Goal: Answer question/provide support

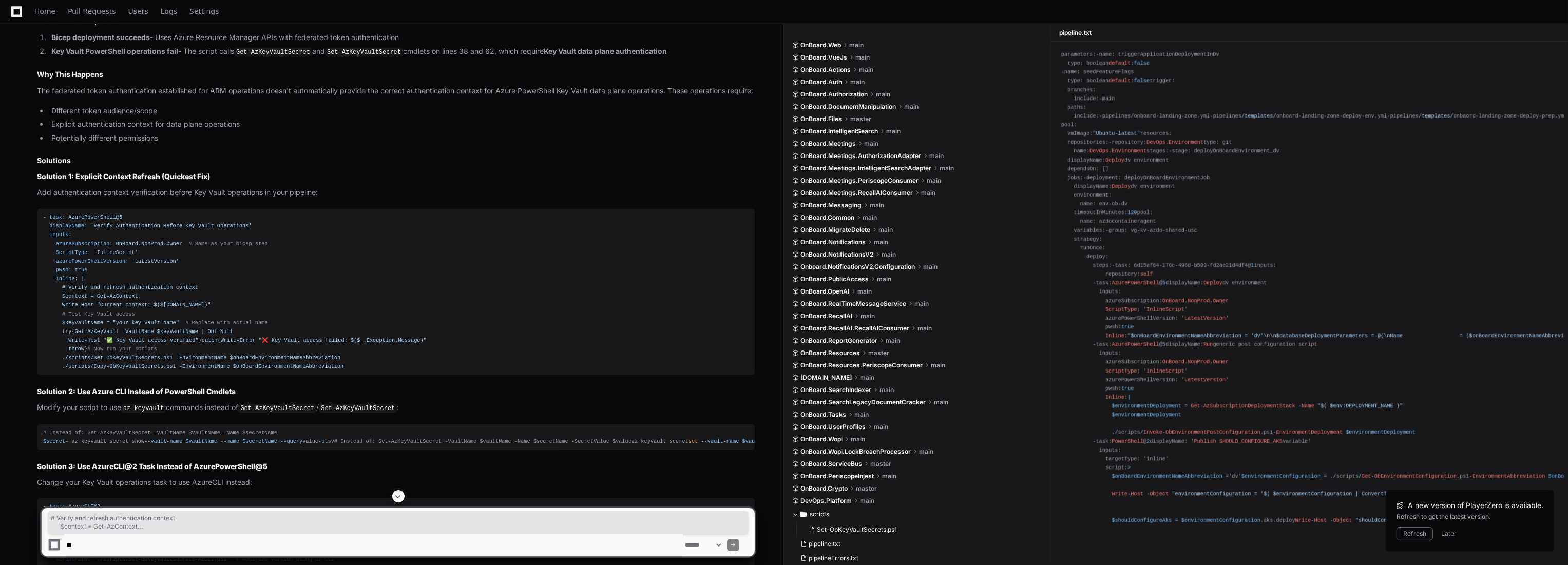
scroll to position [1771, 0]
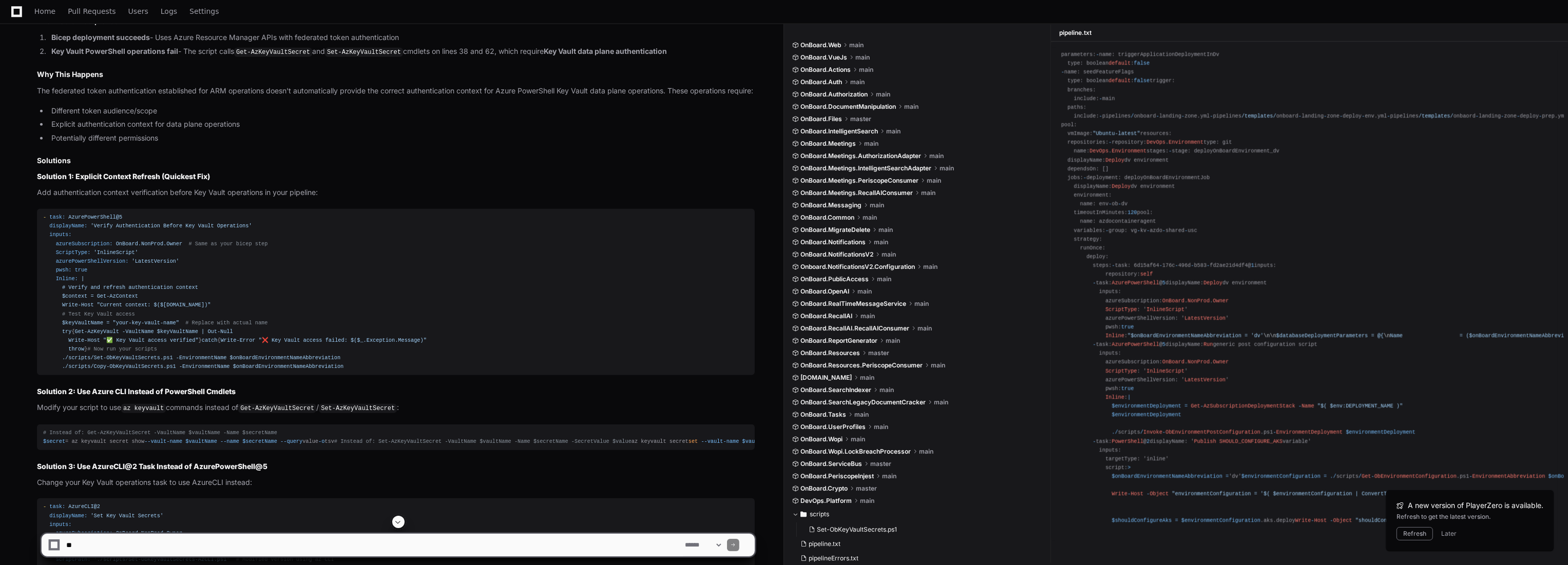
click at [374, 274] on div "- task: AzurePowerShell@5 displayName: 'Verify Authentication Before Key Vault …" at bounding box center [396, 292] width 705 height 158
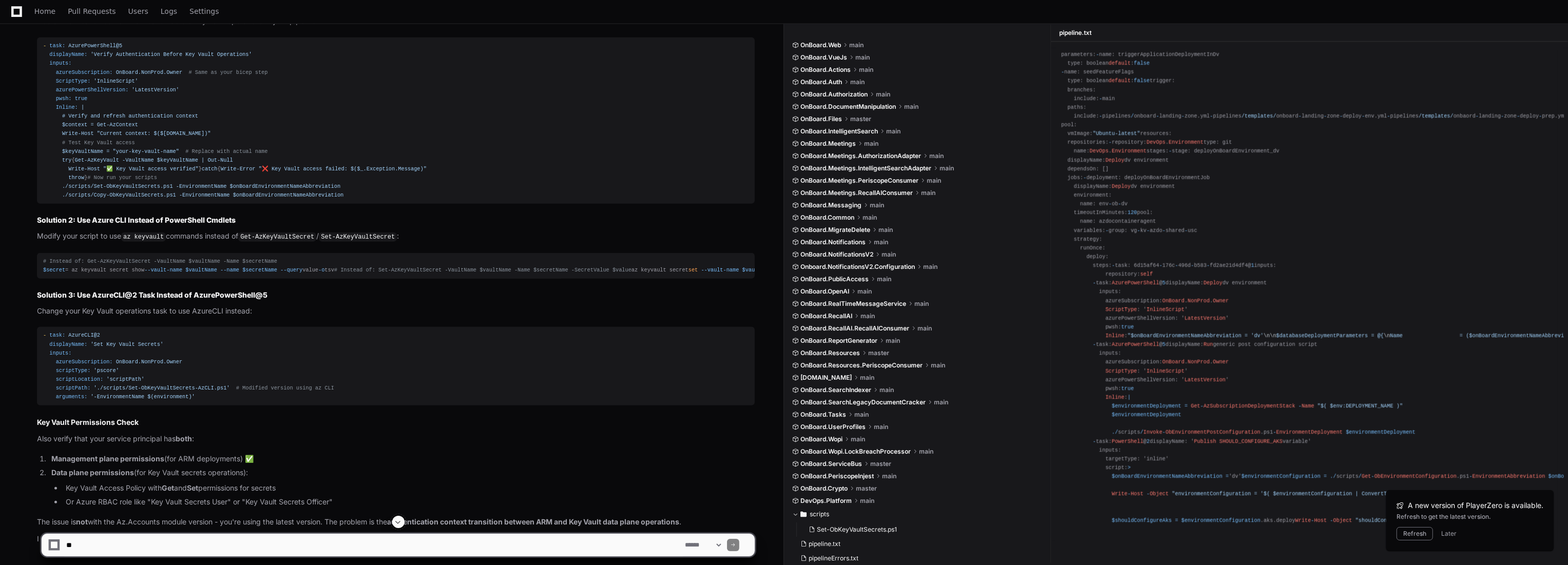
scroll to position [2000, 0]
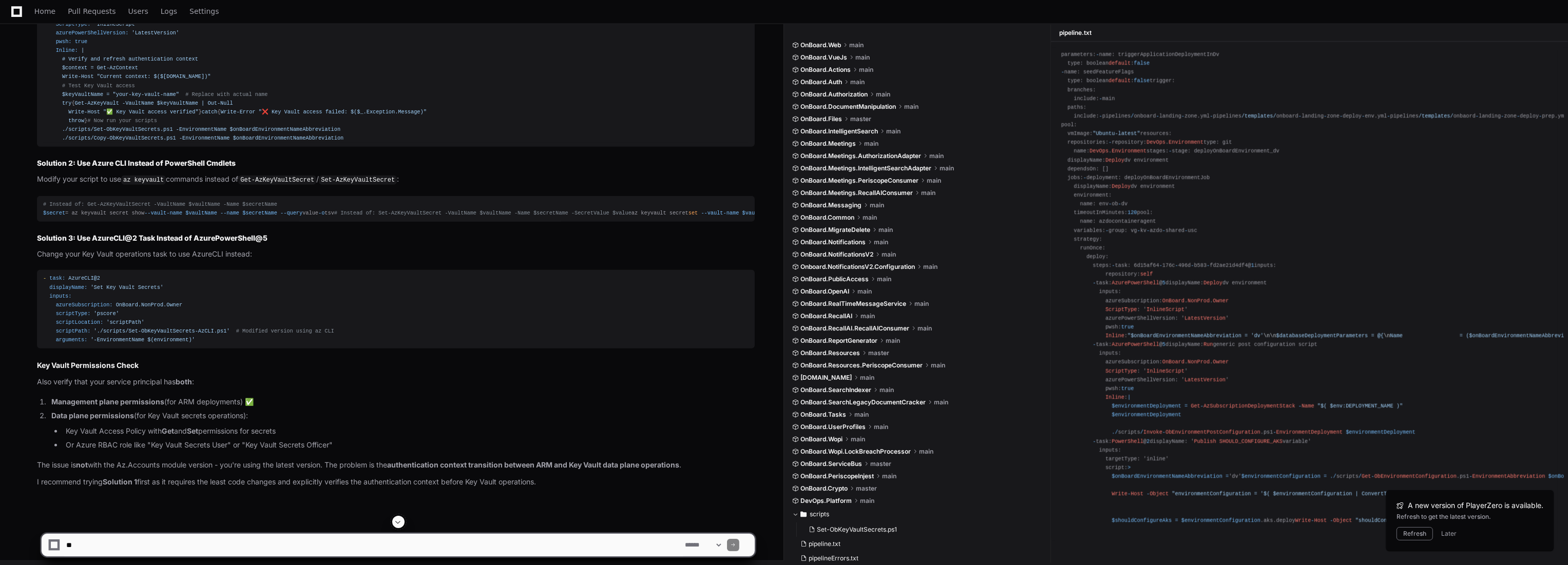
click at [207, 545] on textarea at bounding box center [373, 545] width 619 height 23
paste textarea "**********"
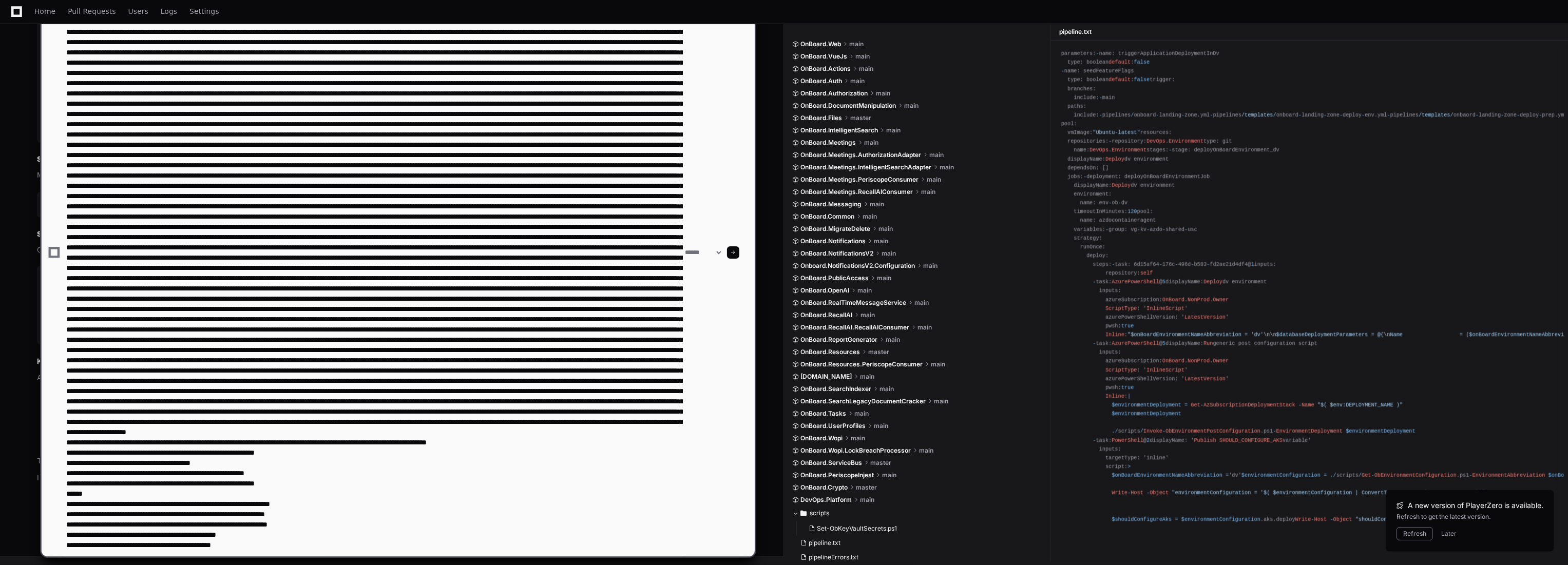
scroll to position [2114, 0]
type textarea "**********"
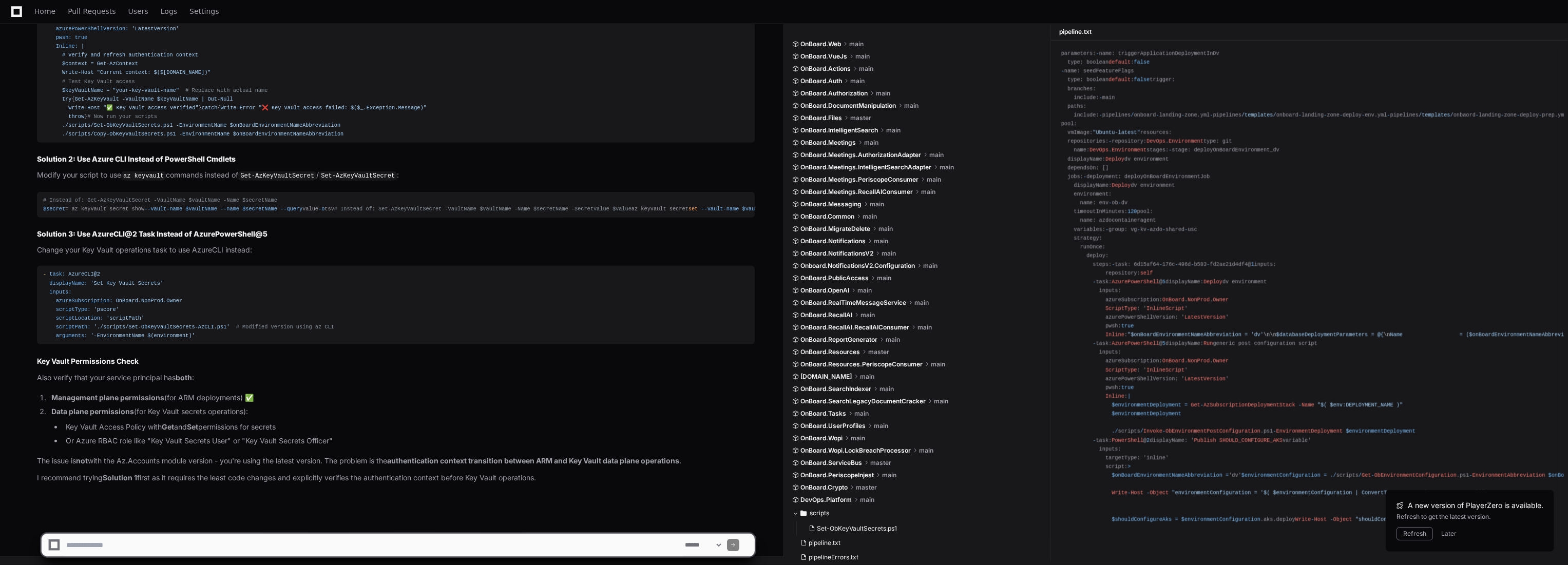
scroll to position [0, 0]
paste textarea "**********"
type textarea "**********"
click at [278, 539] on textarea at bounding box center [373, 545] width 619 height 23
drag, startPoint x: 278, startPoint y: 539, endPoint x: 261, endPoint y: 545, distance: 18.0
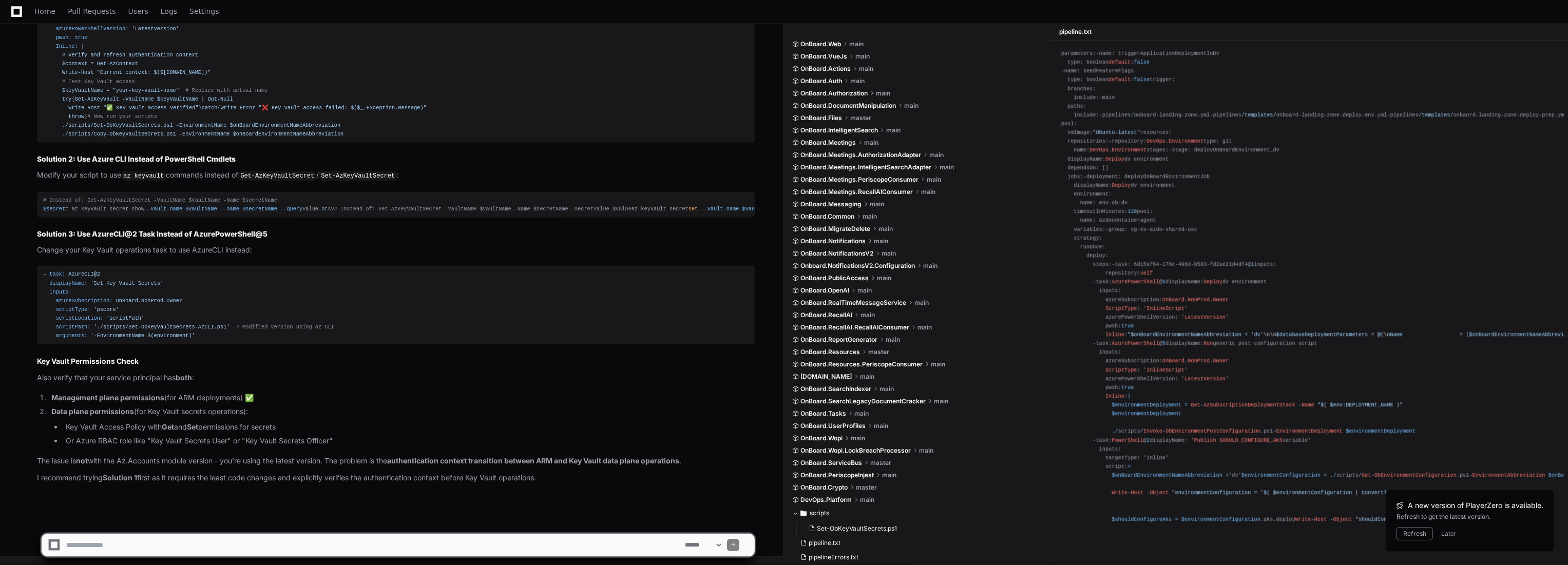
click at [272, 541] on textarea at bounding box center [373, 545] width 619 height 23
paste textarea "**********"
type textarea "**********"
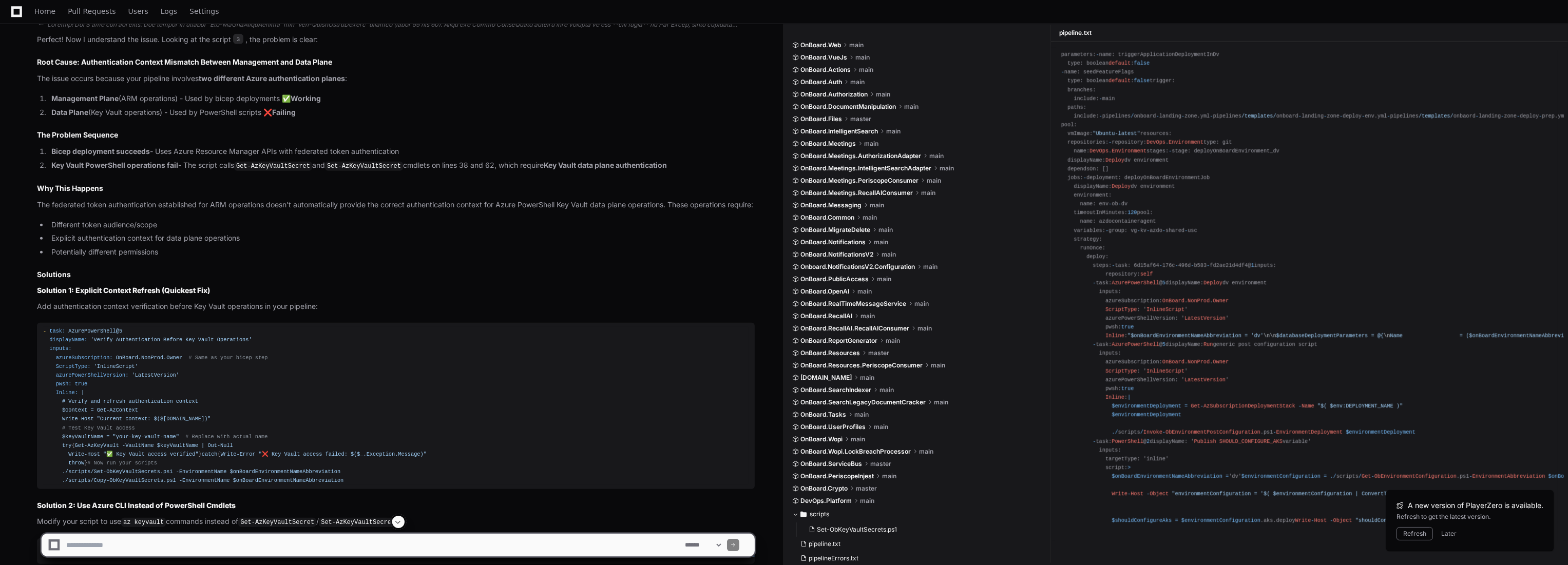
click at [197, 549] on textarea at bounding box center [373, 545] width 619 height 23
paste textarea "**********"
type textarea "**********"
paste textarea "**********"
type textarea "**********"
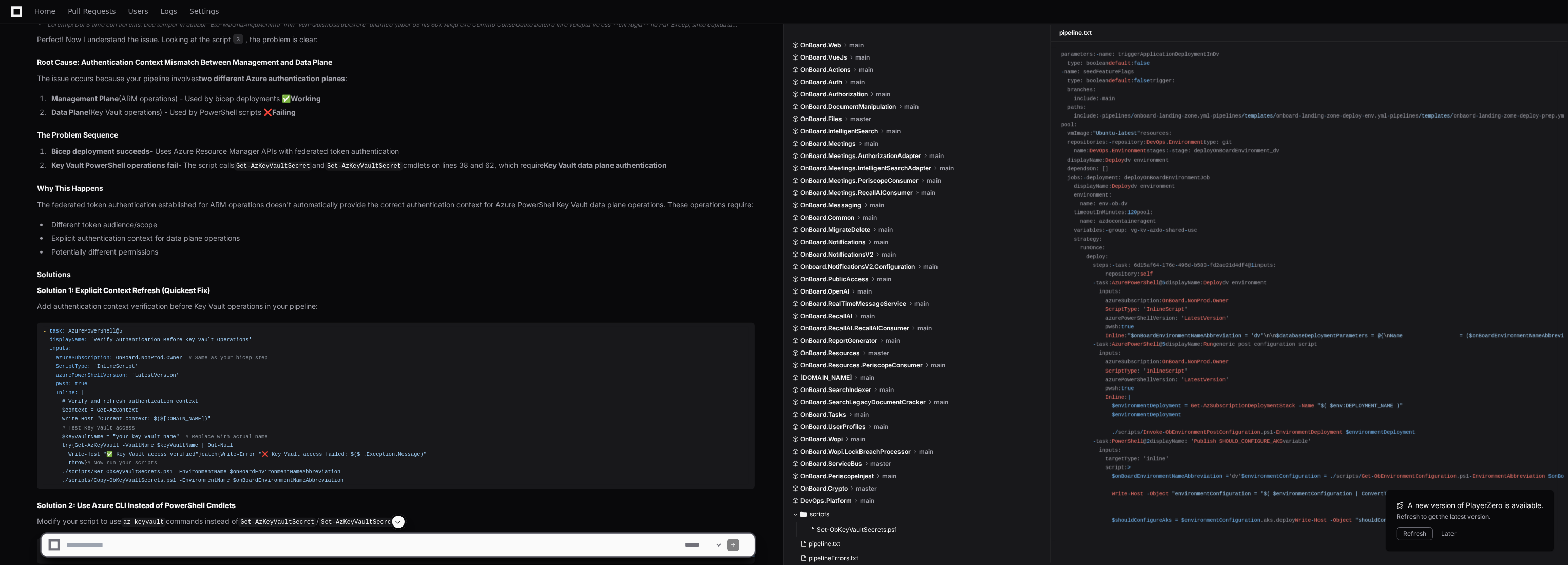
click at [211, 542] on textarea at bounding box center [373, 545] width 619 height 23
paste textarea "**********"
type textarea "**********"
paste textarea "**********"
type textarea "**********"
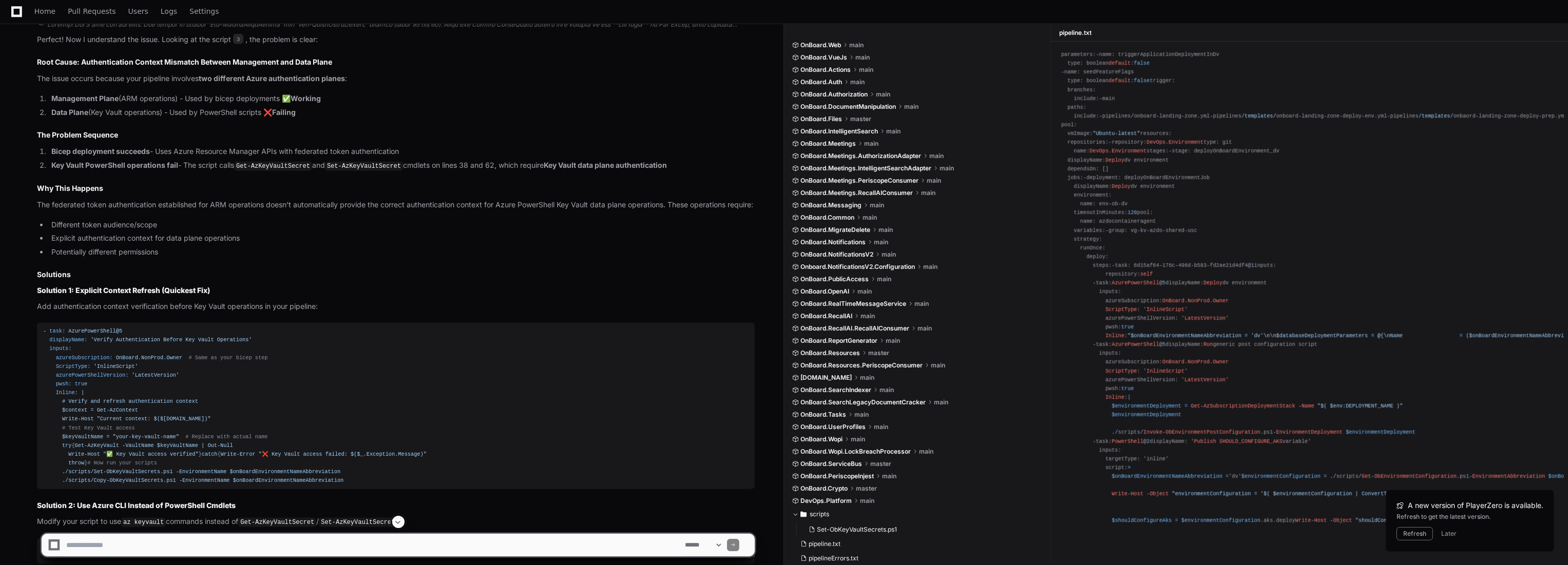
click at [281, 542] on textarea at bounding box center [373, 545] width 619 height 23
paste textarea "**********"
type textarea "**********"
click at [158, 554] on textarea at bounding box center [373, 545] width 619 height 23
paste textarea "**********"
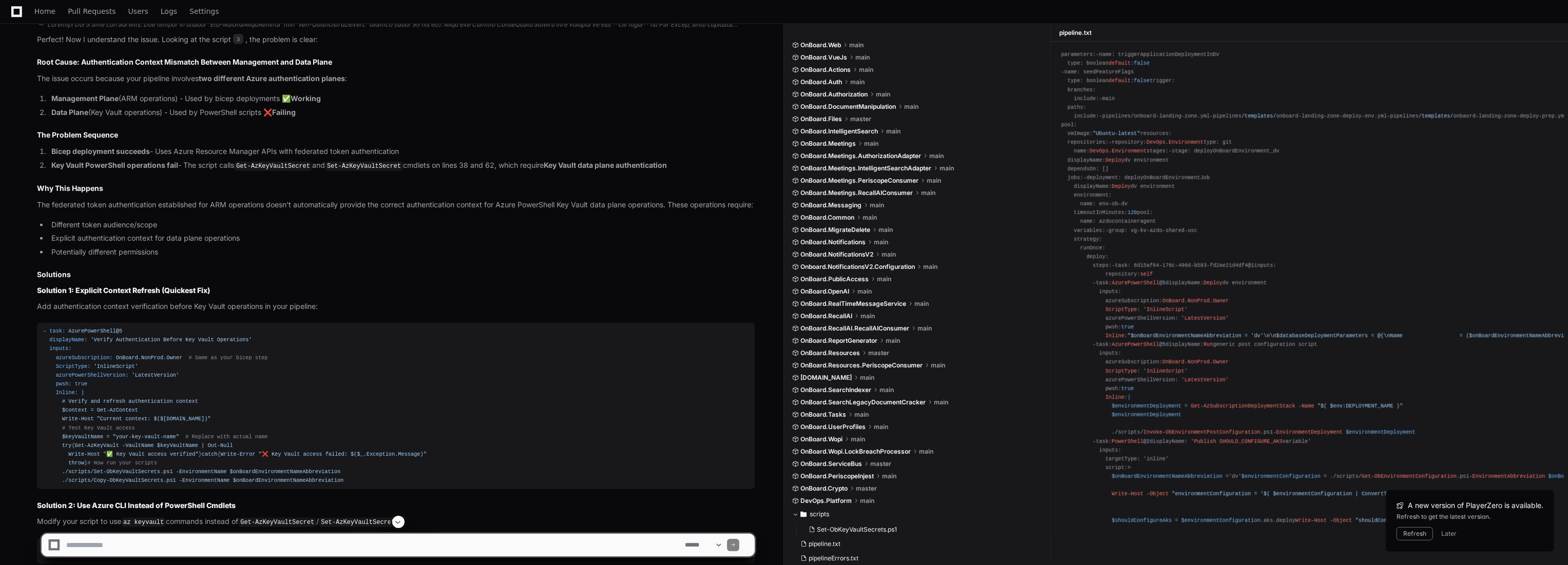
type textarea "**********"
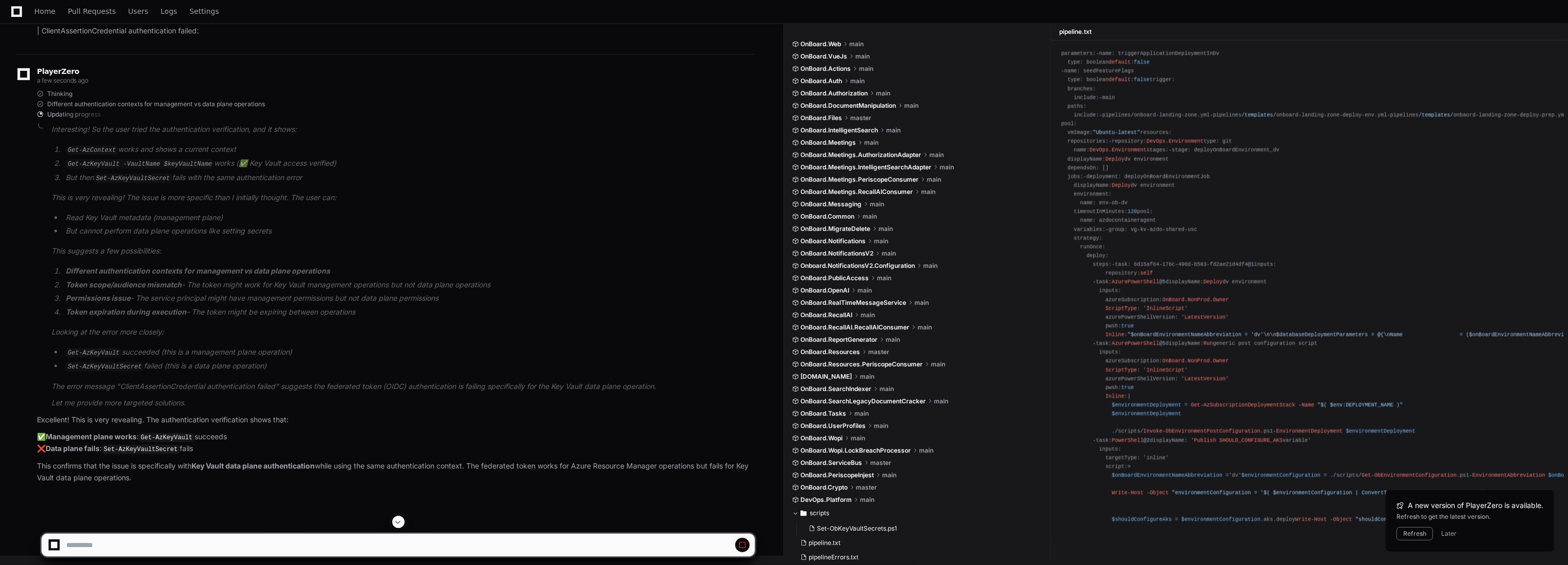
scroll to position [2776, 0]
drag, startPoint x: 361, startPoint y: 375, endPoint x: 296, endPoint y: 356, distance: 67.7
click at [296, 356] on li "Get-AzKeyVault succeeded (this is a management plane operation)" at bounding box center [409, 353] width 692 height 12
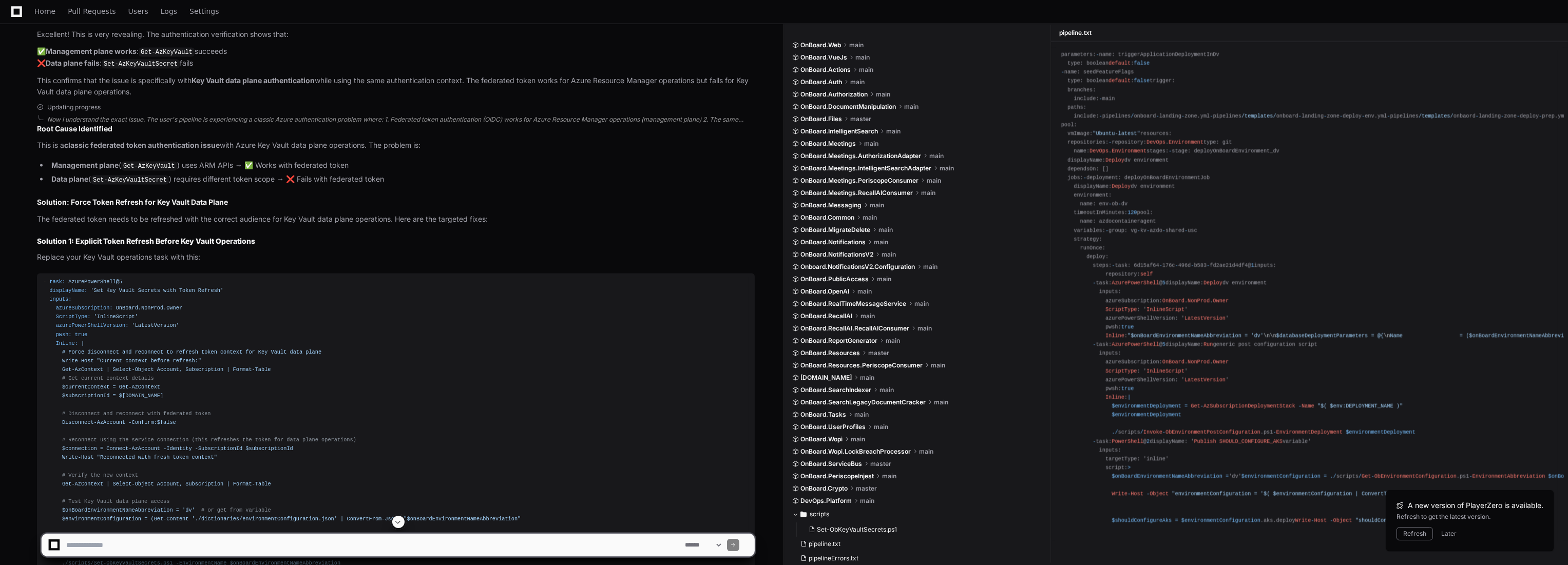
click at [358, 124] on div "Now I understand the exact issue. The user's pipeline is experiencing a classic…" at bounding box center [400, 119] width 708 height 8
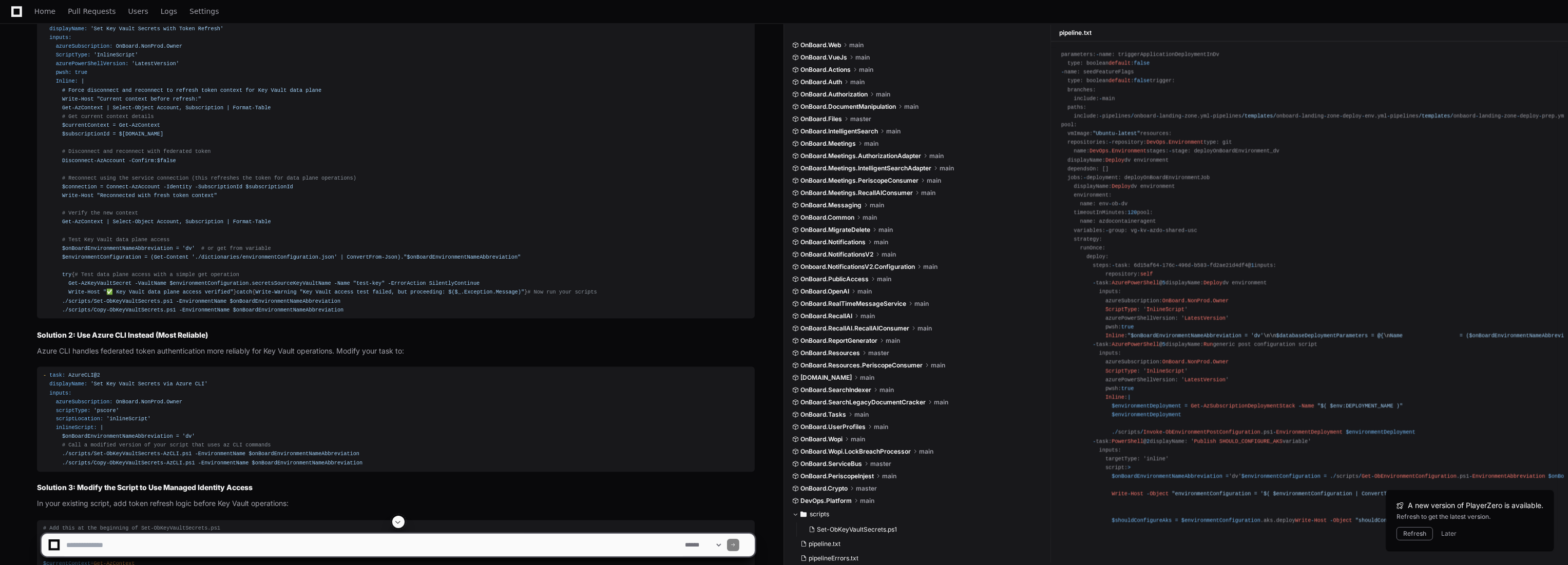
scroll to position [3175, 0]
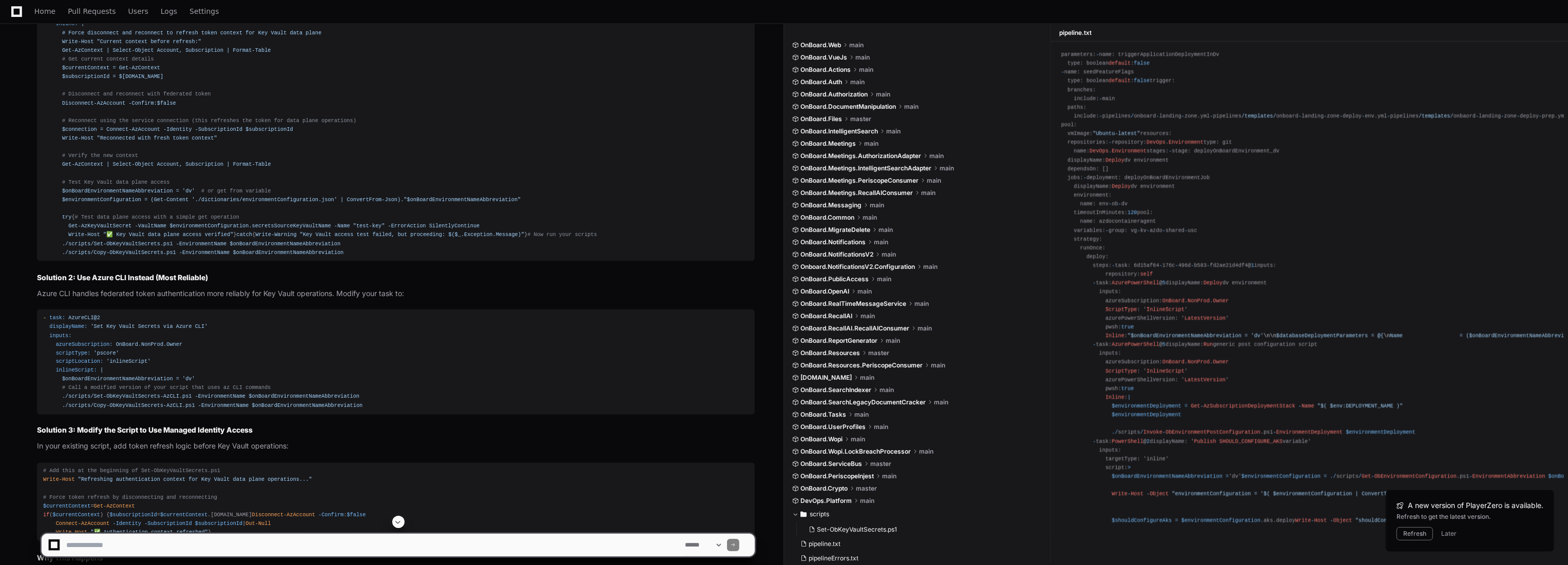
drag, startPoint x: 901, startPoint y: 3, endPoint x: 495, endPoint y: 215, distance: 458.0
click at [495, 215] on div "- task: AzurePowerShell@5 displayName: 'Set Key Vault Secrets with Token Refres…" at bounding box center [396, 108] width 705 height 299
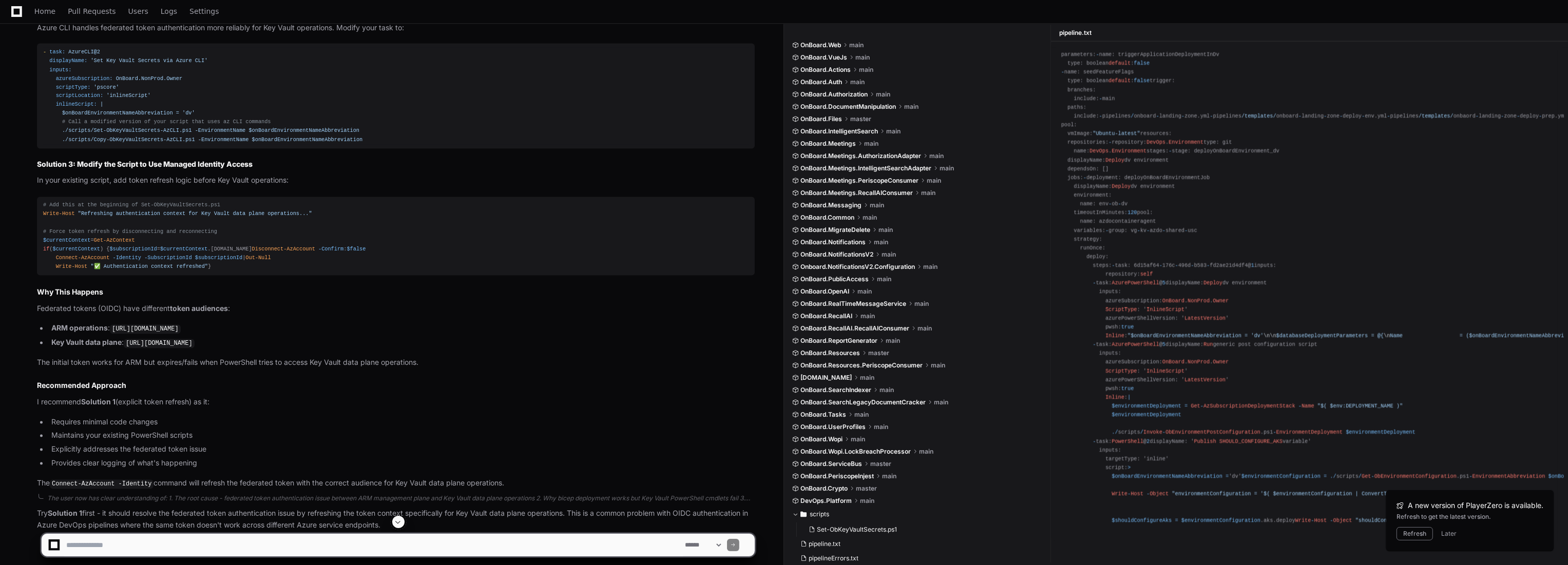
scroll to position [3460, 0]
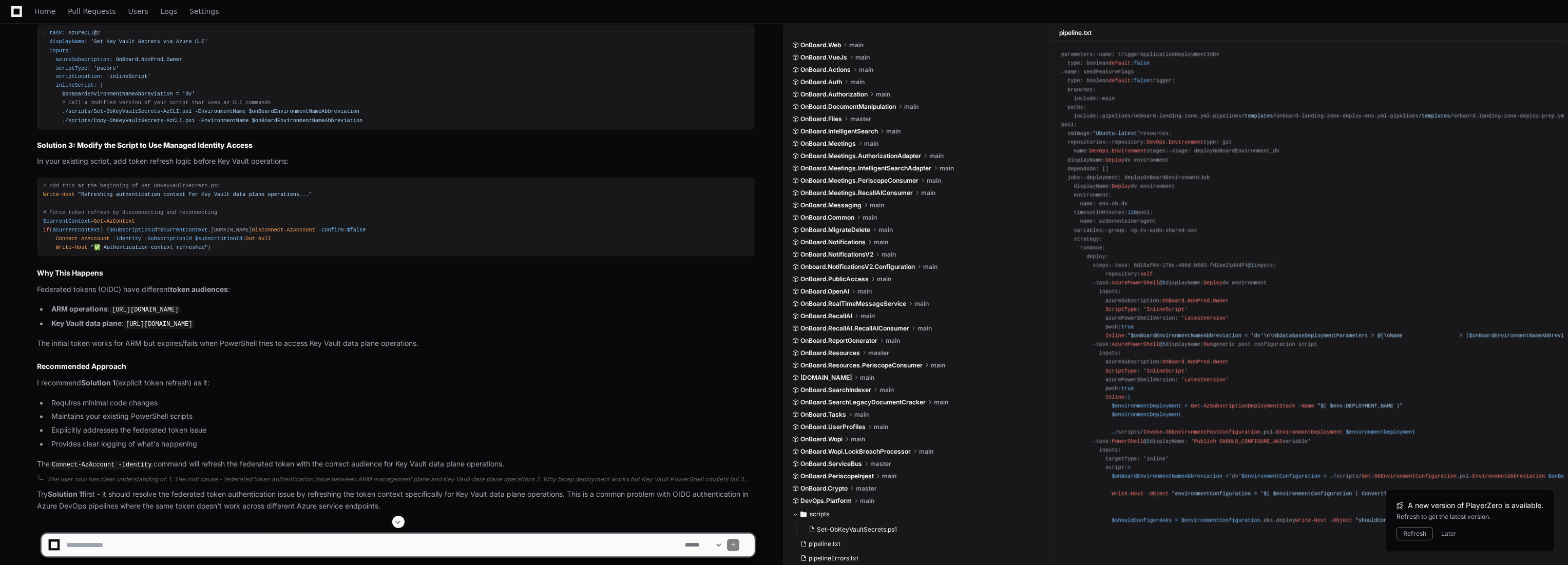
click at [51, 257] on pre "# Add this at the beginning of Set-ObKeyVaultSecrets.ps1 Write-Host "Refreshing…" at bounding box center [396, 217] width 718 height 79
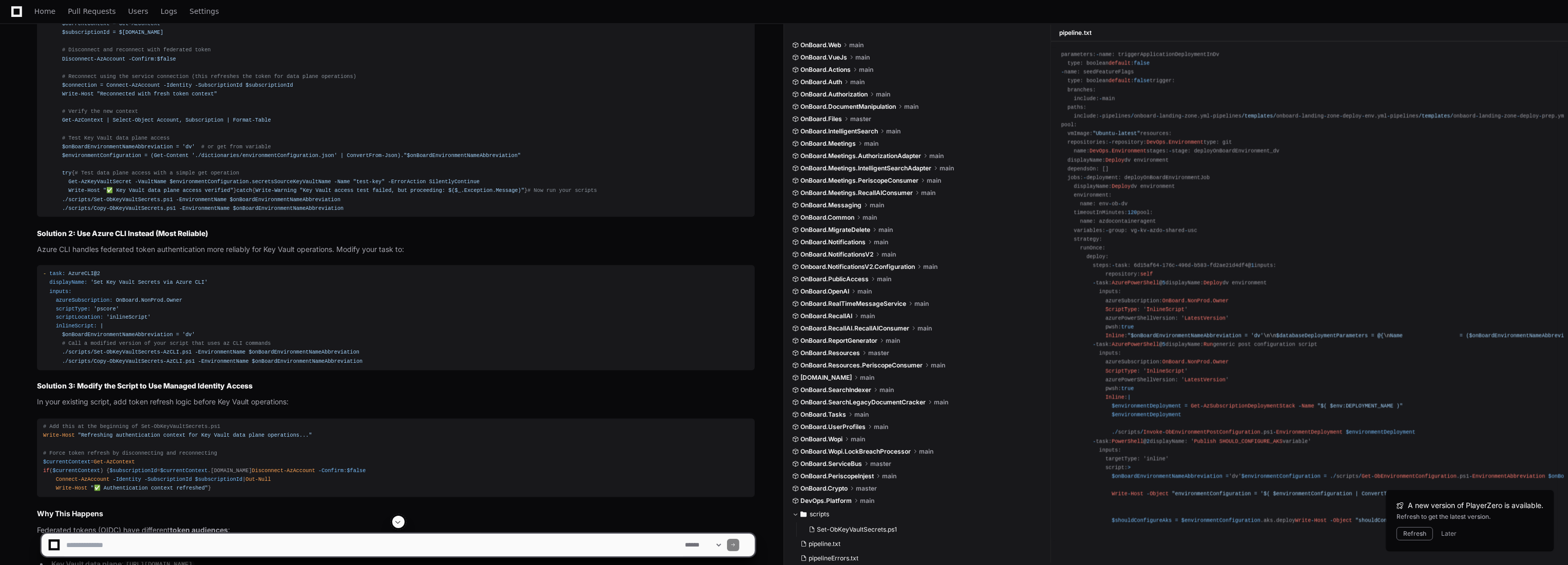
scroll to position [3232, 0]
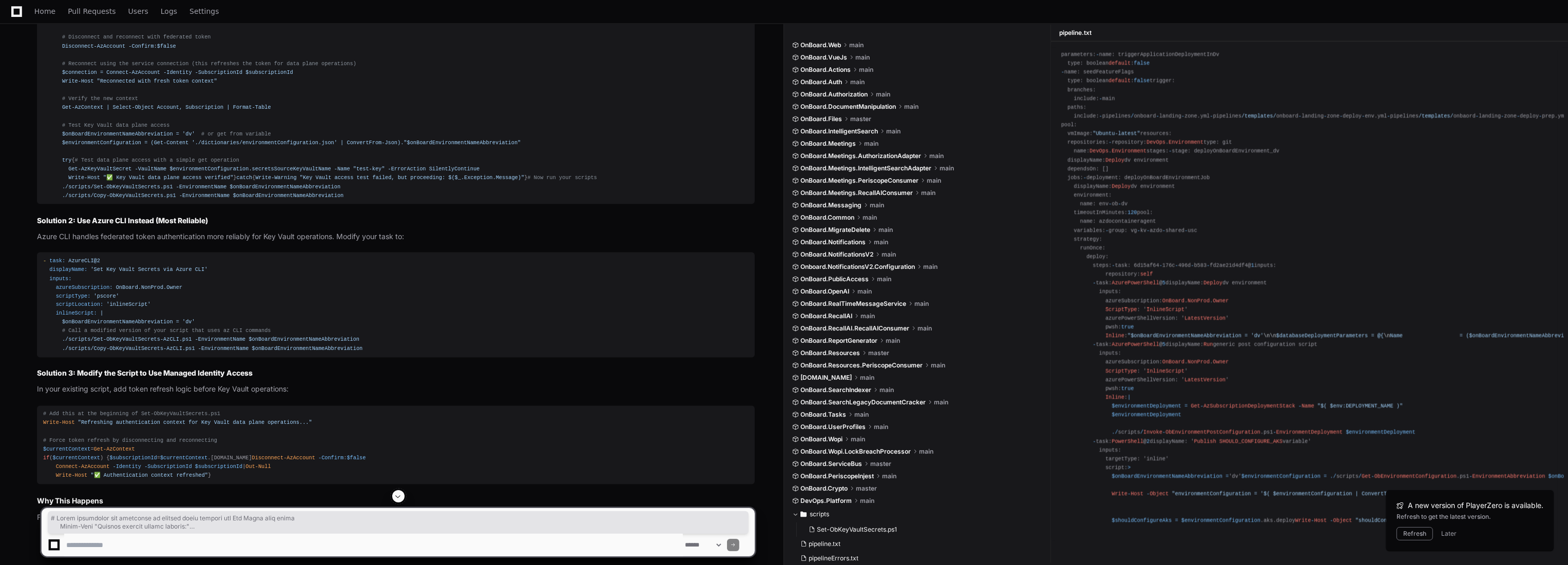
drag, startPoint x: 67, startPoint y: 333, endPoint x: 60, endPoint y: 84, distance: 249.1
click at [60, 84] on div "- task: AzurePowerShell@5 displayName: 'Set Key Vault Secrets with Token Refres…" at bounding box center [396, 51] width 705 height 299
copy div "# Force disconnect and reconnect to refresh token context for Key Vault data pl…"
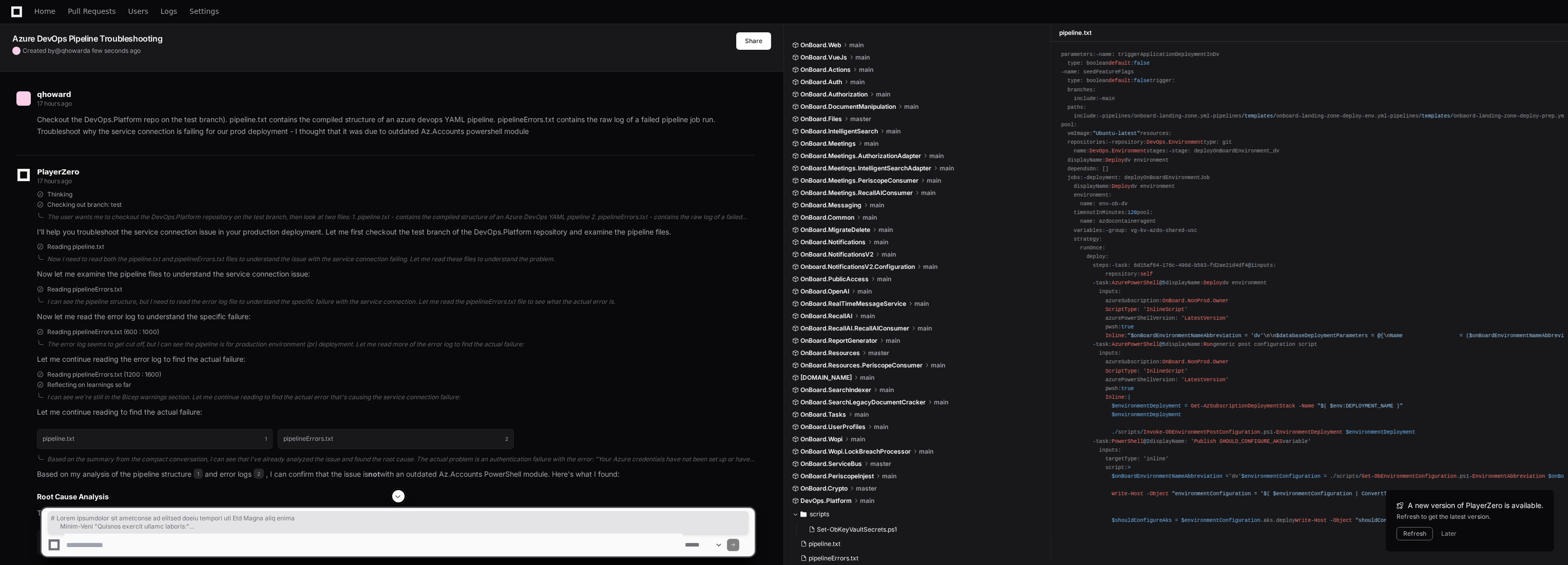
scroll to position [0, 0]
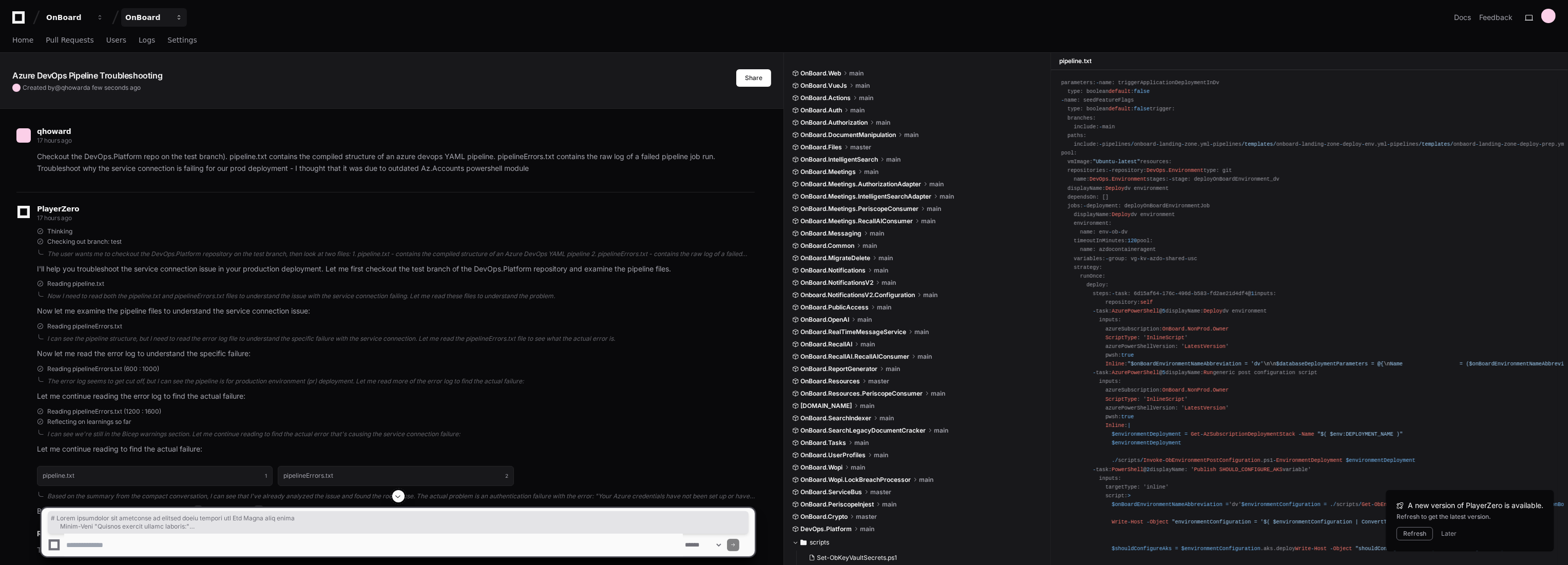
click at [104, 14] on span "button" at bounding box center [100, 18] width 7 height 7
click at [174, 74] on button "E eScribe" at bounding box center [193, 75] width 148 height 21
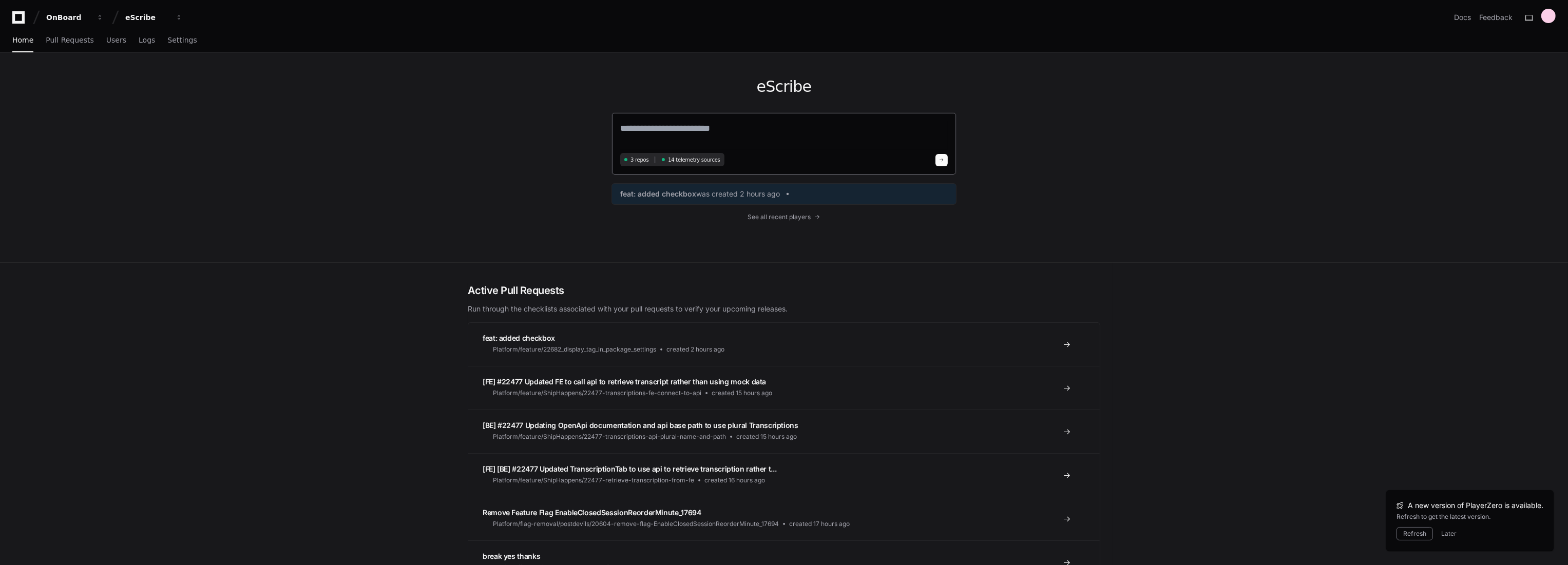
click at [731, 124] on textarea at bounding box center [784, 135] width 327 height 29
click at [785, 214] on span "See all recent players" at bounding box center [779, 217] width 63 height 8
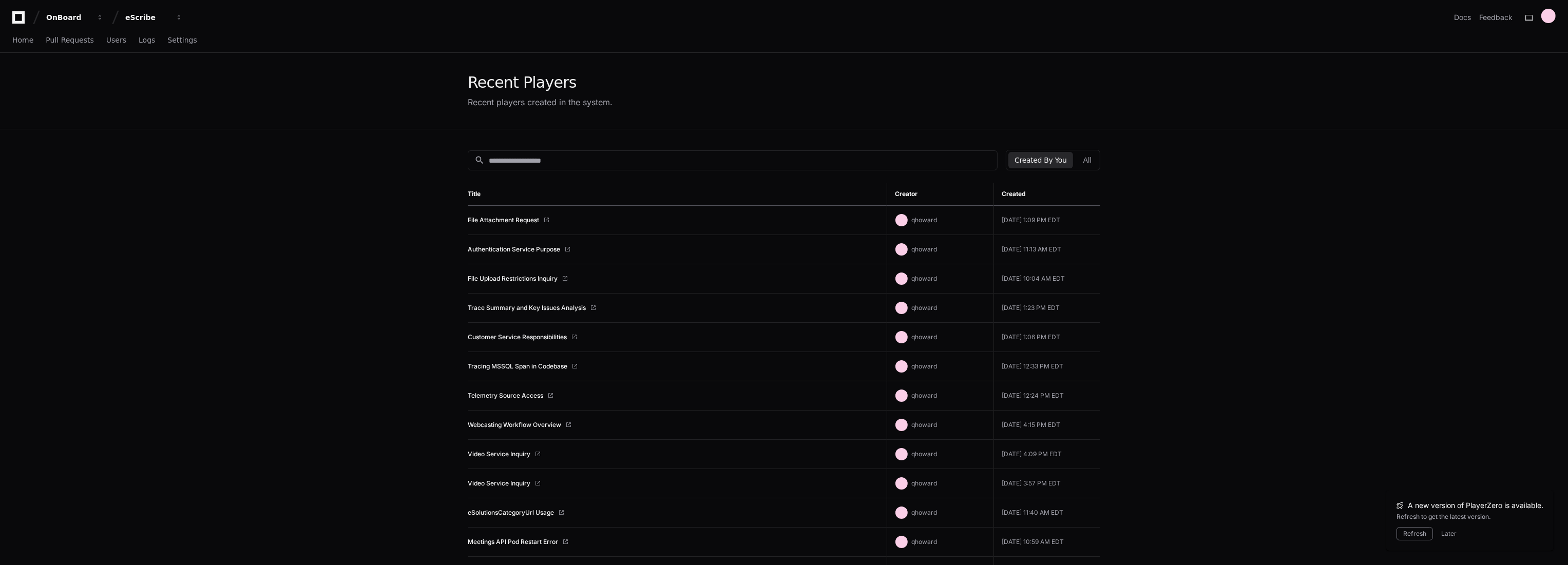
click at [1099, 162] on div "Created By You All" at bounding box center [1052, 160] width 94 height 21
click at [1093, 162] on button "All" at bounding box center [1087, 160] width 21 height 16
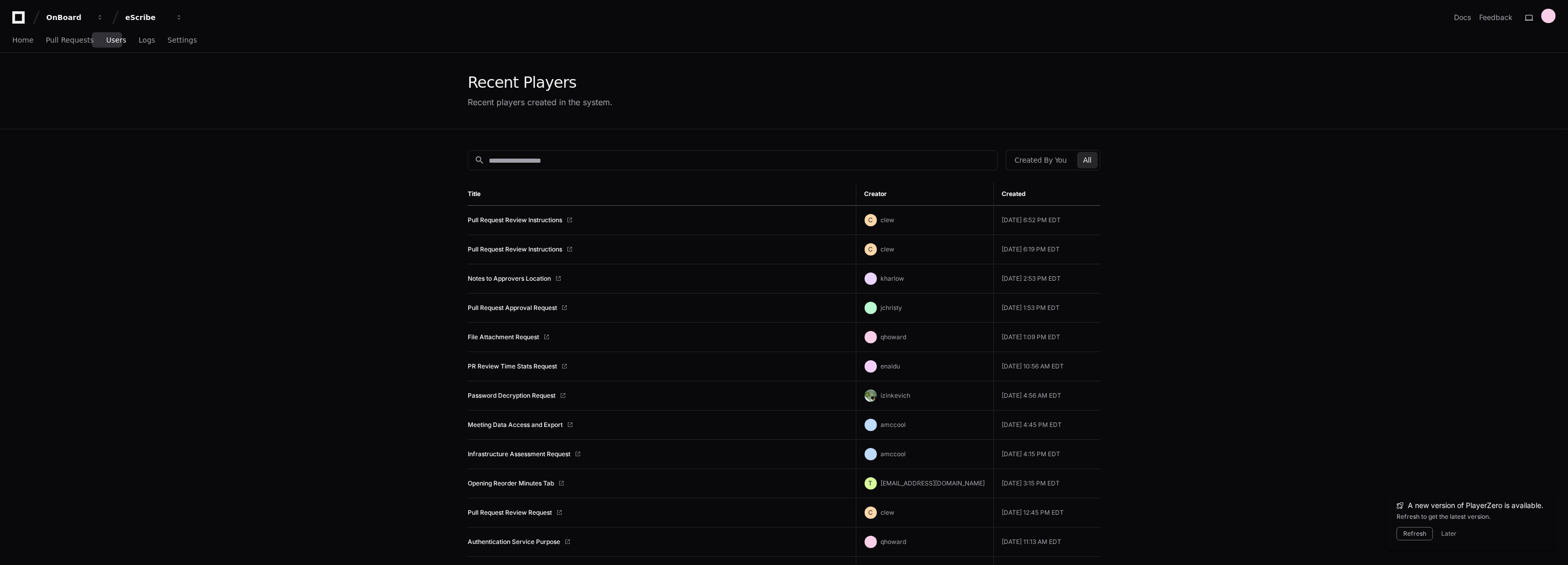
click at [106, 47] on link "Users" at bounding box center [116, 40] width 20 height 24
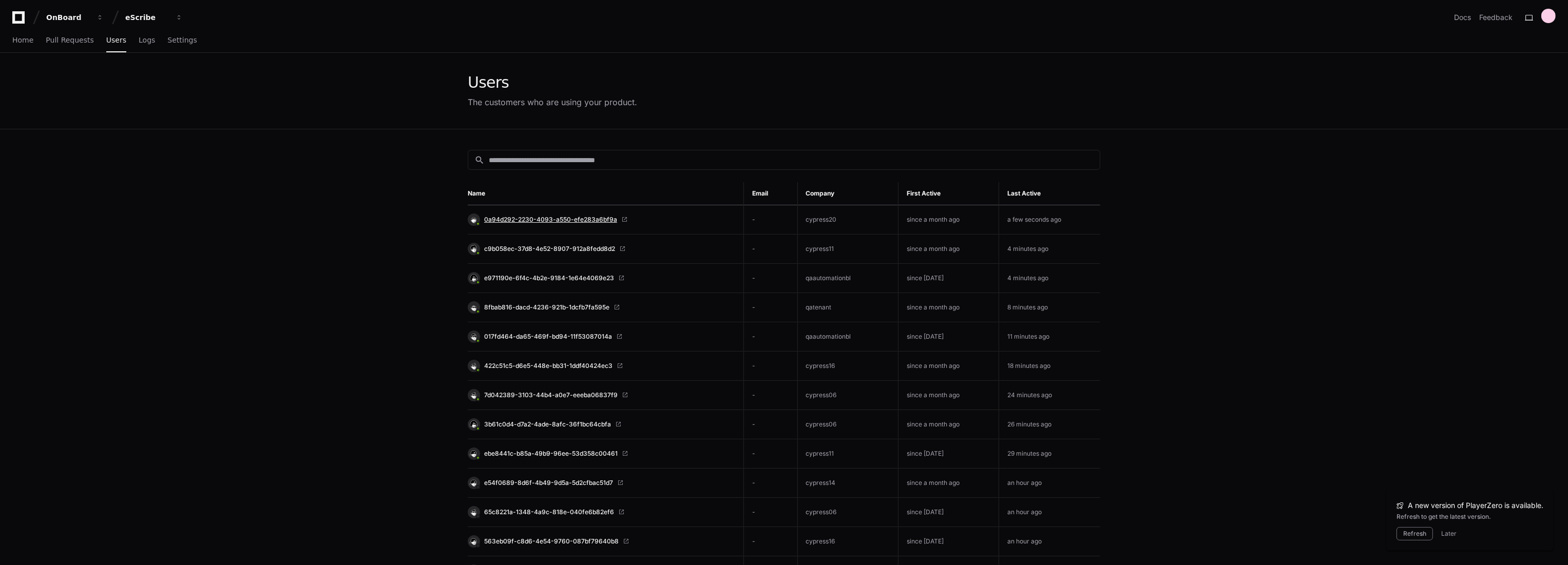
click at [533, 217] on span "0a94d292-2230-4093-a550-efe283a6bf9a" at bounding box center [550, 219] width 133 height 8
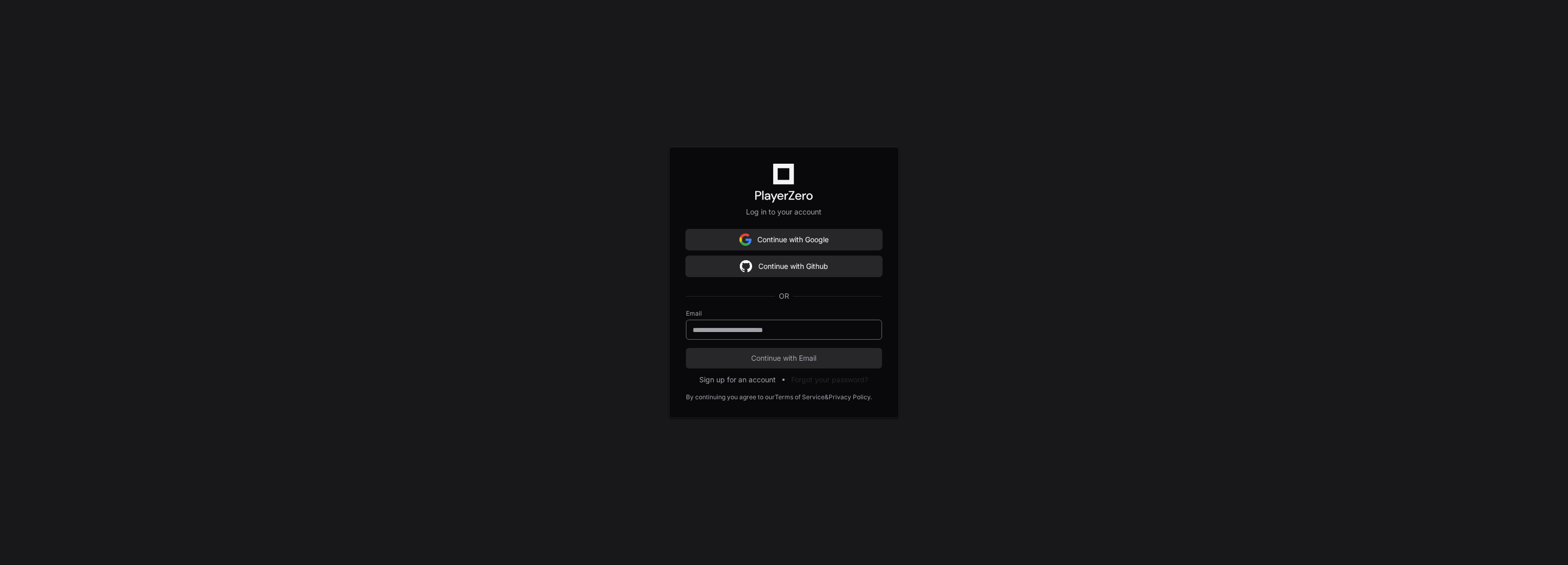
click at [798, 331] on input "email" at bounding box center [784, 330] width 183 height 10
type input "**********"
click at [686, 348] on button "Continue with Email" at bounding box center [784, 358] width 196 height 21
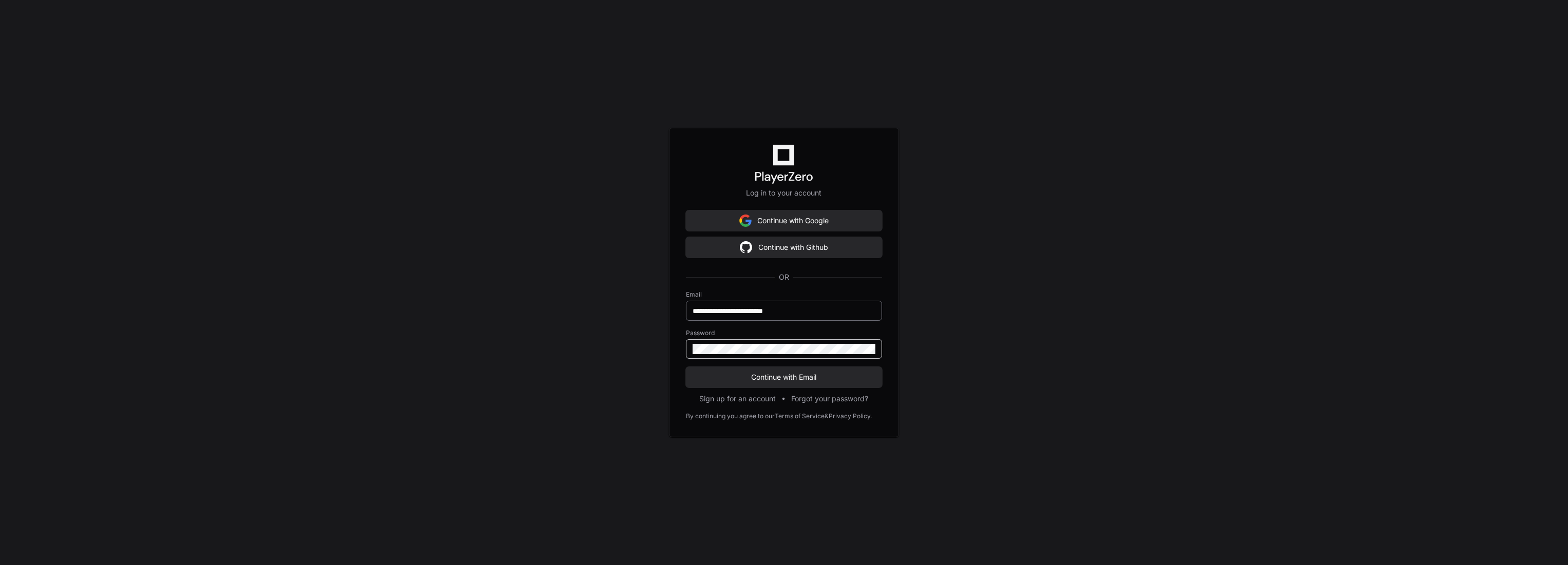
click at [686, 367] on button "Continue with Email" at bounding box center [784, 377] width 196 height 21
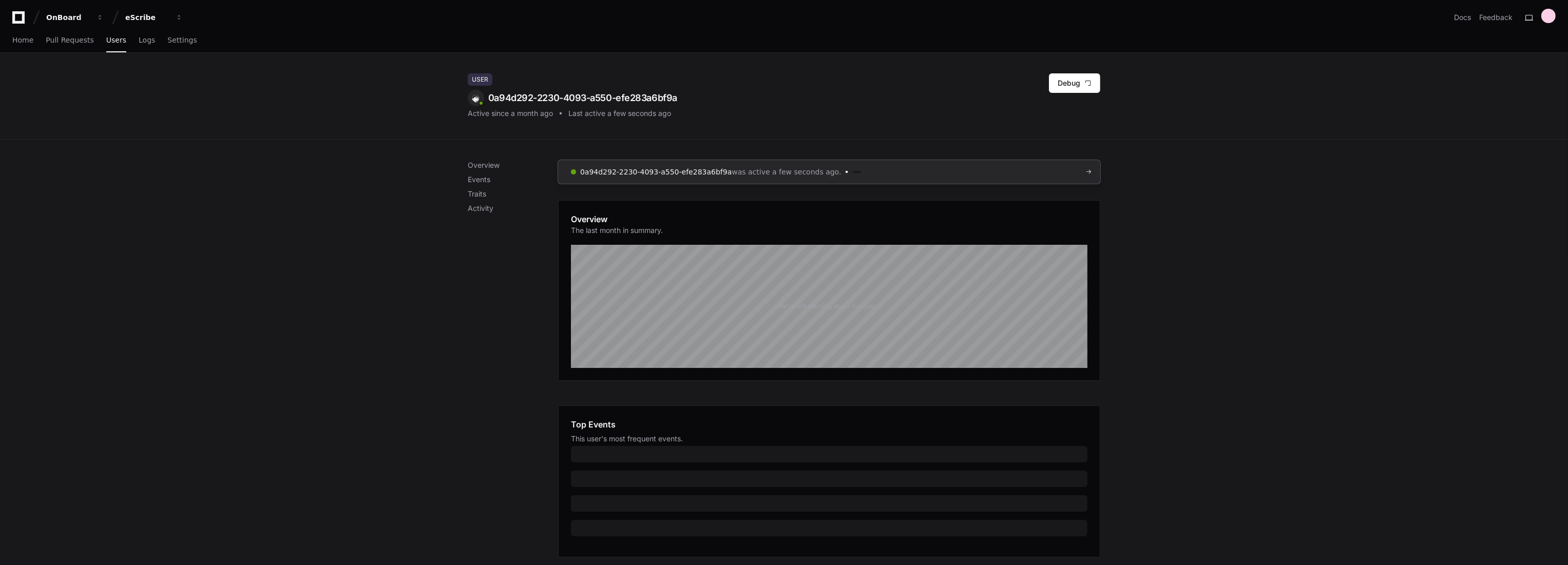
click at [959, 169] on link "0a94d292-2230-4093-a550-efe283a6bf9a was active a few seconds ago." at bounding box center [829, 172] width 542 height 24
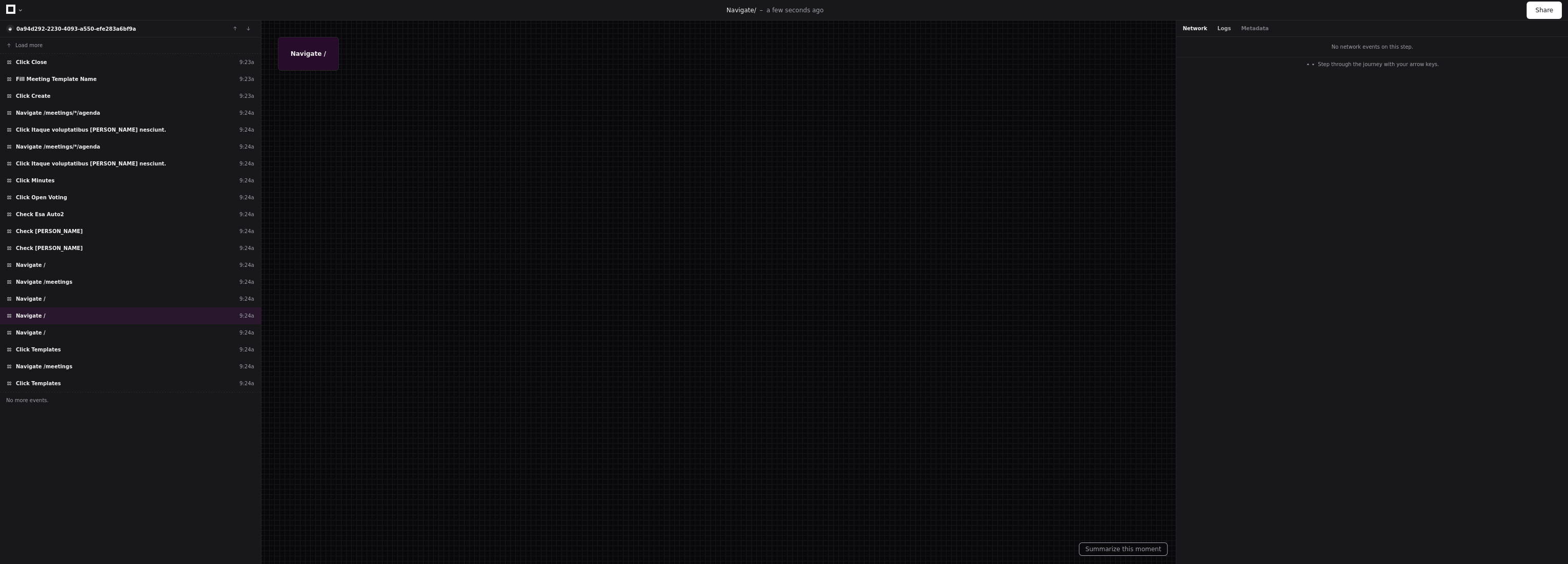
click at [1217, 25] on button "Logs" at bounding box center [1224, 28] width 13 height 8
click at [88, 334] on div "Navigate / 9:24a" at bounding box center [130, 333] width 261 height 17
click at [1253, 26] on div "Network Logs Storage Metadata" at bounding box center [1242, 28] width 119 height 8
click at [1247, 27] on button "Storage" at bounding box center [1252, 28] width 23 height 8
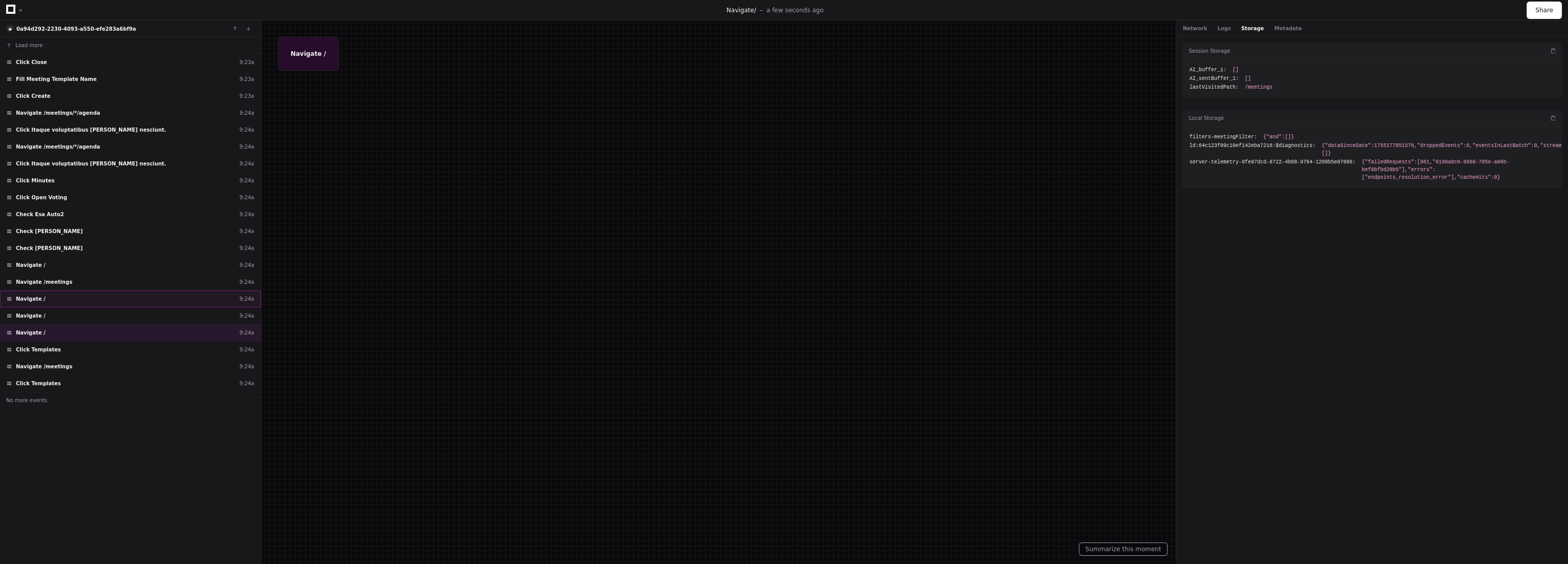
click at [38, 297] on span "Navigate /" at bounding box center [30, 299] width 30 height 8
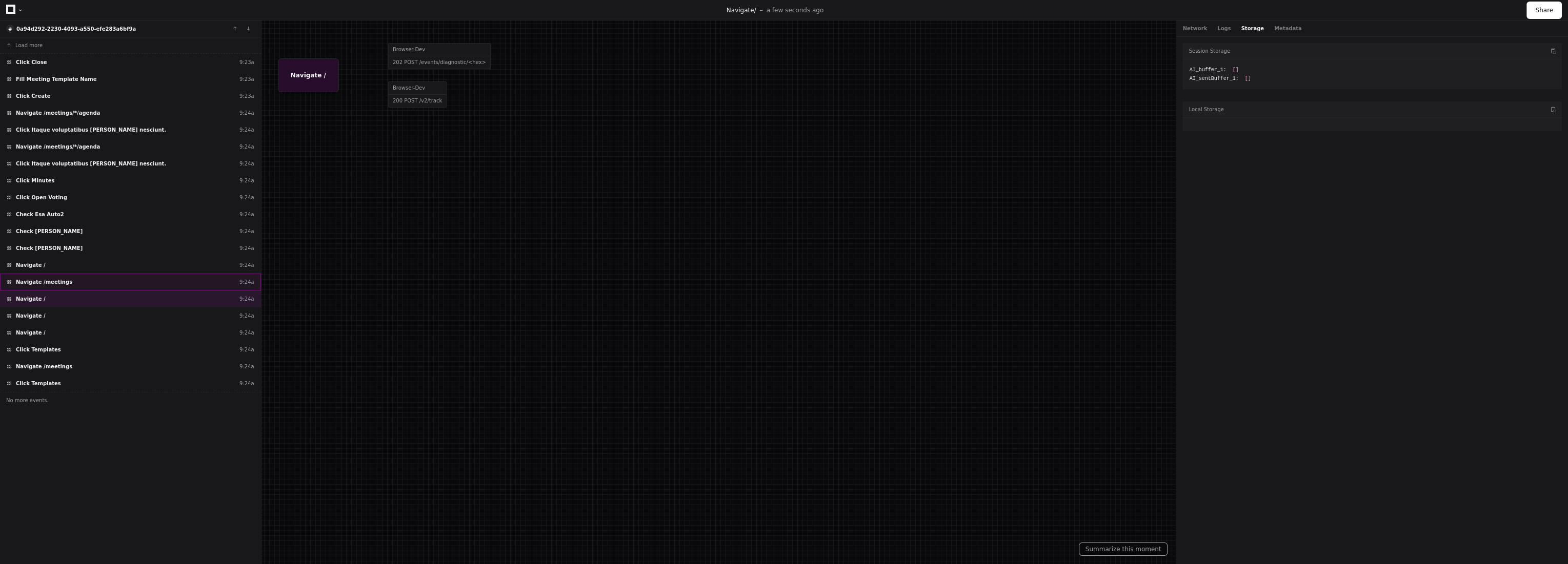
click at [55, 278] on span "Navigate /meetings" at bounding box center [44, 282] width 57 height 8
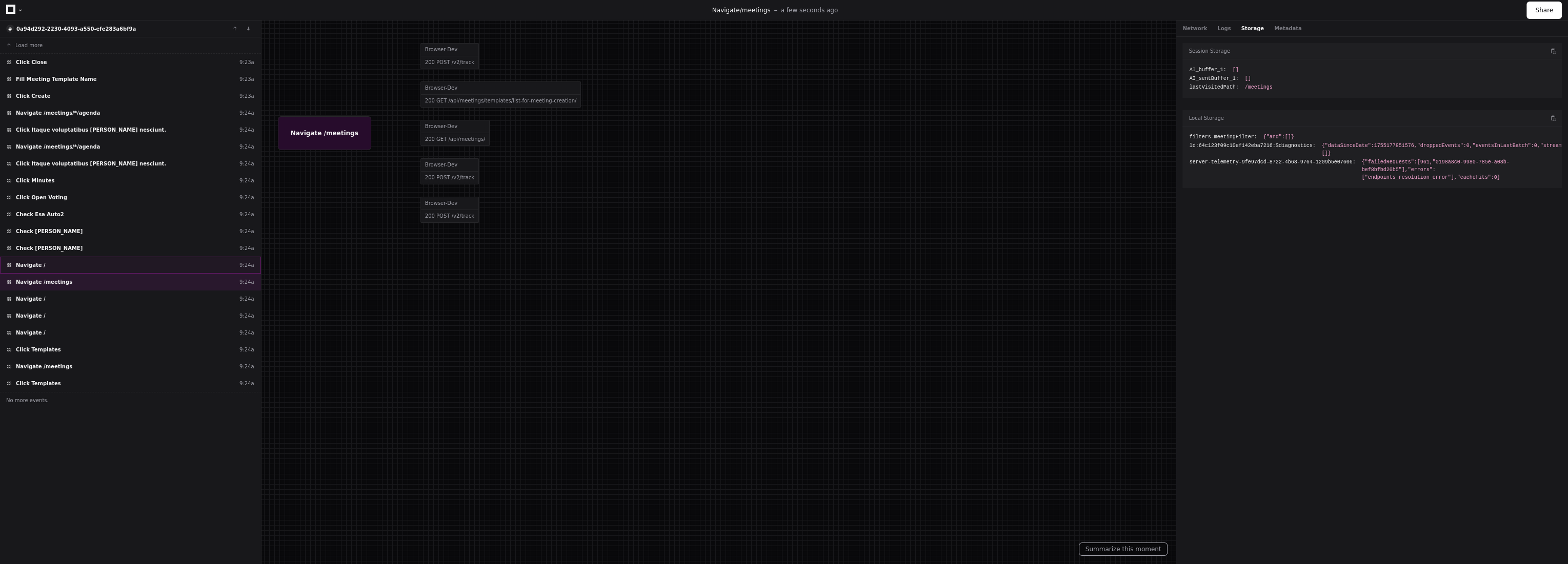
click at [62, 264] on div "Navigate / 9:24a" at bounding box center [130, 265] width 261 height 17
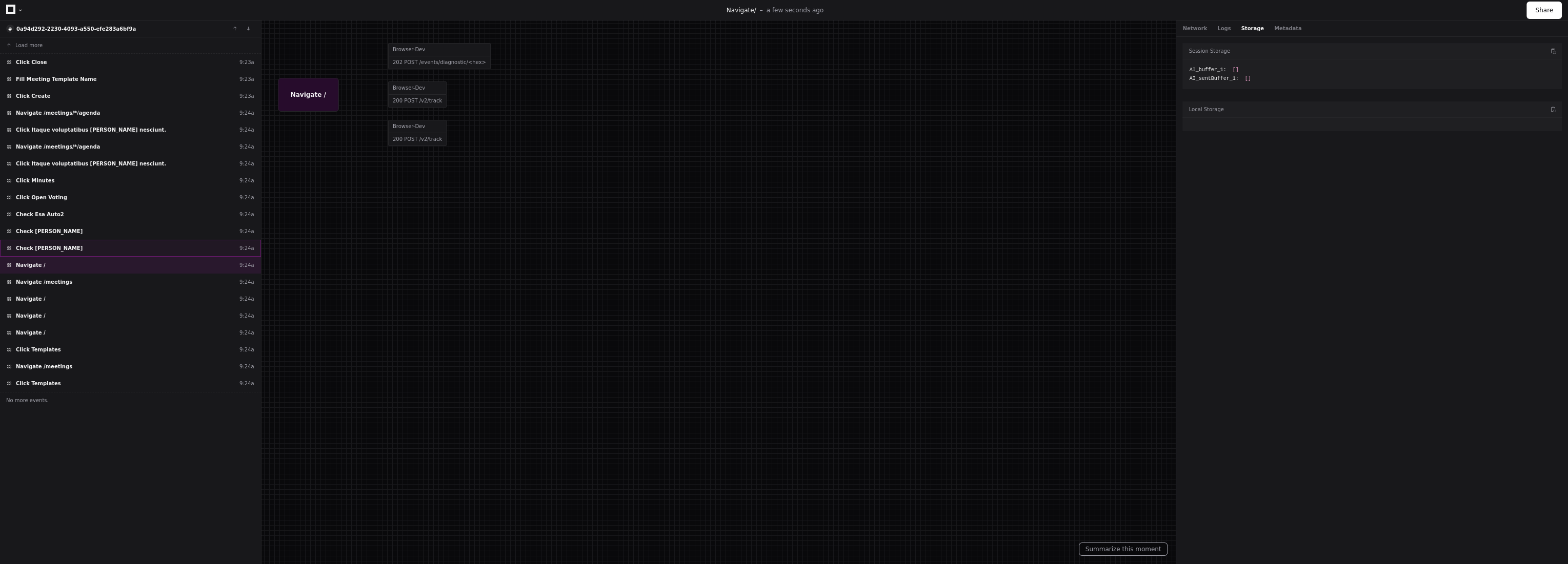
click at [69, 248] on div "Check Evalan Naidu 9:24a" at bounding box center [130, 248] width 261 height 17
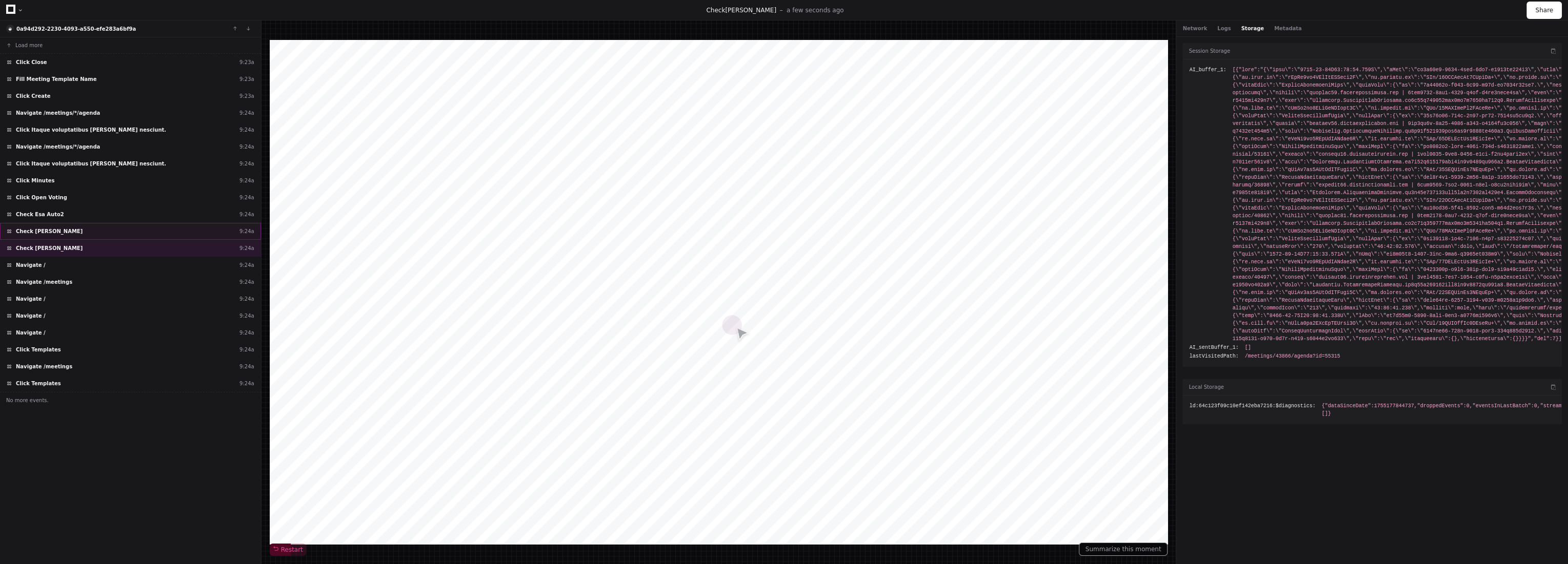
click at [75, 232] on div "Check Nasrin Fallah 9:24a" at bounding box center [130, 231] width 261 height 17
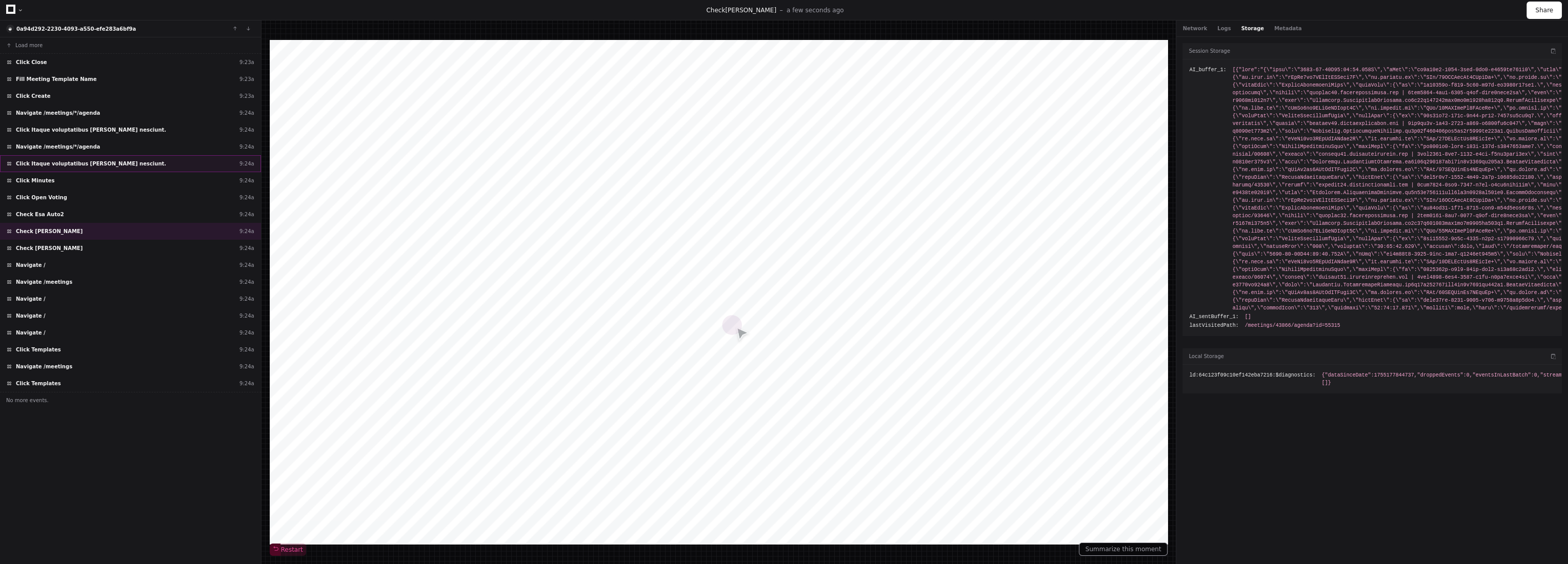
click at [88, 162] on span "Click Itaque voluptatibus ea soluta nesciunt." at bounding box center [91, 164] width 150 height 8
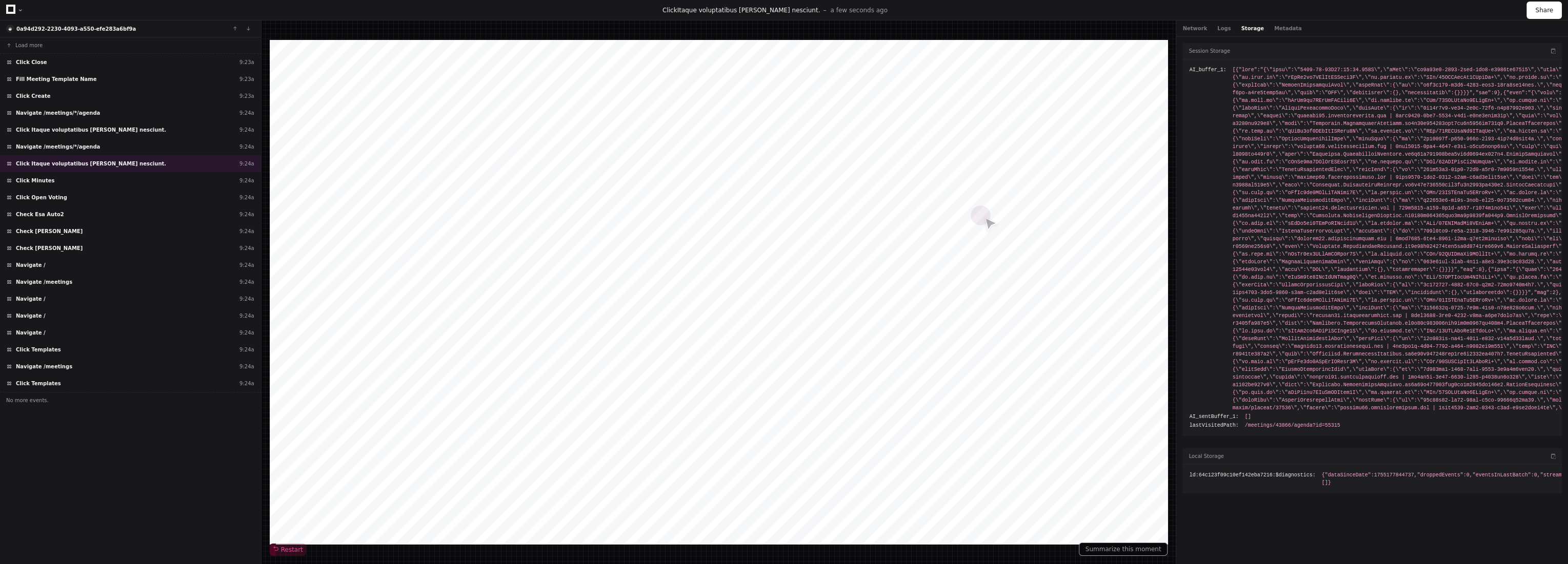
click at [18, 8] on div at bounding box center [21, 10] width 6 height 6
click at [20, 8] on div at bounding box center [21, 10] width 6 height 6
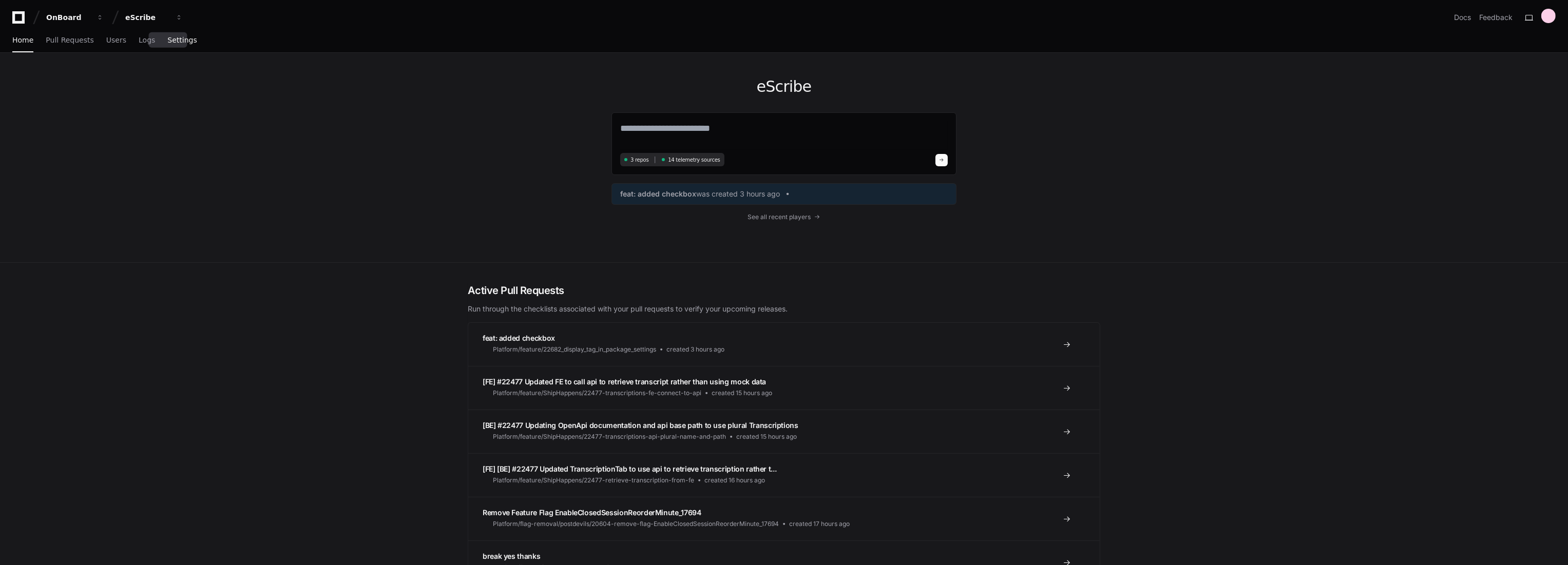
click at [177, 37] on span "Settings" at bounding box center [182, 40] width 29 height 6
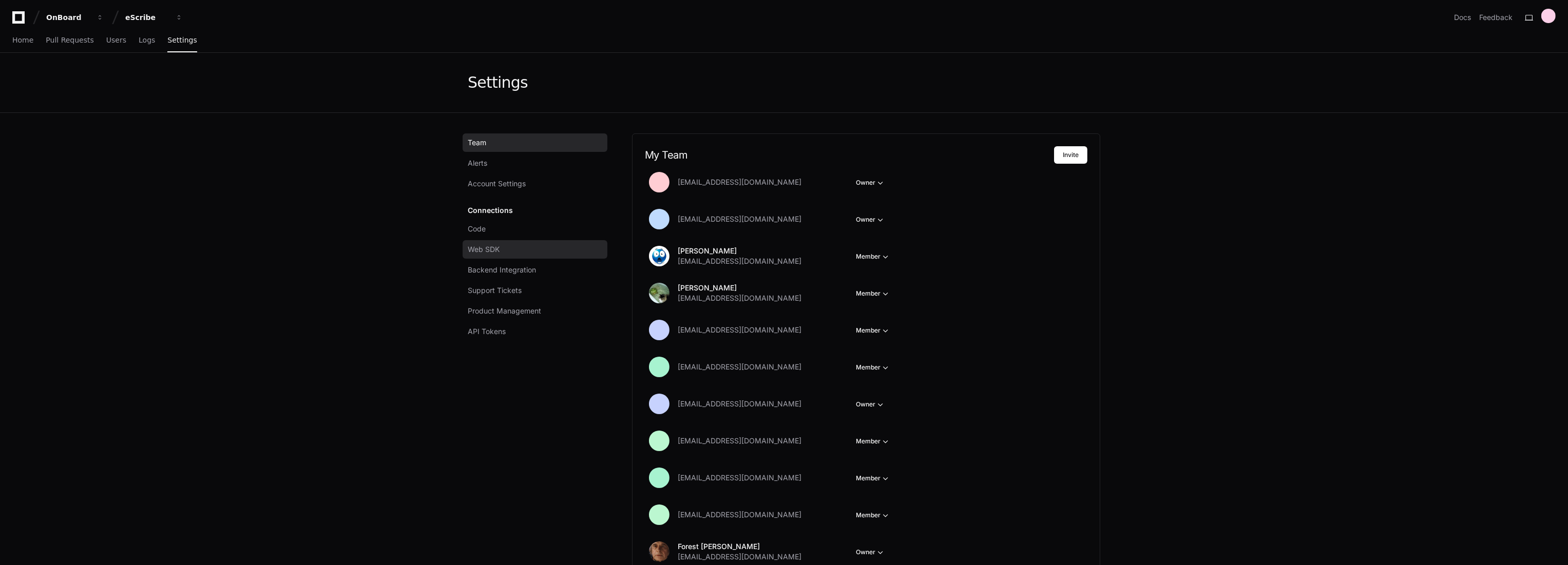
click at [543, 242] on link "Web SDK" at bounding box center [535, 249] width 145 height 18
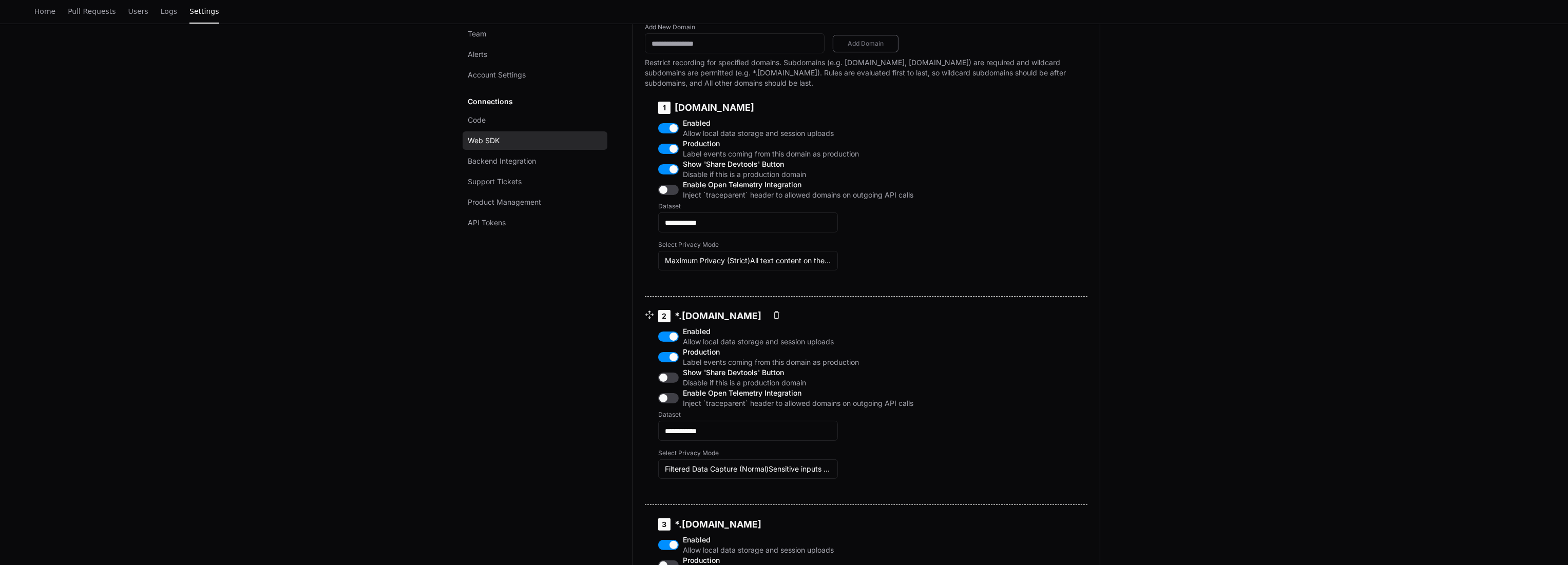
scroll to position [456, 0]
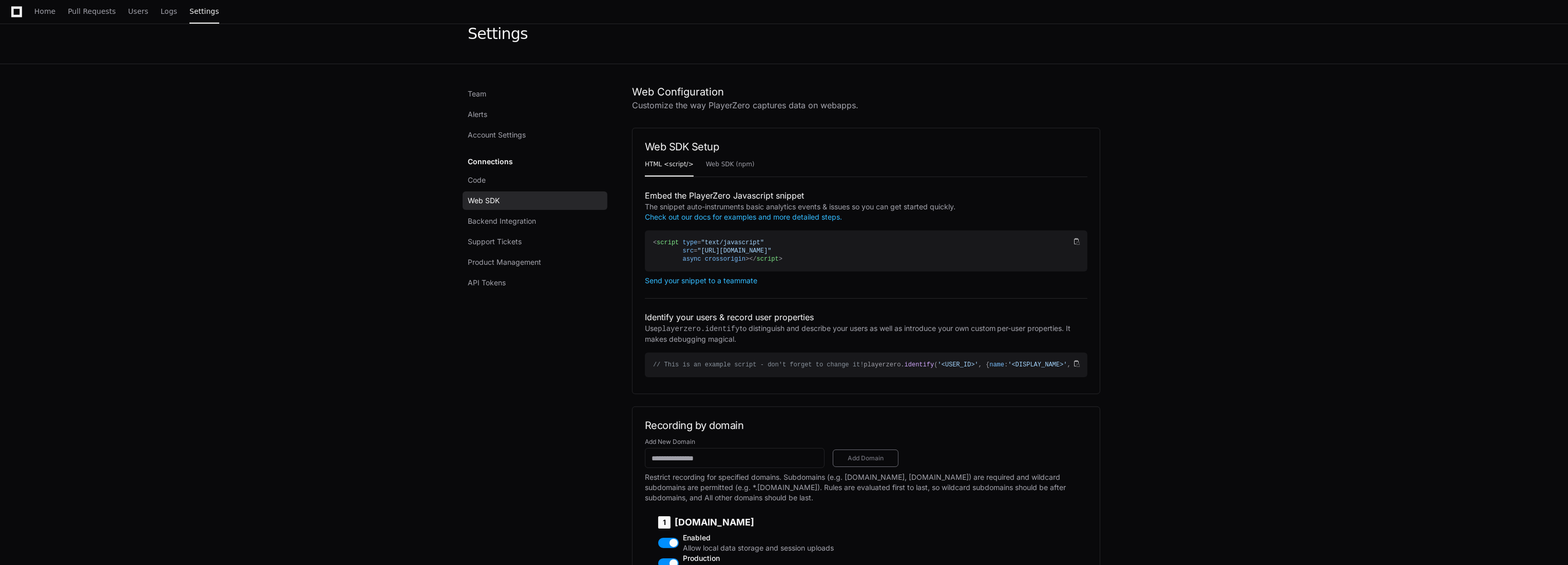
scroll to position [0, 0]
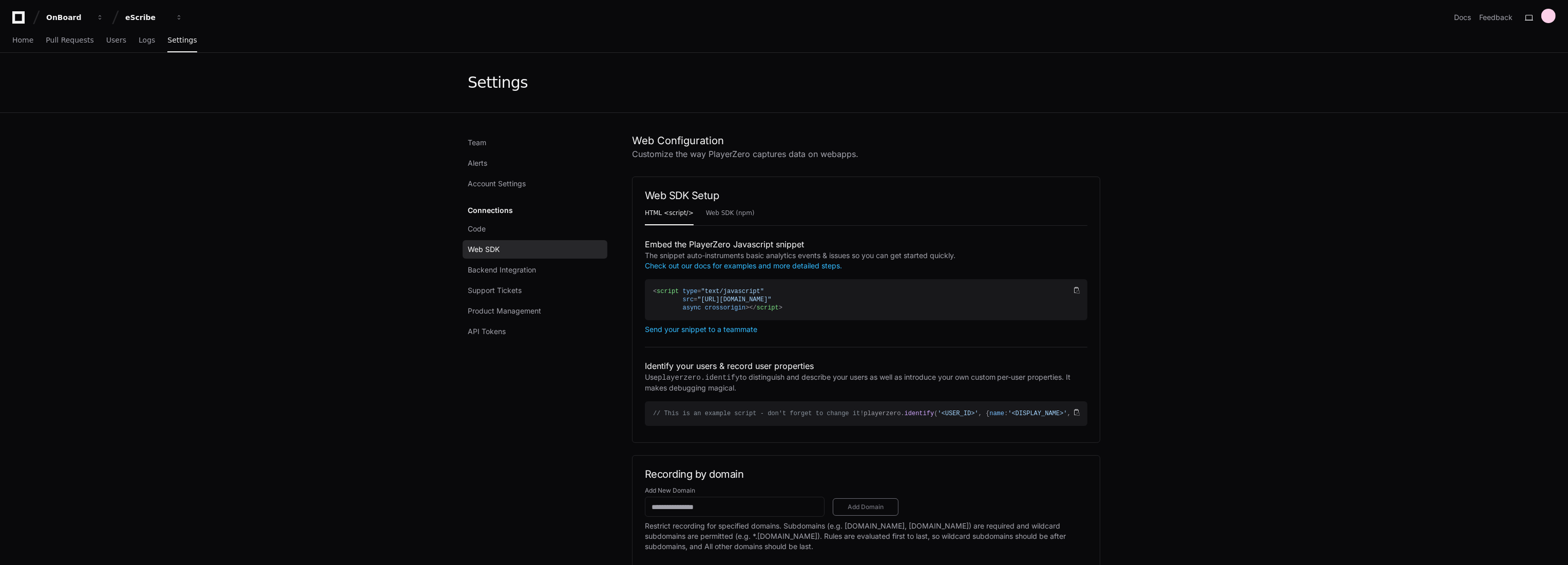
click at [140, 6] on div "OnBoard eScribe Docs Feedback" at bounding box center [784, 13] width 1568 height 27
click at [141, 10] on button "eScribe" at bounding box center [154, 17] width 66 height 18
click at [176, 137] on span "OnBoard" at bounding box center [158, 137] width 34 height 12
click at [108, 37] on span "Users" at bounding box center [116, 40] width 20 height 6
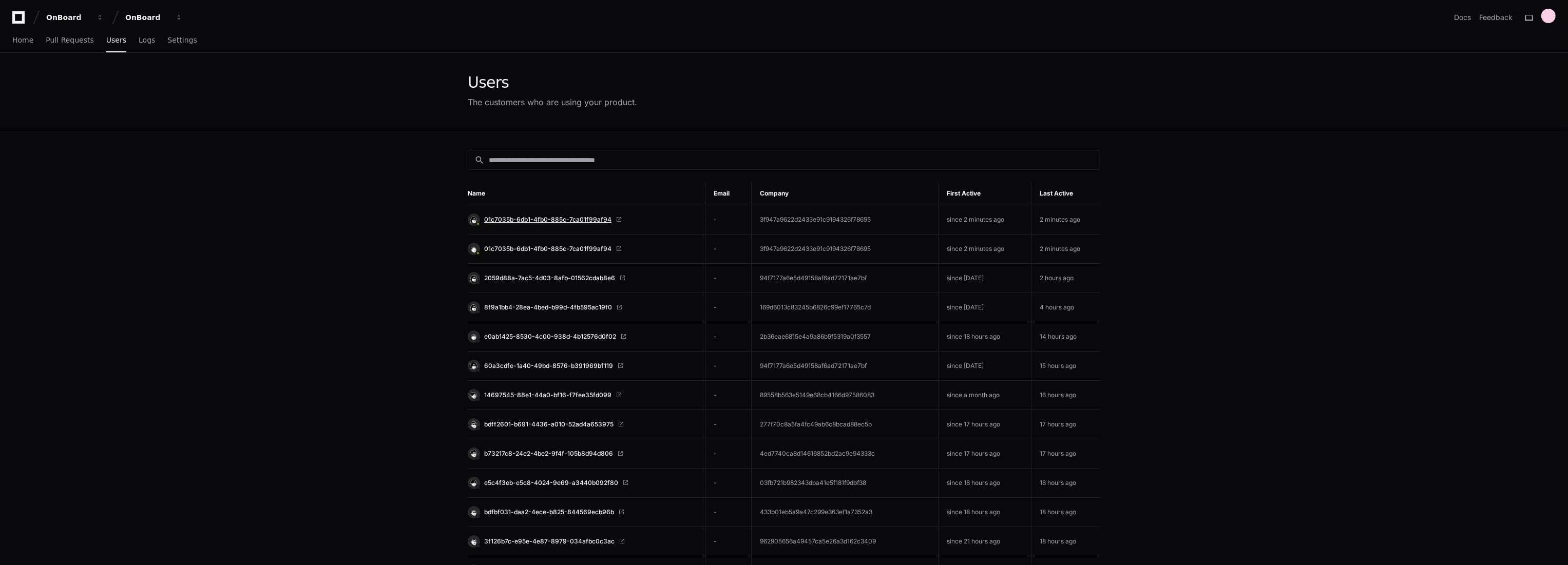
click at [550, 220] on span "01c7035b-6db1-4fb0-885c-7ca01f99af94" at bounding box center [547, 219] width 127 height 8
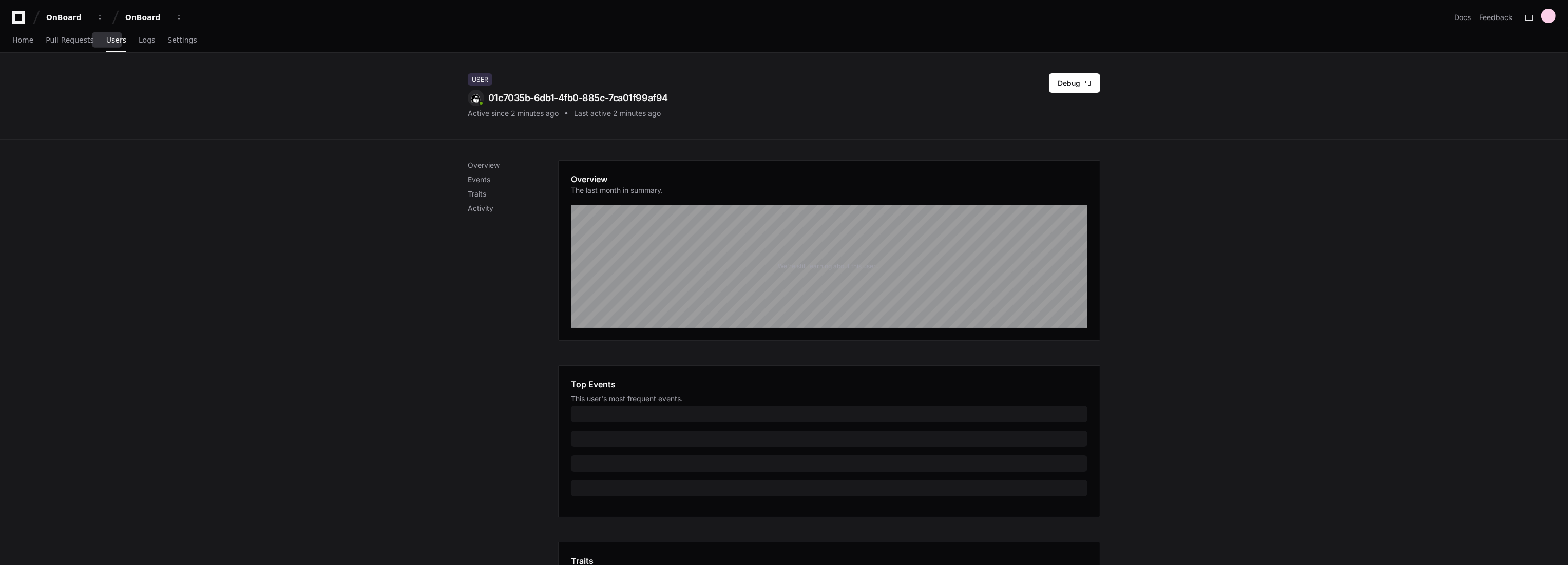
click at [106, 40] on span "Users" at bounding box center [116, 40] width 20 height 6
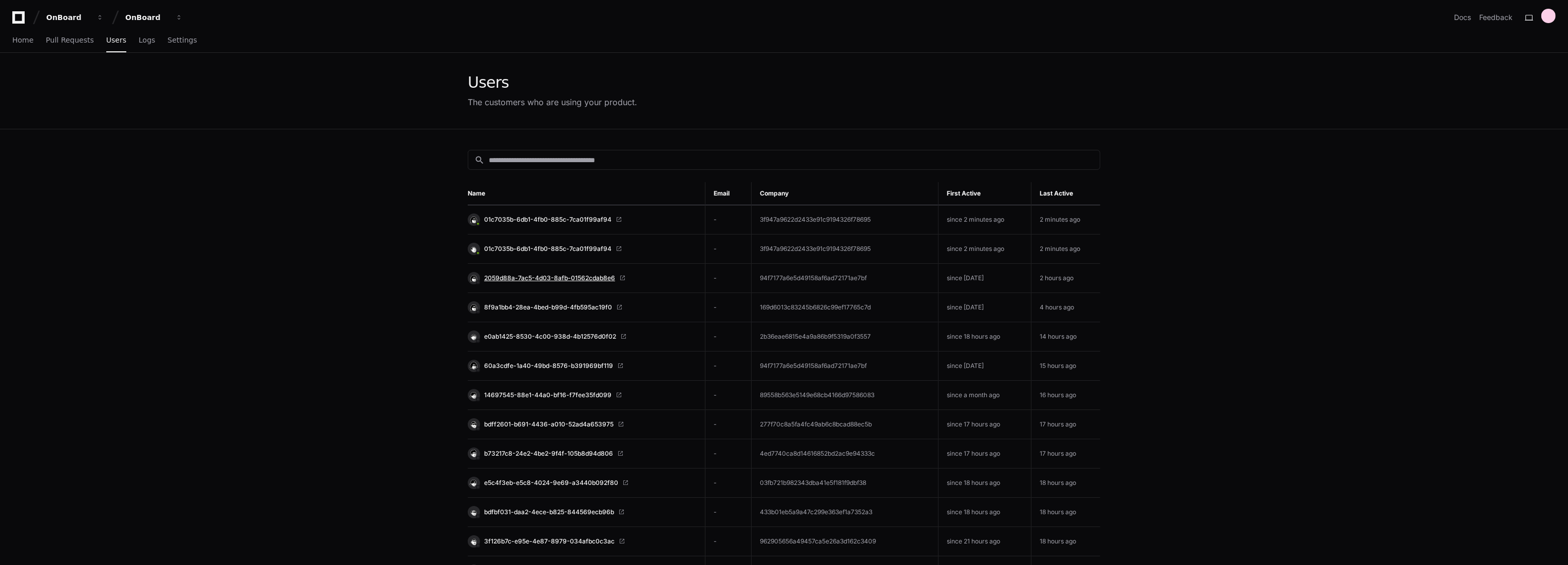
click at [533, 276] on span "2059d88a-7ac5-4d03-8afb-01562cdab8e6" at bounding box center [549, 278] width 131 height 8
click at [583, 278] on span "2059d88a-7ac5-4d03-8afb-01562cdab8e6" at bounding box center [549, 278] width 131 height 8
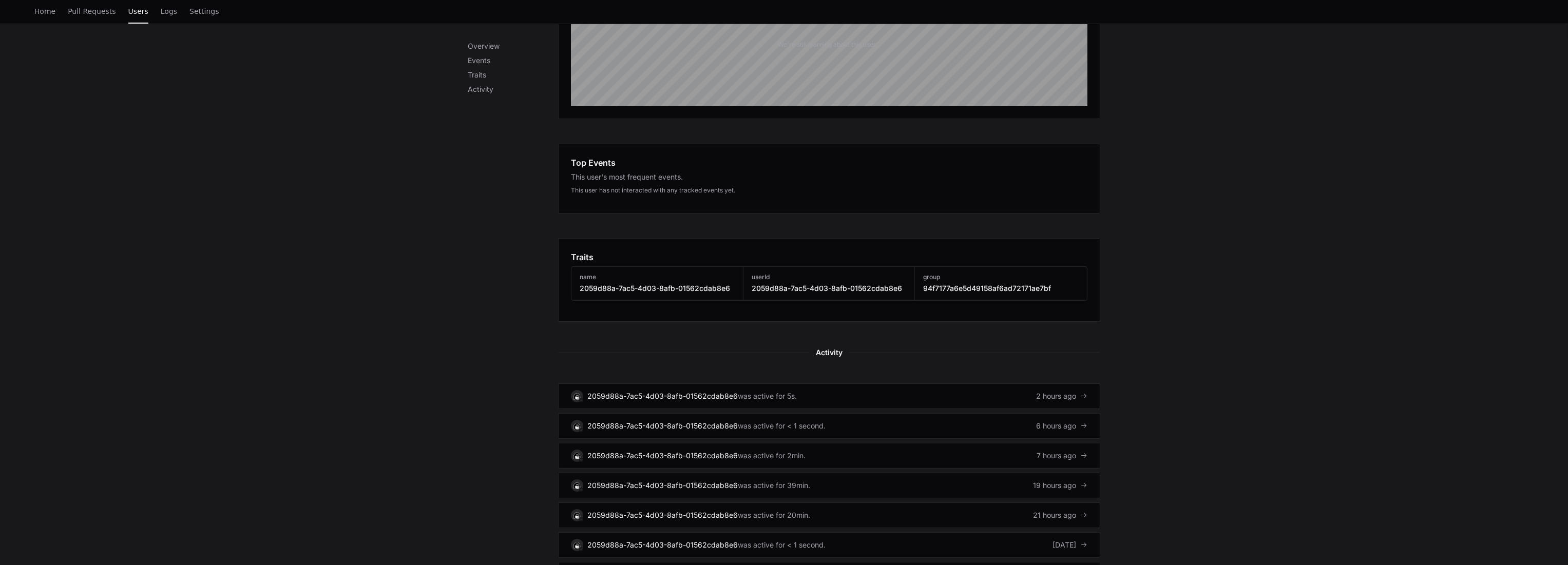
scroll to position [427, 0]
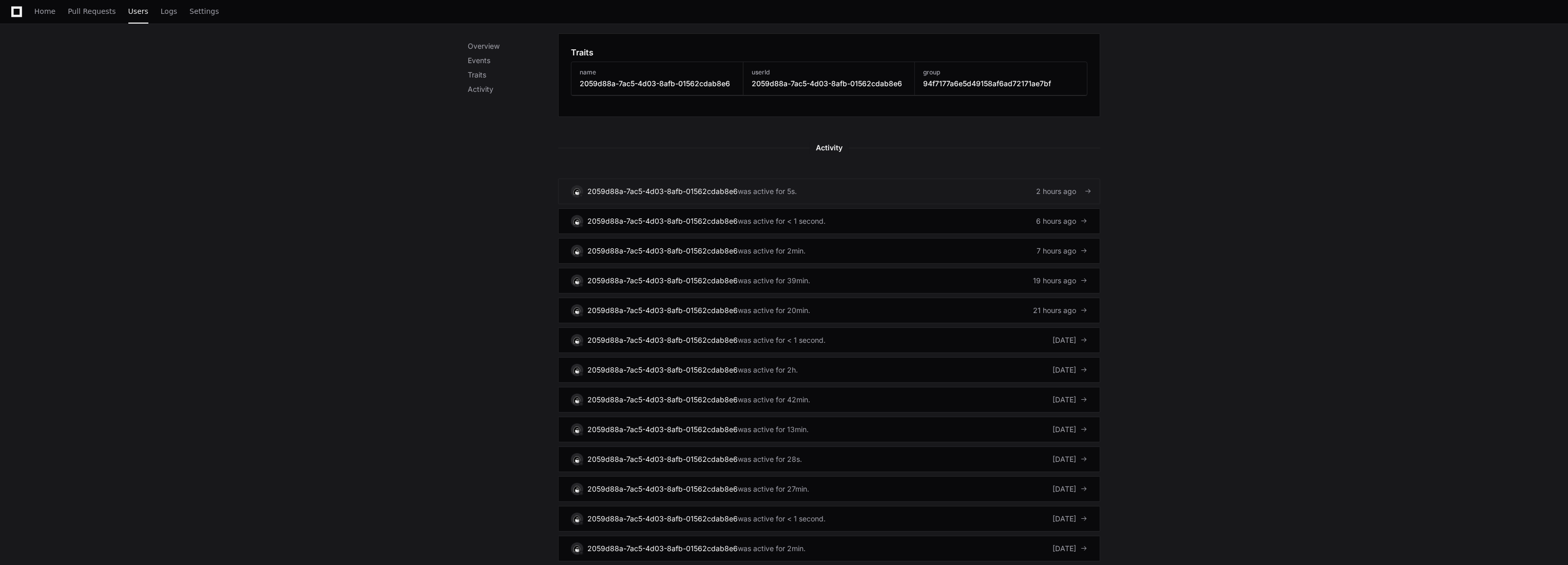
click at [753, 187] on div "was active for 5s." at bounding box center [767, 191] width 59 height 10
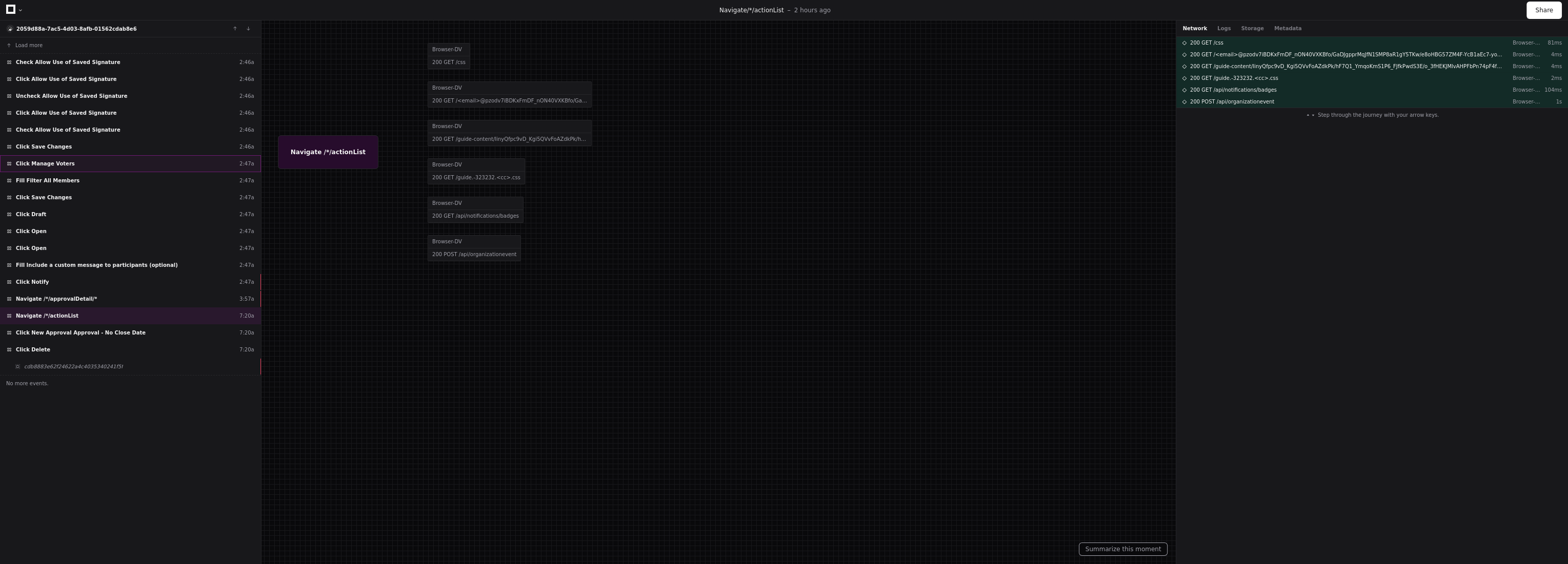
click at [97, 161] on div "Click Manage Voters 2:47a" at bounding box center [130, 164] width 261 height 17
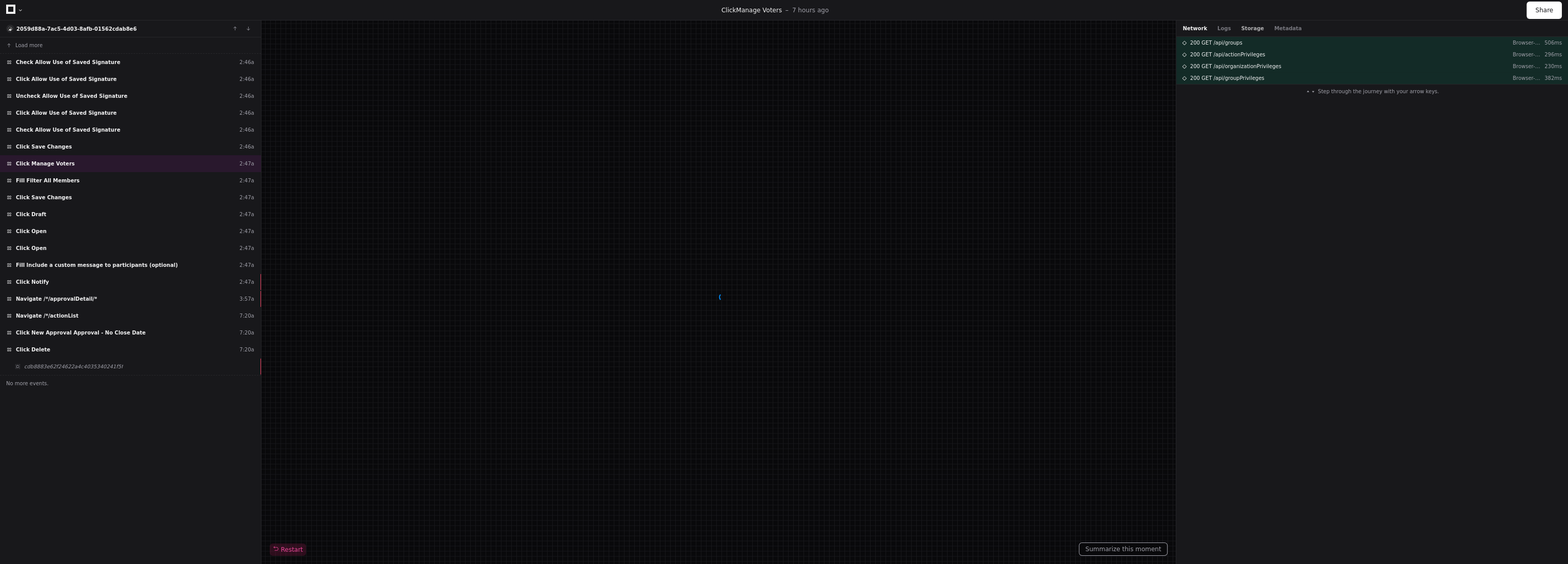
click at [1241, 29] on button "Storage" at bounding box center [1252, 28] width 23 height 8
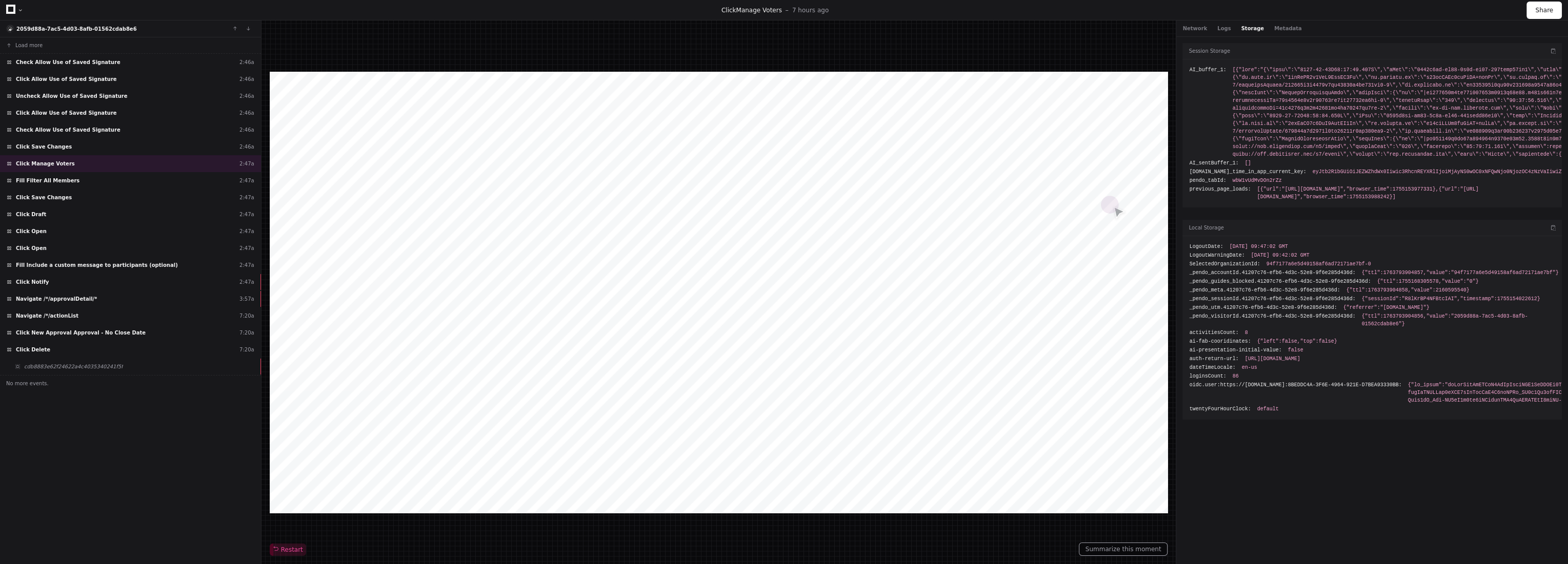
click at [1242, 26] on button "Storage" at bounding box center [1252, 28] width 23 height 8
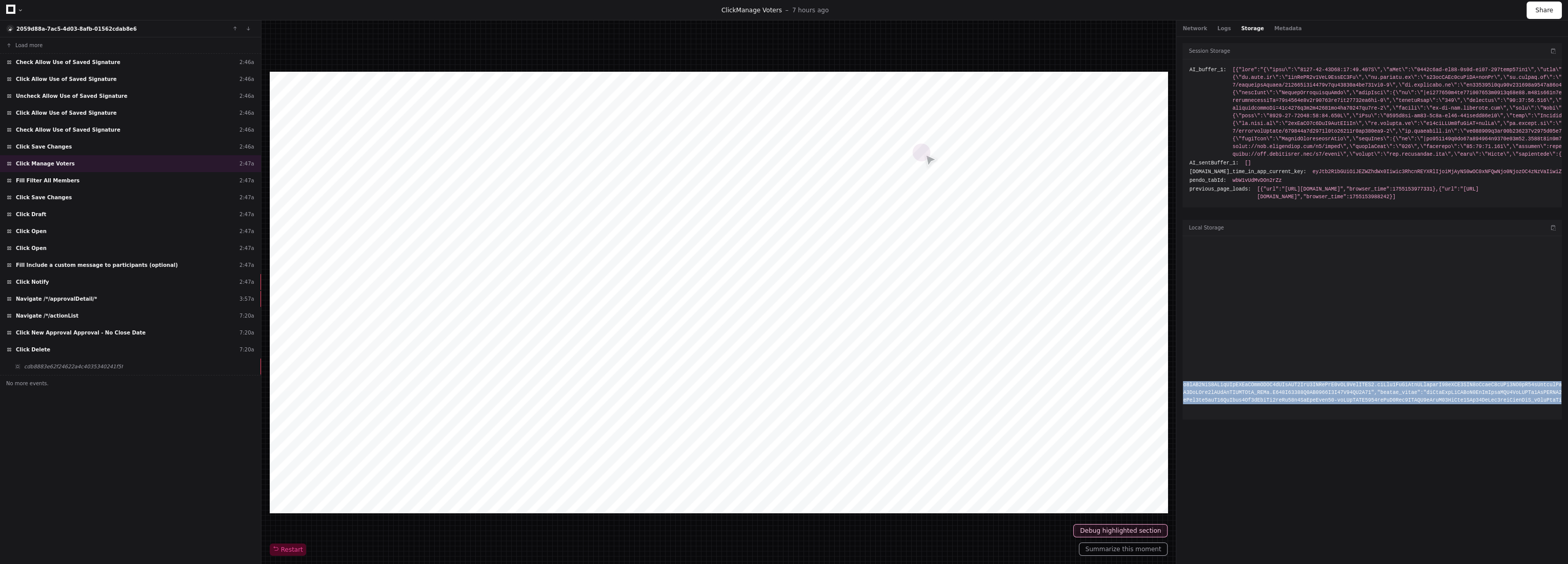
drag, startPoint x: 1421, startPoint y: 391, endPoint x: 1567, endPoint y: 405, distance: 146.7
click at [1567, 405] on div "Session Storage AI_buffer_1: AI_sentBuffer_1: [] [DOMAIN_NAME]_time_in_app_curr…" at bounding box center [1372, 299] width 392 height 523
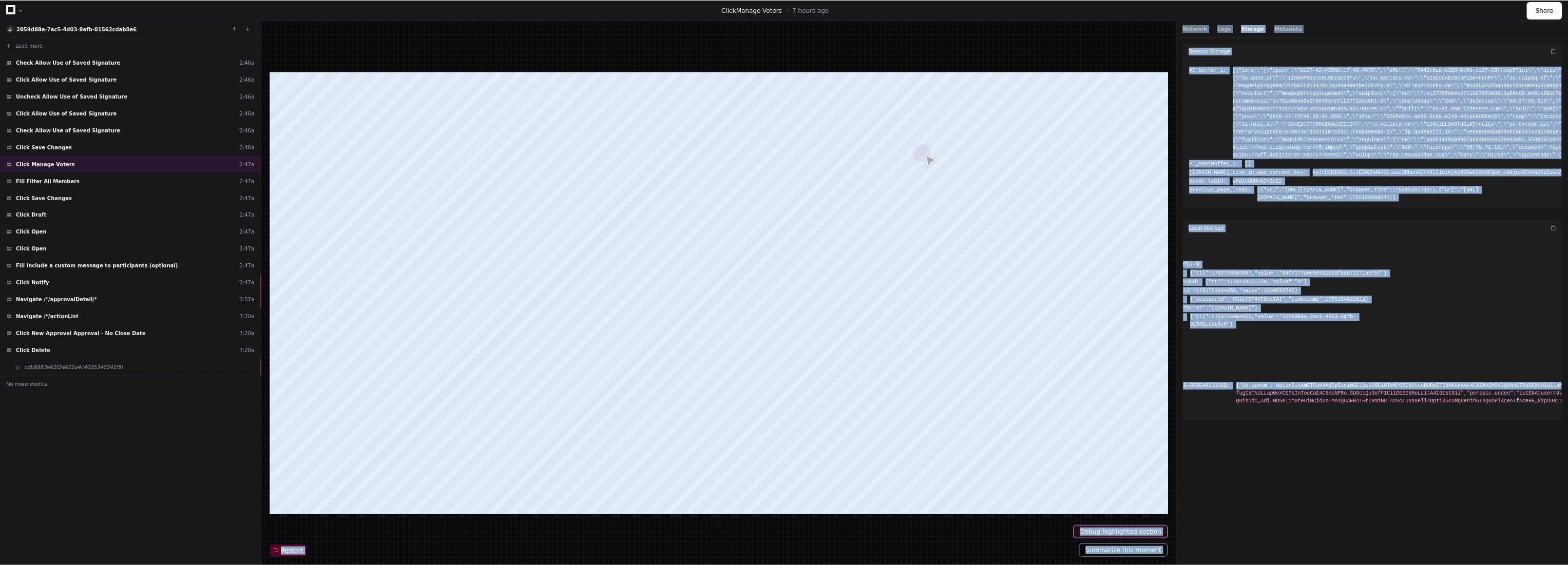
scroll to position [0, 0]
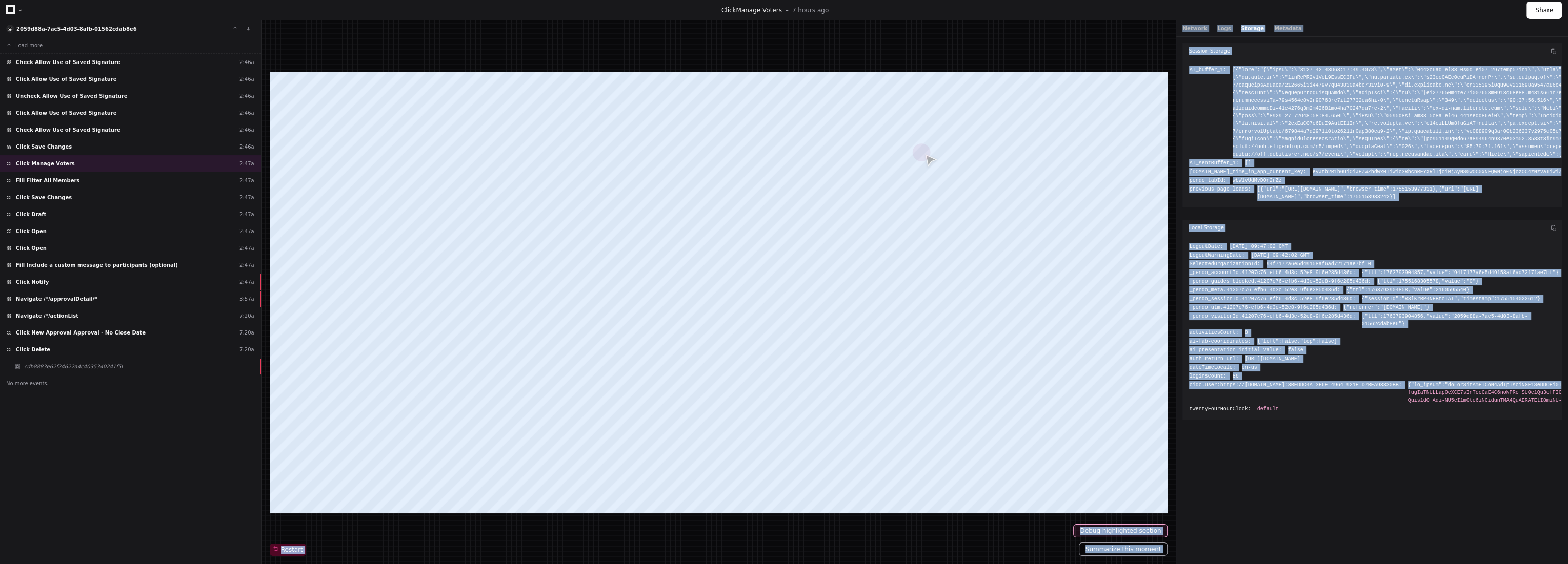
drag, startPoint x: 1333, startPoint y: 395, endPoint x: 1059, endPoint y: 377, distance: 274.6
click at [1059, 377] on div "2059d88a-7ac5-4d03-8afb-01562cdab8e6 Load more Check Allow Use of Saved Signatu…" at bounding box center [784, 293] width 1568 height 544
click at [1275, 389] on span "oidc.user:https://[DOMAIN_NAME]:8BEDDC4A-3F6E-4964-921E-D7BEA93330BB:" at bounding box center [1295, 385] width 212 height 8
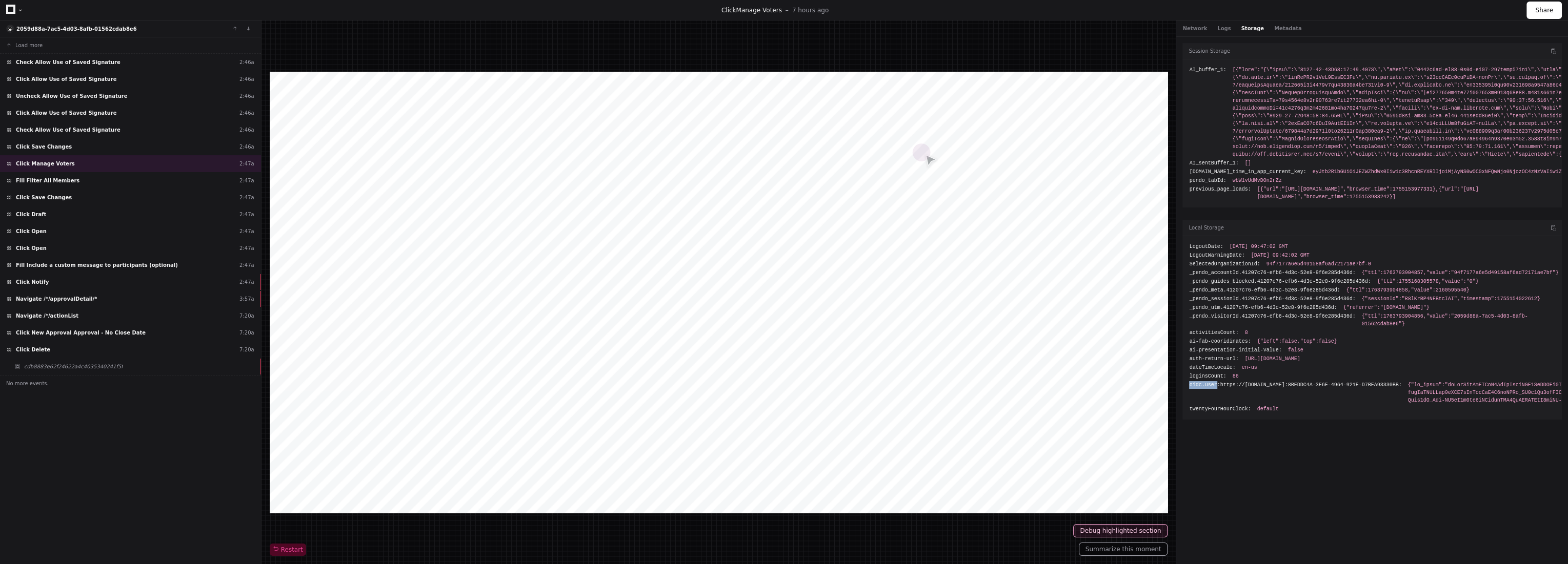
drag, startPoint x: 1189, startPoint y: 391, endPoint x: 1214, endPoint y: 391, distance: 25.0
click at [1214, 389] on span "oidc.user:https://[DOMAIN_NAME]:8BEDDC4A-3F6E-4964-921E-D7BEA93330BB:" at bounding box center [1295, 385] width 212 height 8
copy span "oidc.user"
click at [1228, 389] on span "oidc.user:https://[DOMAIN_NAME]:8BEDDC4A-3F6E-4964-921E-D7BEA93330BB:" at bounding box center [1295, 385] width 212 height 8
click at [13, 12] on icon at bounding box center [10, 9] width 9 height 9
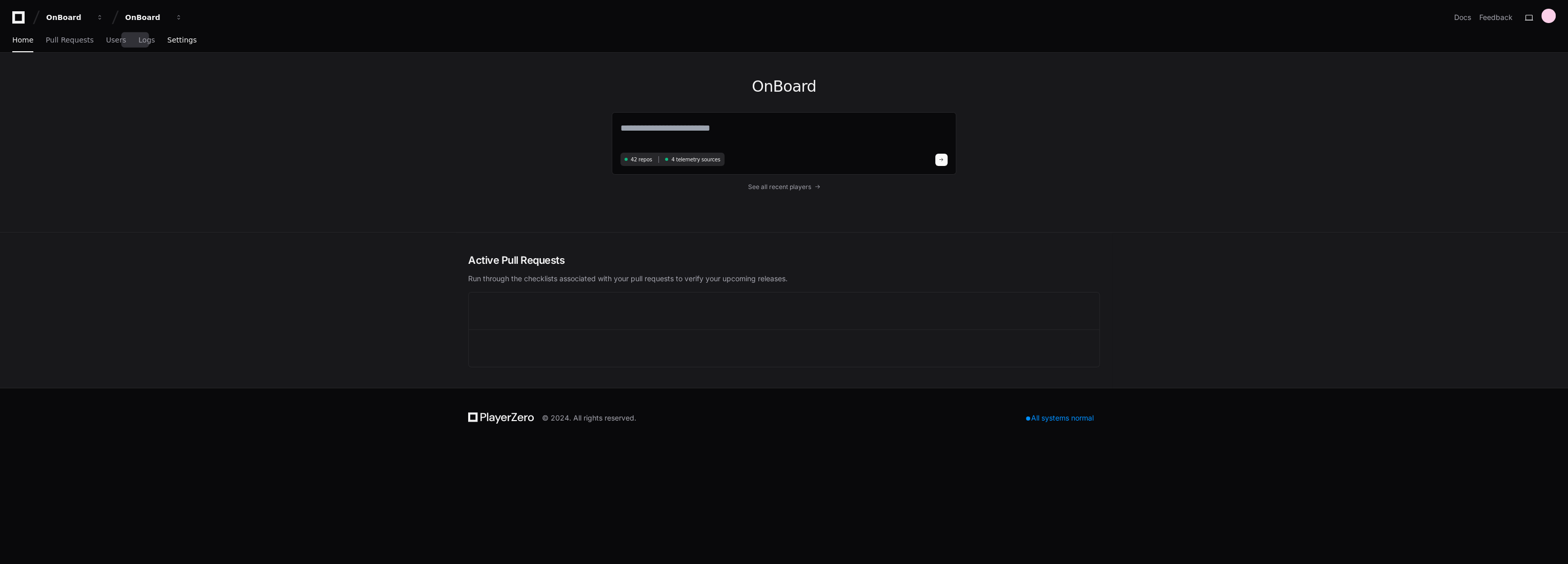
click at [167, 38] on span "Settings" at bounding box center [182, 40] width 29 height 6
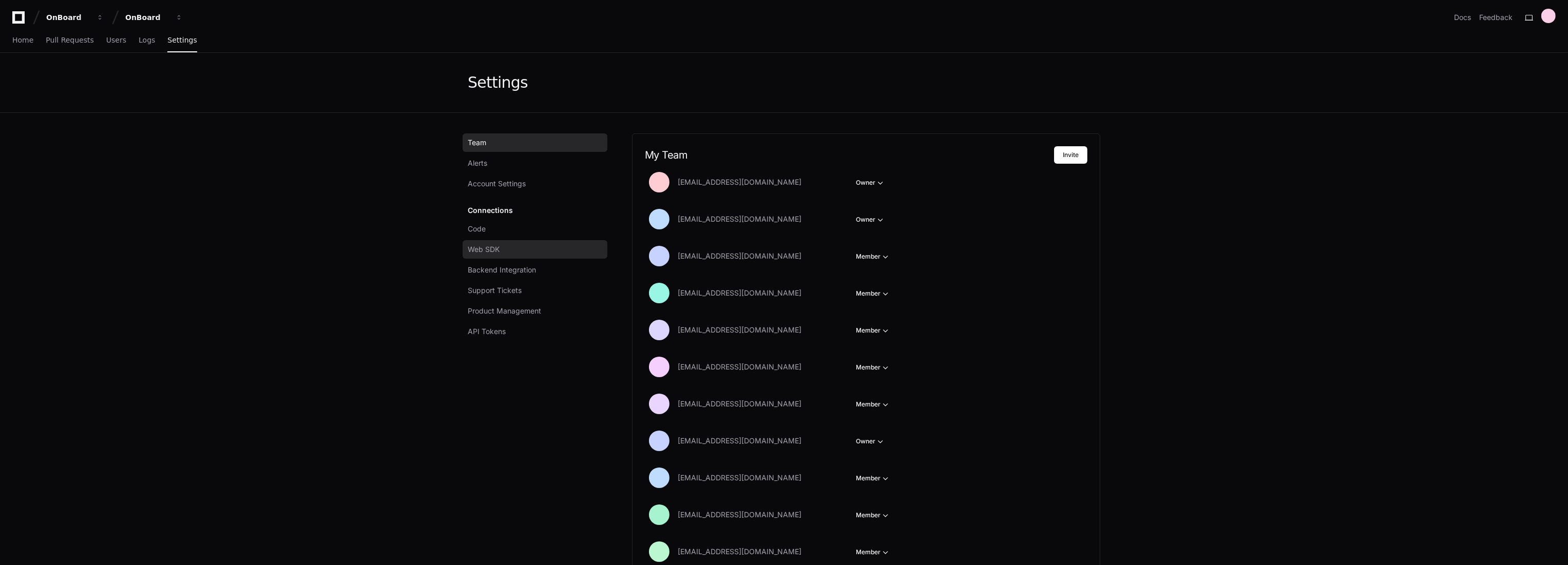
click at [513, 251] on link "Web SDK" at bounding box center [535, 249] width 145 height 18
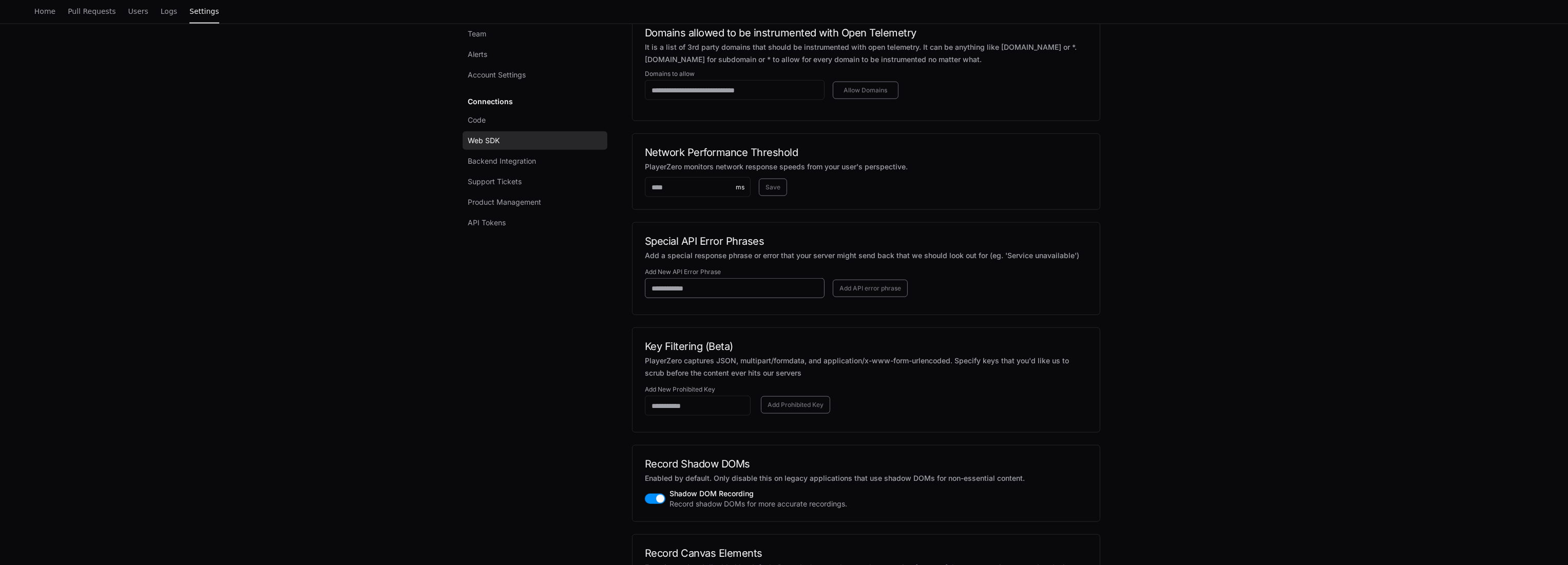
scroll to position [1907, 0]
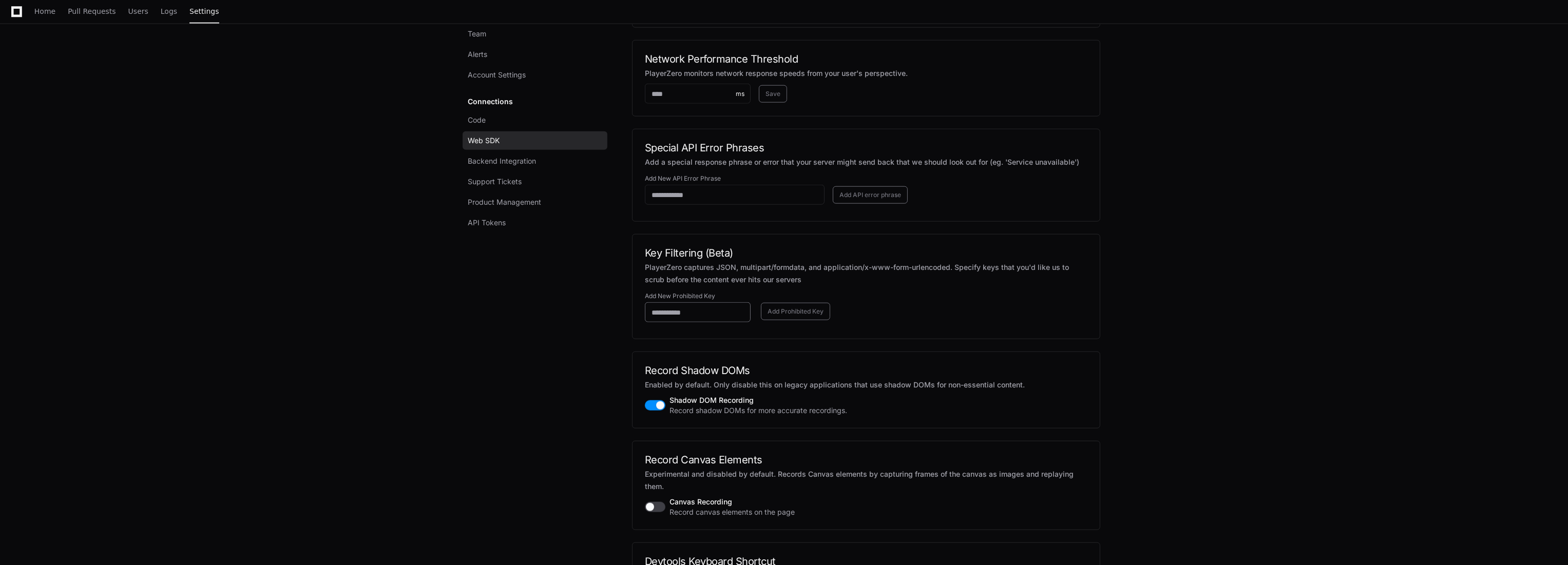
click at [706, 318] on input "Add New Prohibited Key" at bounding box center [698, 313] width 93 height 10
paste input "*********"
click at [791, 321] on button "Add Prohibited Key" at bounding box center [795, 311] width 69 height 18
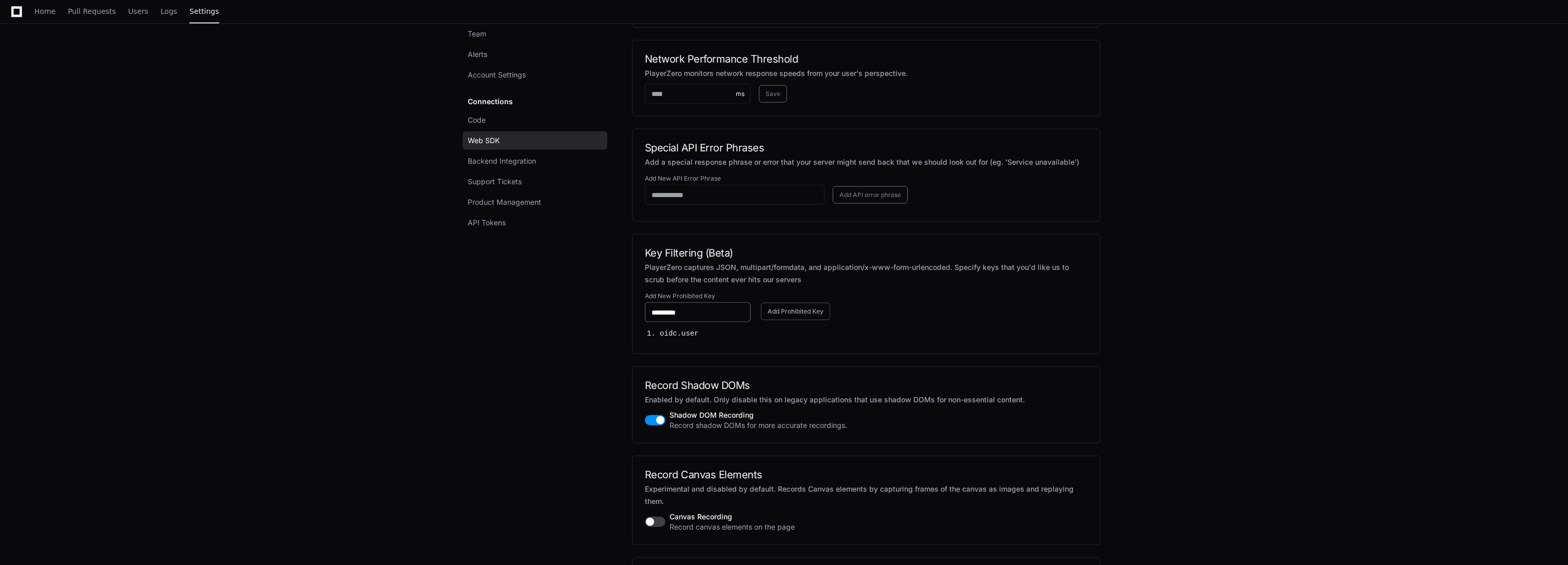
click at [718, 318] on input "*********" at bounding box center [698, 313] width 93 height 10
type input "**********"
click at [779, 321] on button "Add Prohibited Key" at bounding box center [795, 311] width 69 height 18
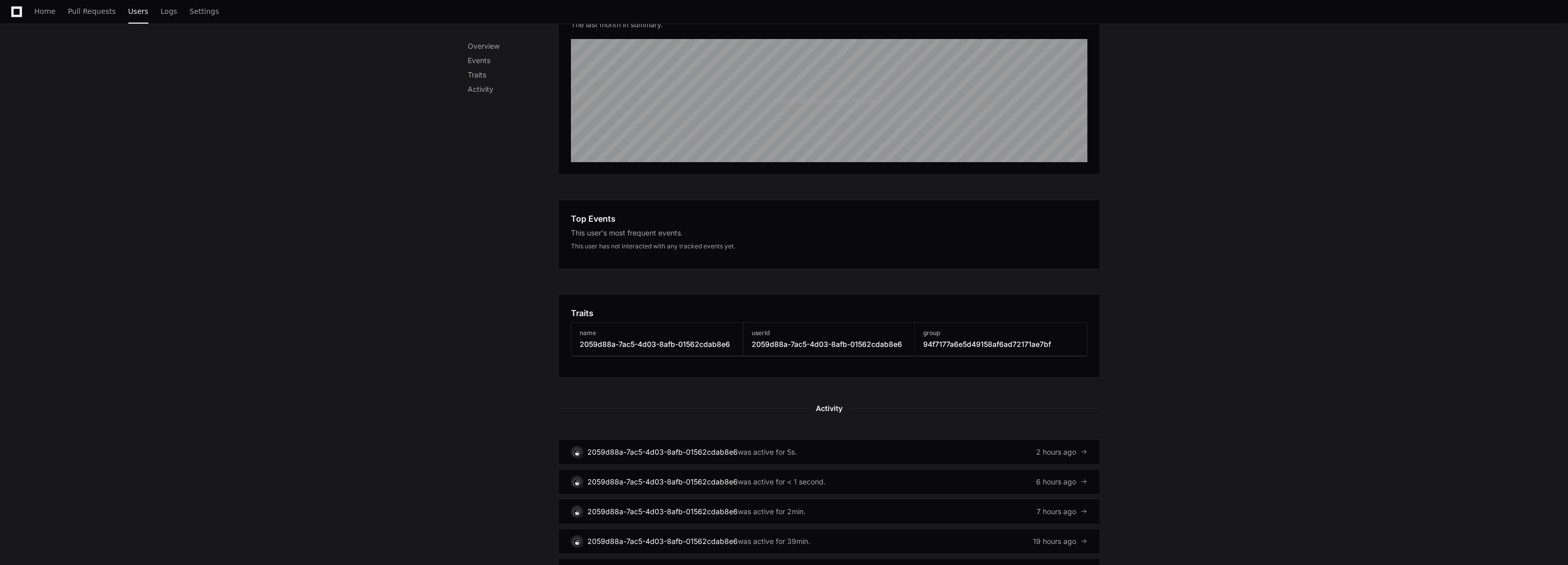
scroll to position [171, 0]
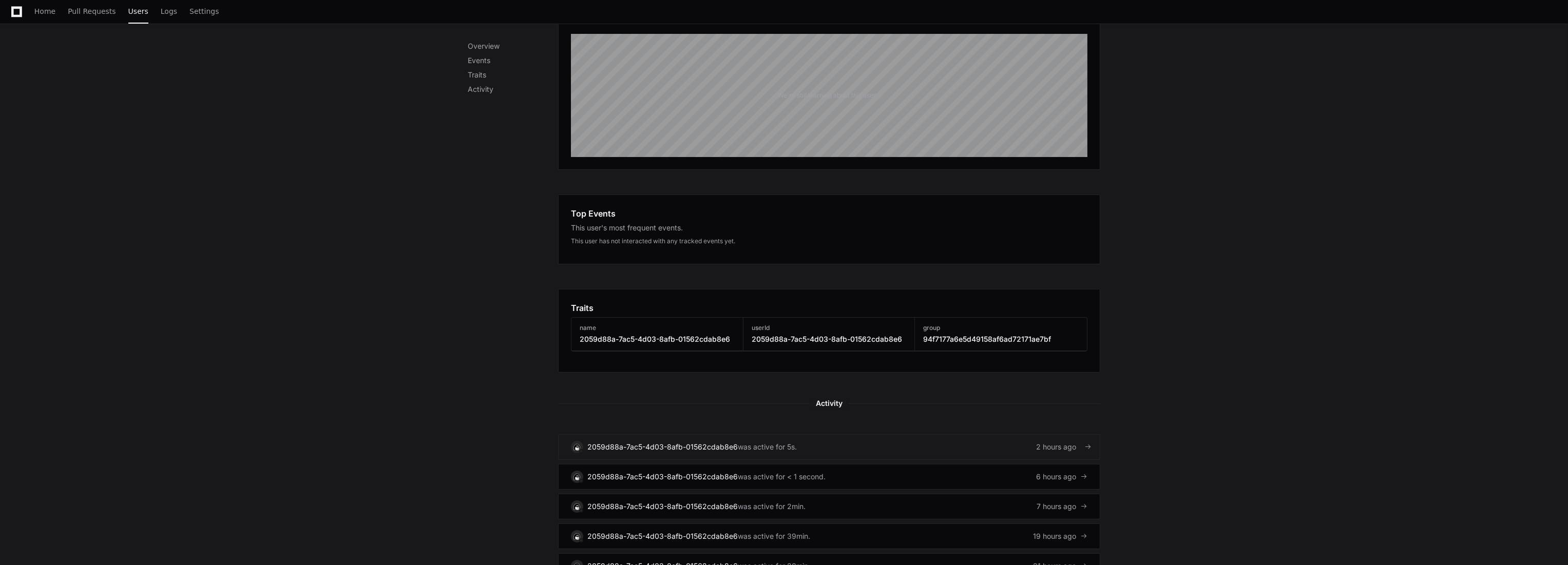
click at [759, 444] on div "was active for 5s." at bounding box center [767, 447] width 59 height 10
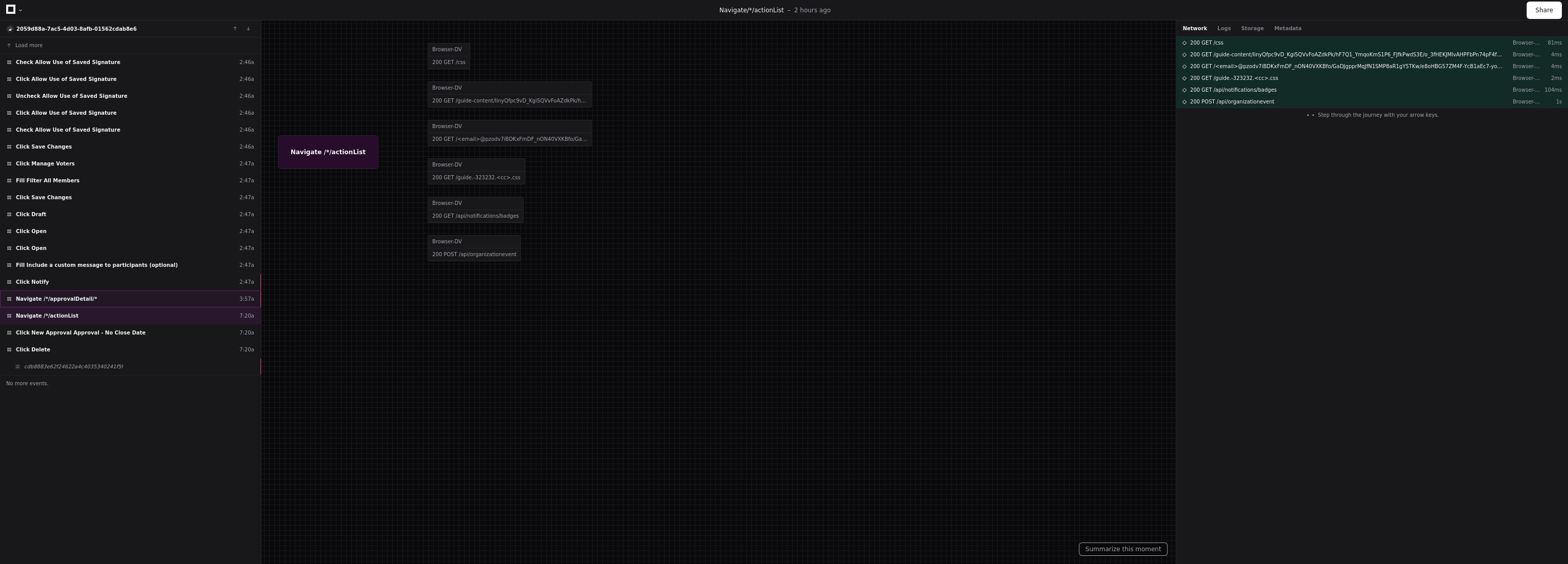
click at [94, 294] on div "Navigate /*/approvalDetail/* 3:57a" at bounding box center [130, 299] width 261 height 17
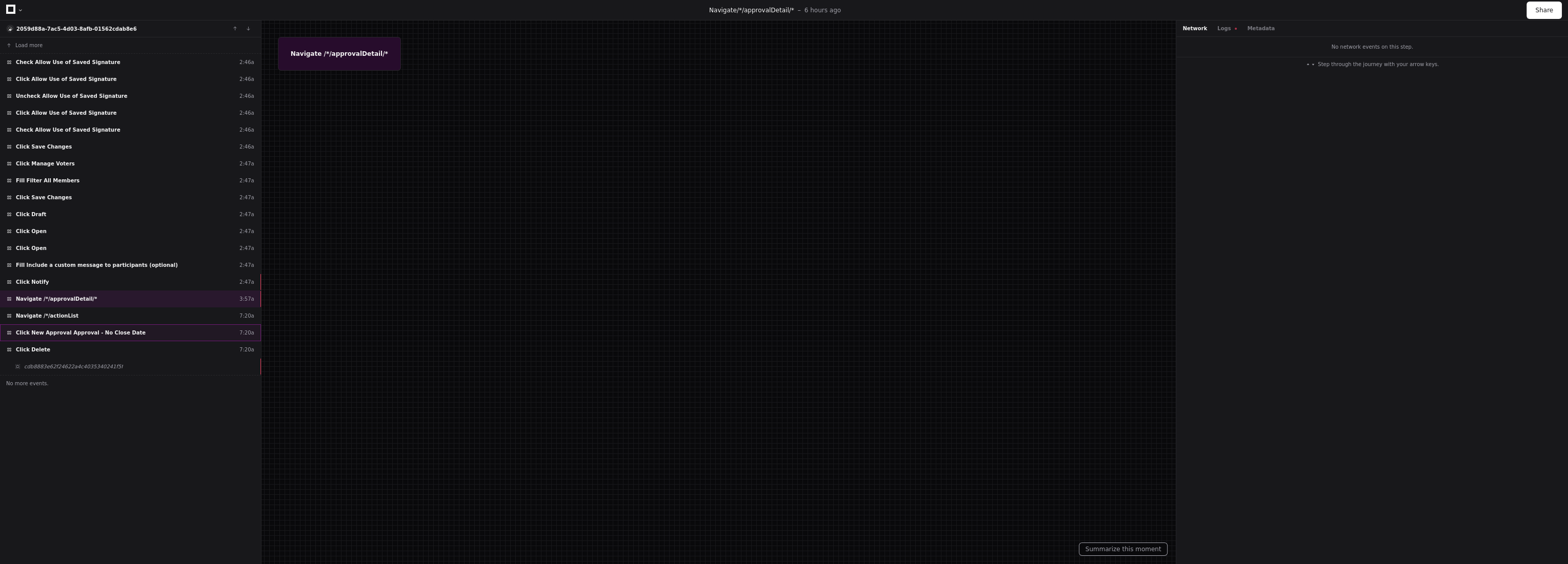
click at [112, 329] on span "Click New Approval Approval - No Close Date" at bounding box center [80, 333] width 130 height 8
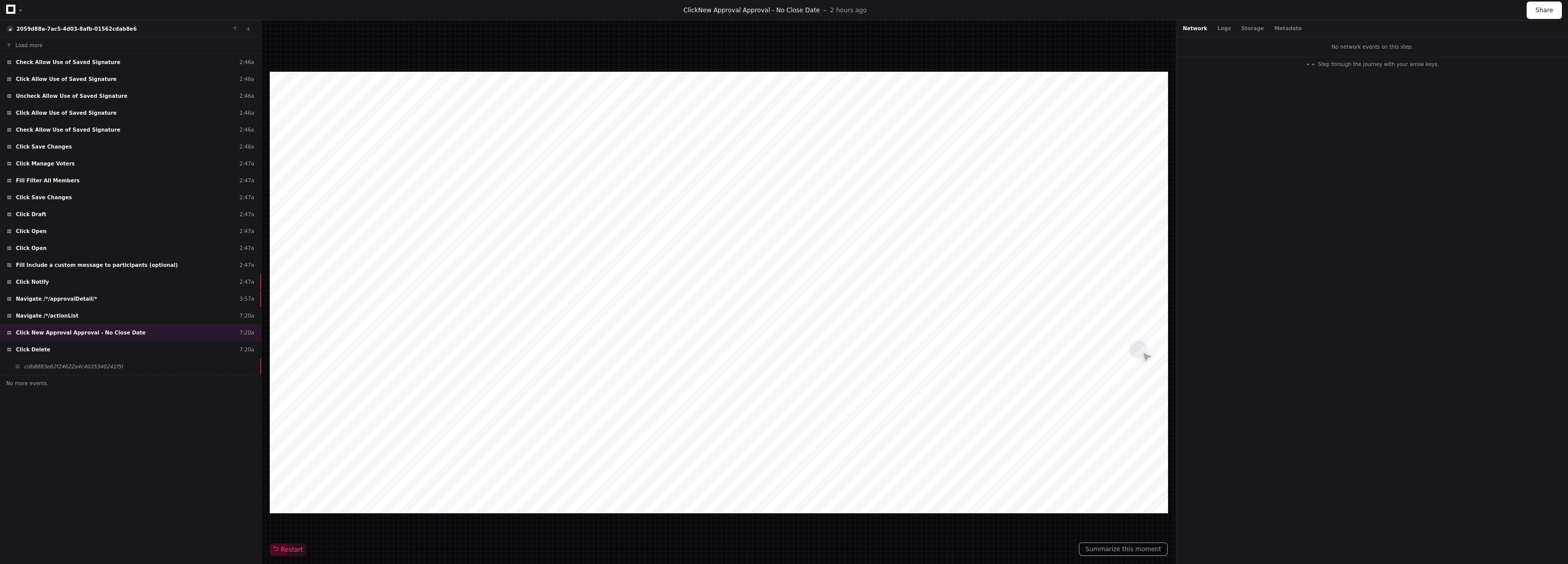
click at [1238, 23] on div "Network Logs Storage Metadata" at bounding box center [1372, 29] width 392 height 16
click at [1241, 27] on button "Storage" at bounding box center [1252, 28] width 23 height 8
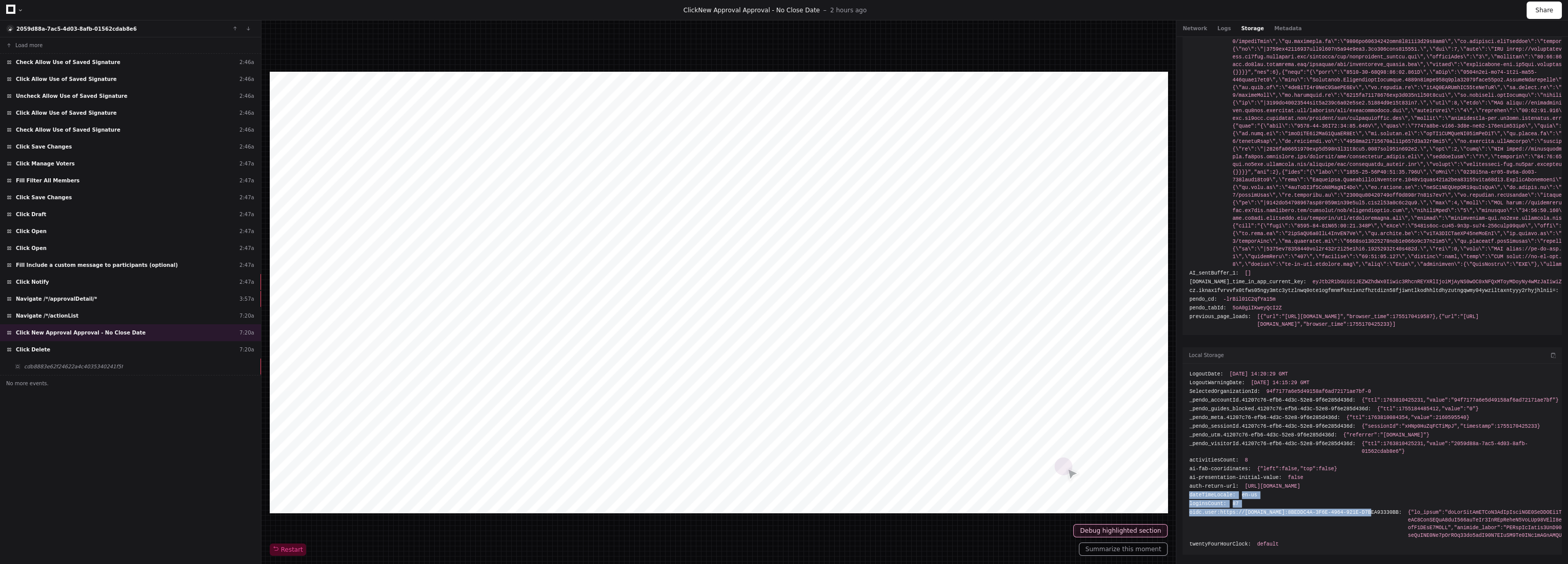
drag, startPoint x: 1287, startPoint y: 516, endPoint x: 1183, endPoint y: 496, distance: 105.9
click at [1183, 496] on div "LogoutDate: Thu, 14 Aug 2025 14:20:29 GMT LogoutWarningDate: Thu, 14 Aug 2025 1…" at bounding box center [1372, 459] width 379 height 191
click at [1288, 478] on span "false" at bounding box center [1295, 478] width 15 height 8
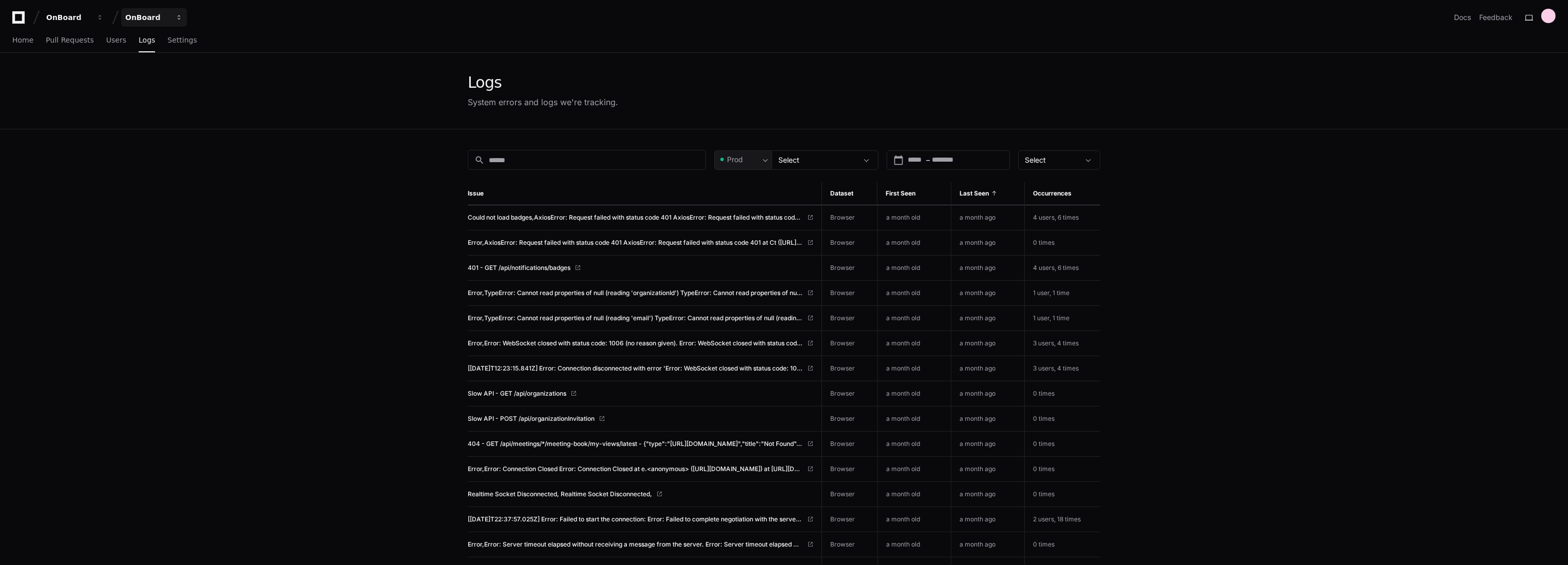
click at [90, 15] on div "OnBoard" at bounding box center [68, 17] width 44 height 10
click at [168, 141] on span "OnBoard" at bounding box center [158, 137] width 34 height 12
click at [48, 37] on span "Pull Requests" at bounding box center [69, 40] width 48 height 6
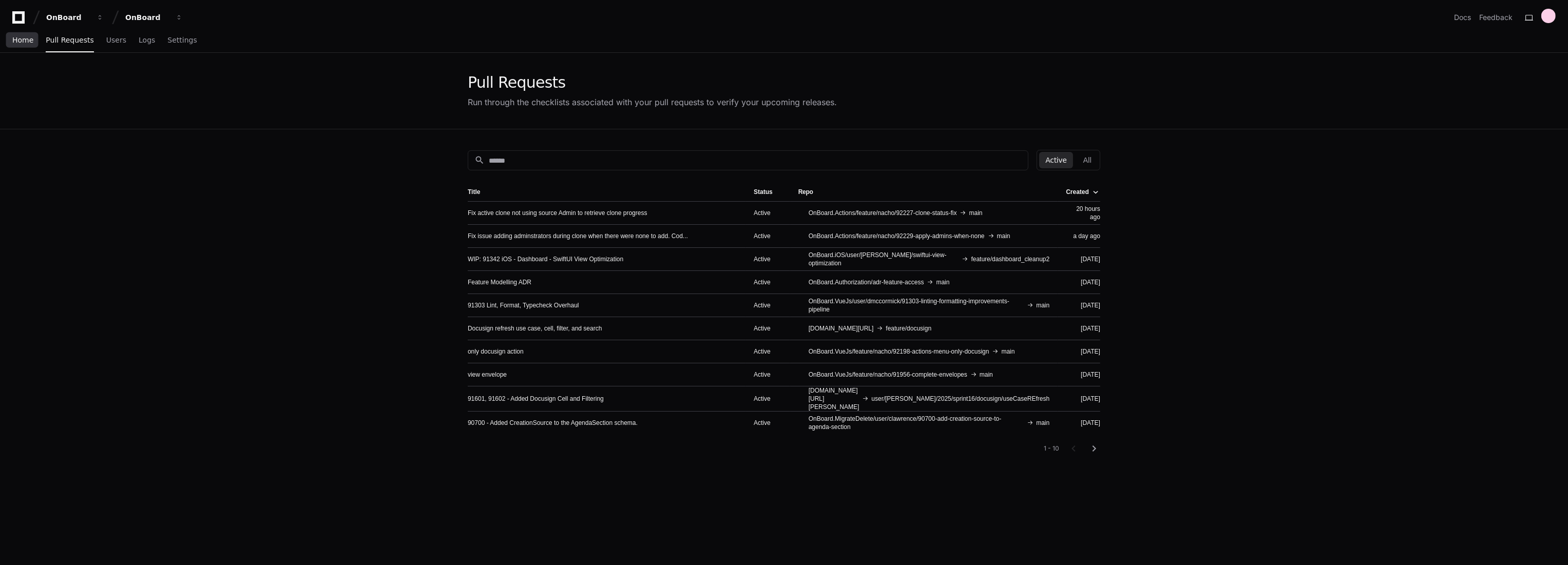
click at [16, 40] on span "Home" at bounding box center [23, 40] width 21 height 6
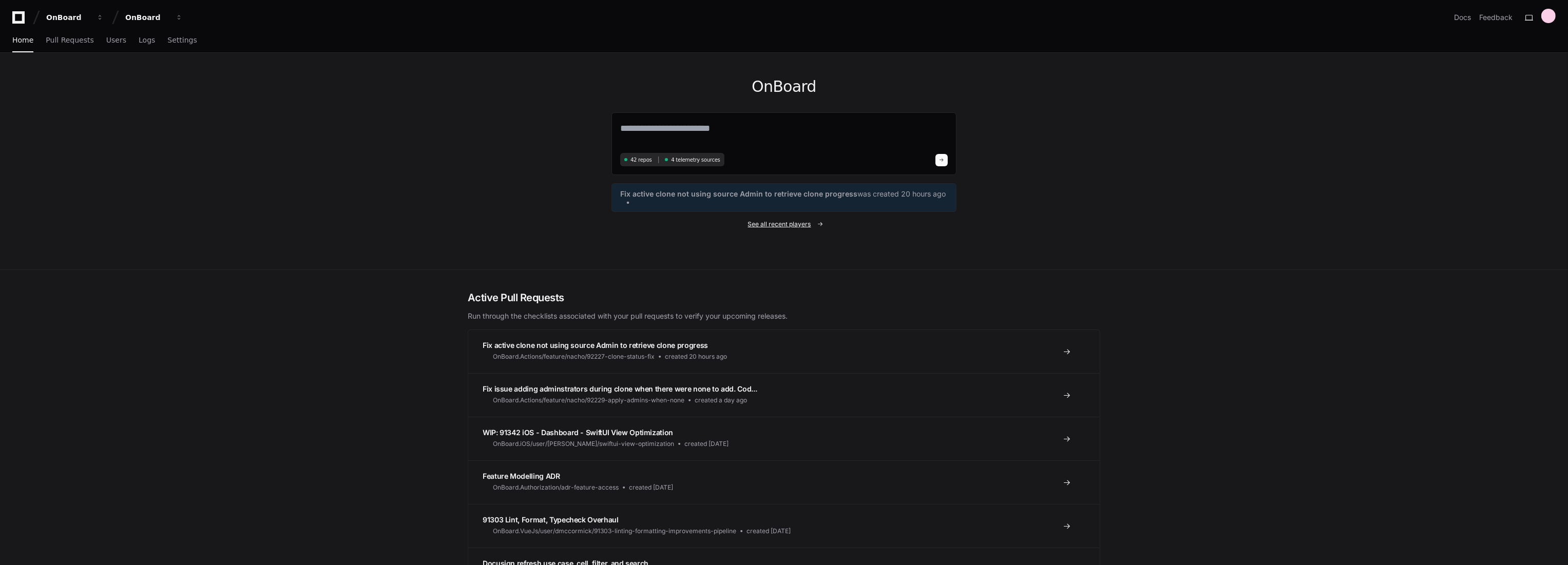
click at [809, 189] on span "Fix active clone not using source Admin to retrieve clone progress" at bounding box center [739, 194] width 237 height 10
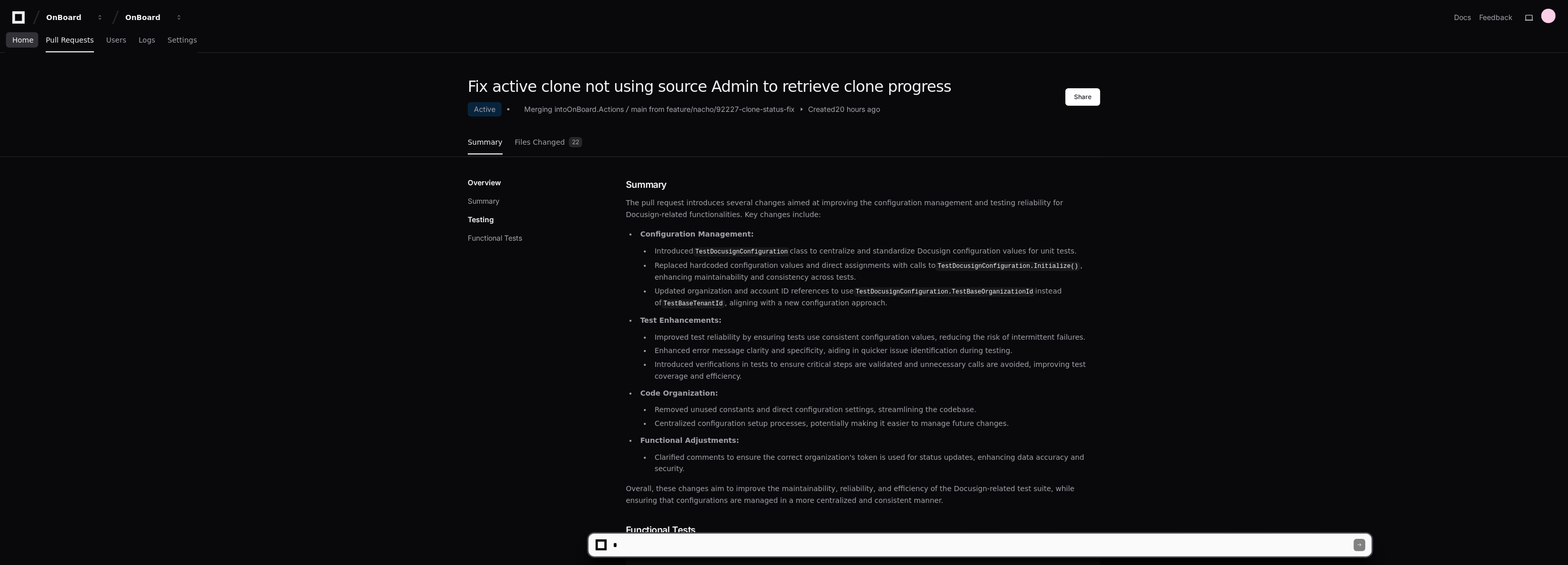
click at [25, 47] on link "Home" at bounding box center [23, 40] width 21 height 24
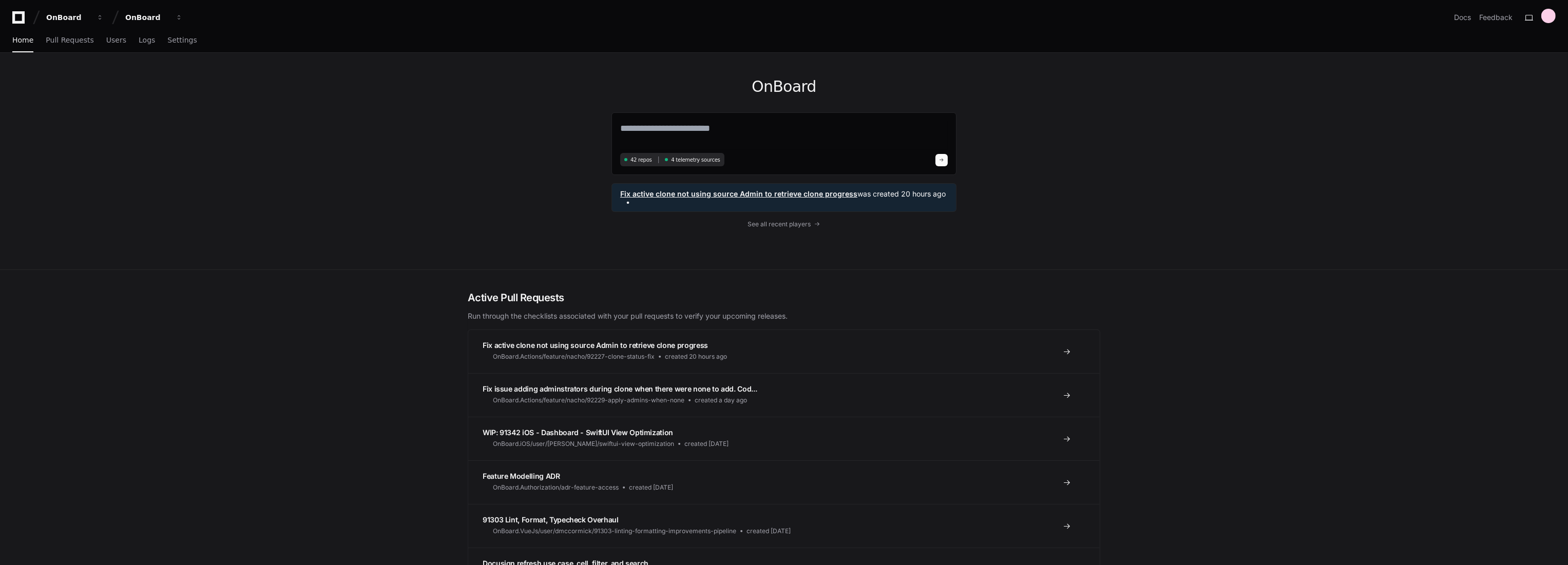
click at [791, 187] on div "Fix active clone not using source Admin to retrieve clone progress was created …" at bounding box center [784, 197] width 345 height 29
click at [793, 229] on div "OnBoard 42 repos 4 telemetry sources Fix active clone not using source Admin to…" at bounding box center [784, 161] width 345 height 216
click at [796, 225] on span "See all recent players" at bounding box center [779, 224] width 63 height 8
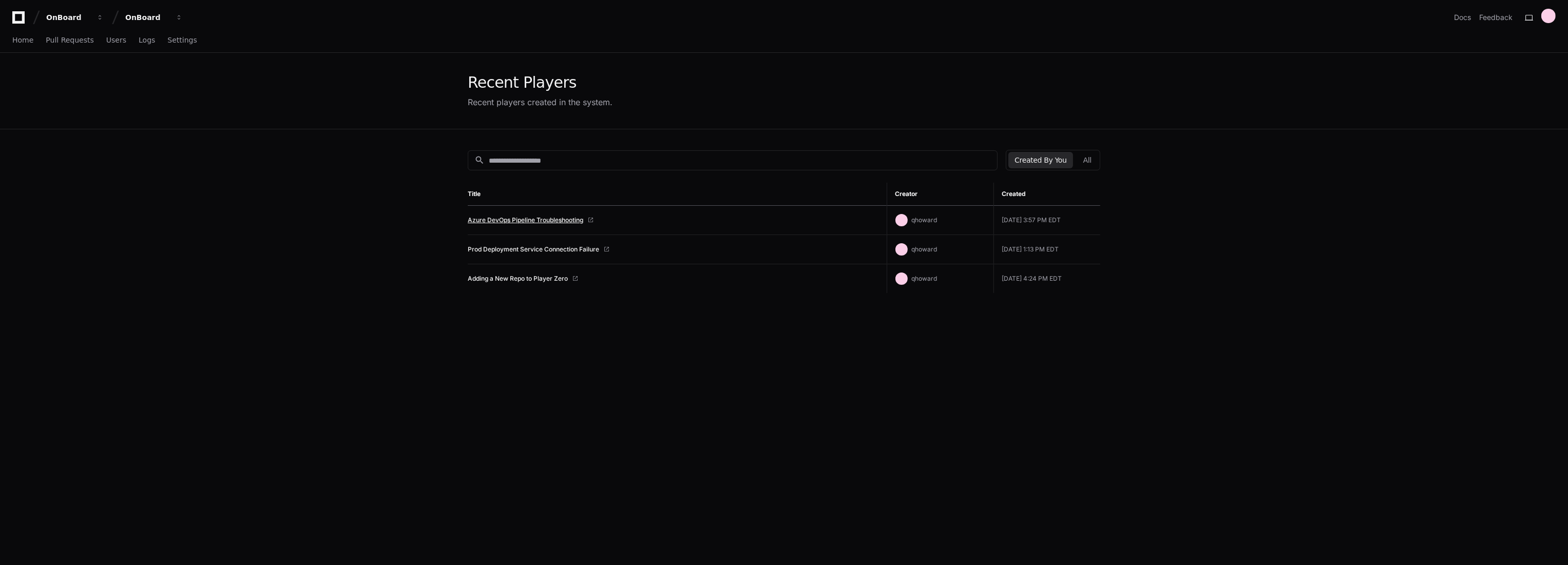
click at [559, 221] on link "Azure DevOps Pipeline Troubleshooting" at bounding box center [525, 220] width 116 height 8
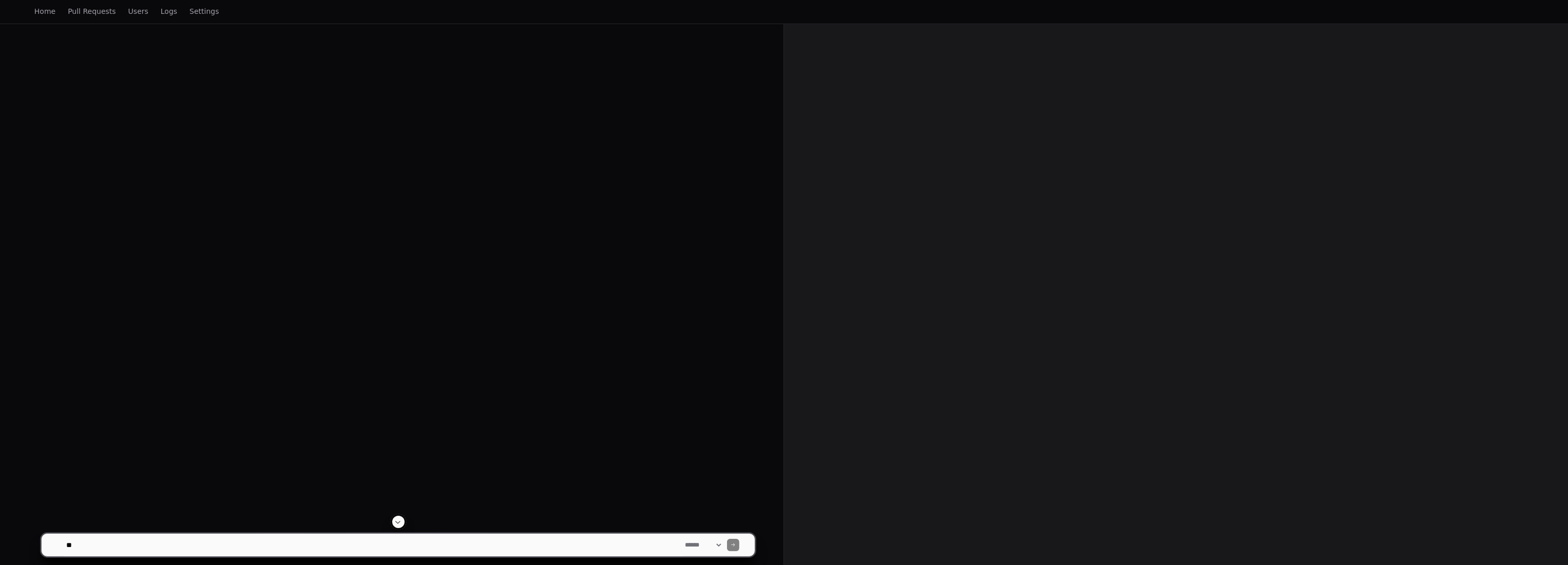
scroll to position [166, 0]
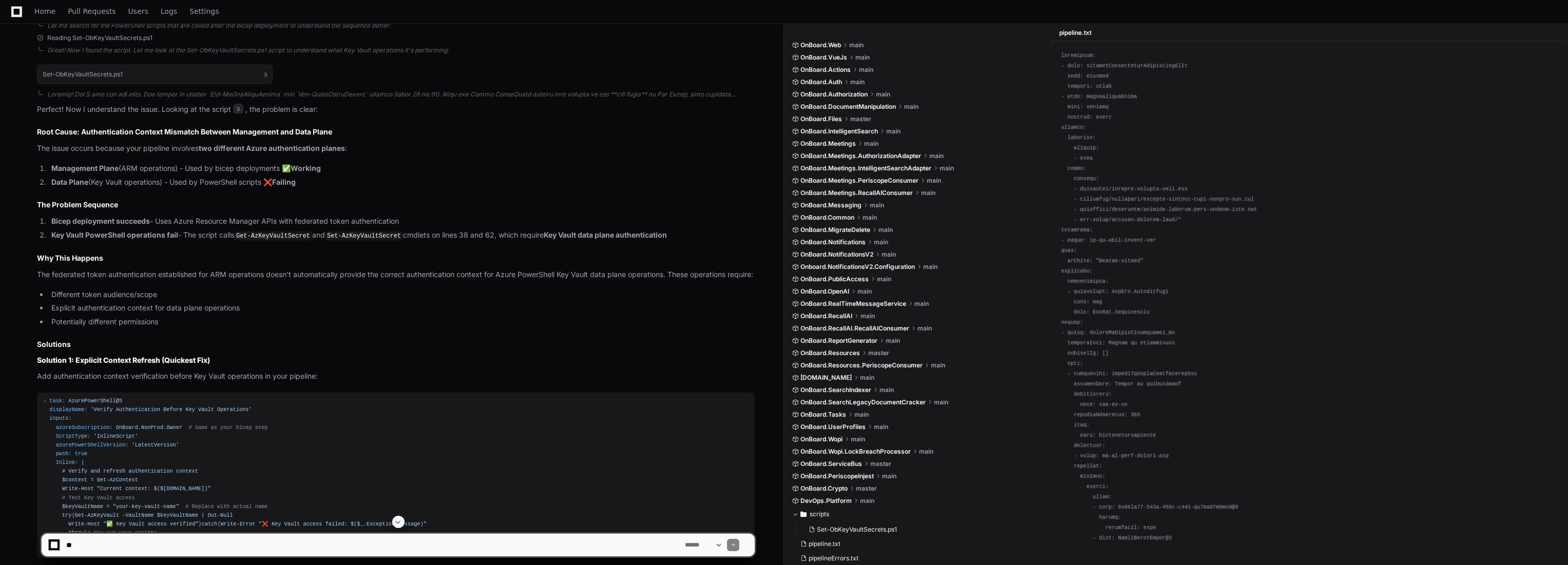
click at [394, 525] on span at bounding box center [398, 522] width 8 height 8
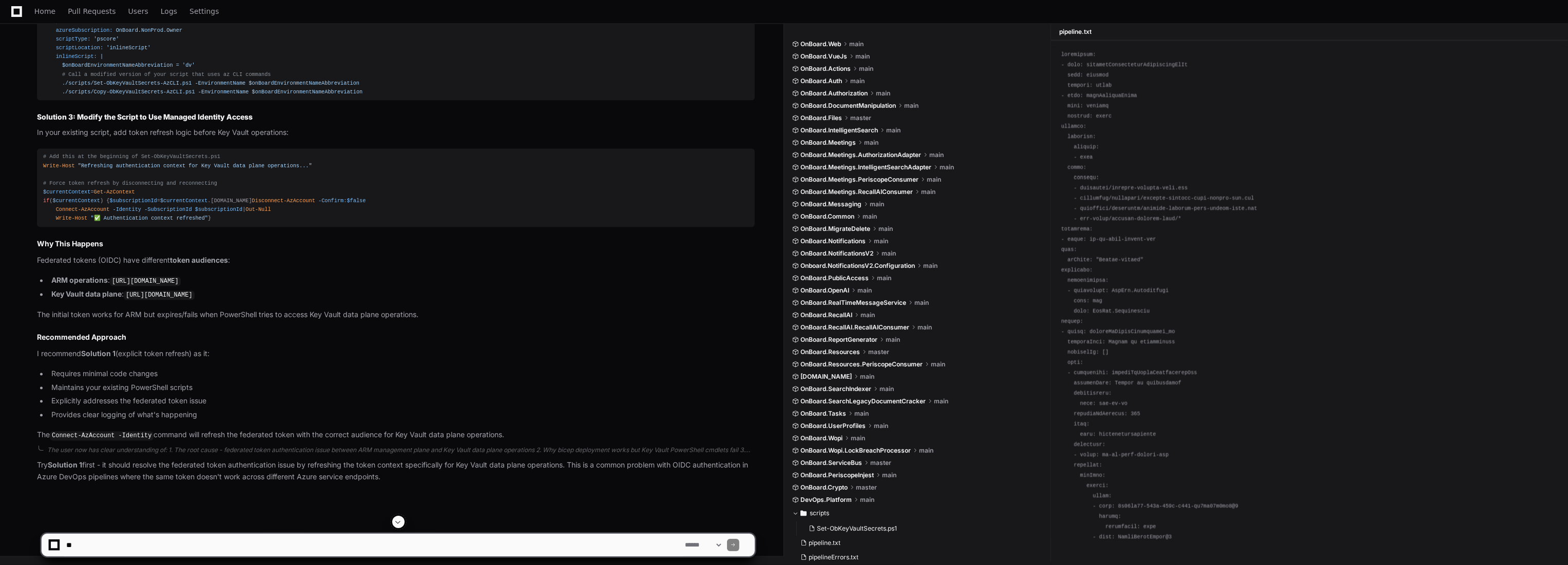
scroll to position [3555, 0]
click at [390, 547] on textarea at bounding box center [373, 545] width 619 height 23
paste textarea "**********"
type textarea "**********"
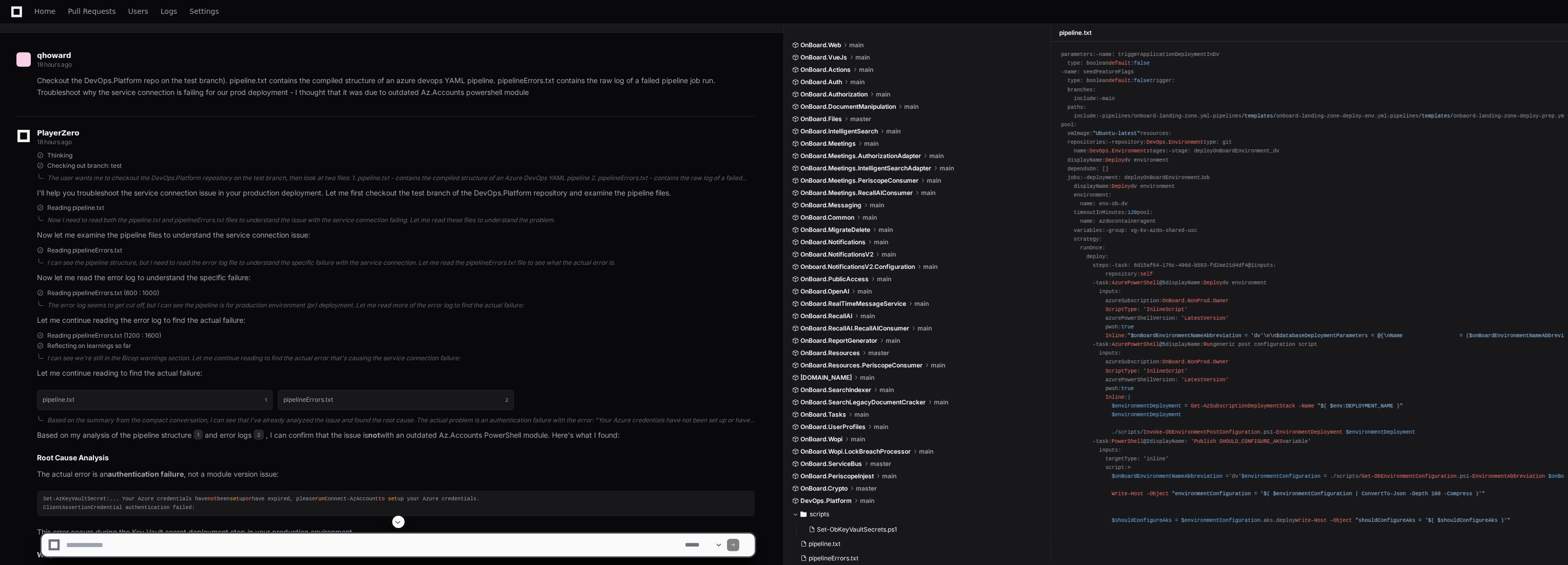
scroll to position [589, 0]
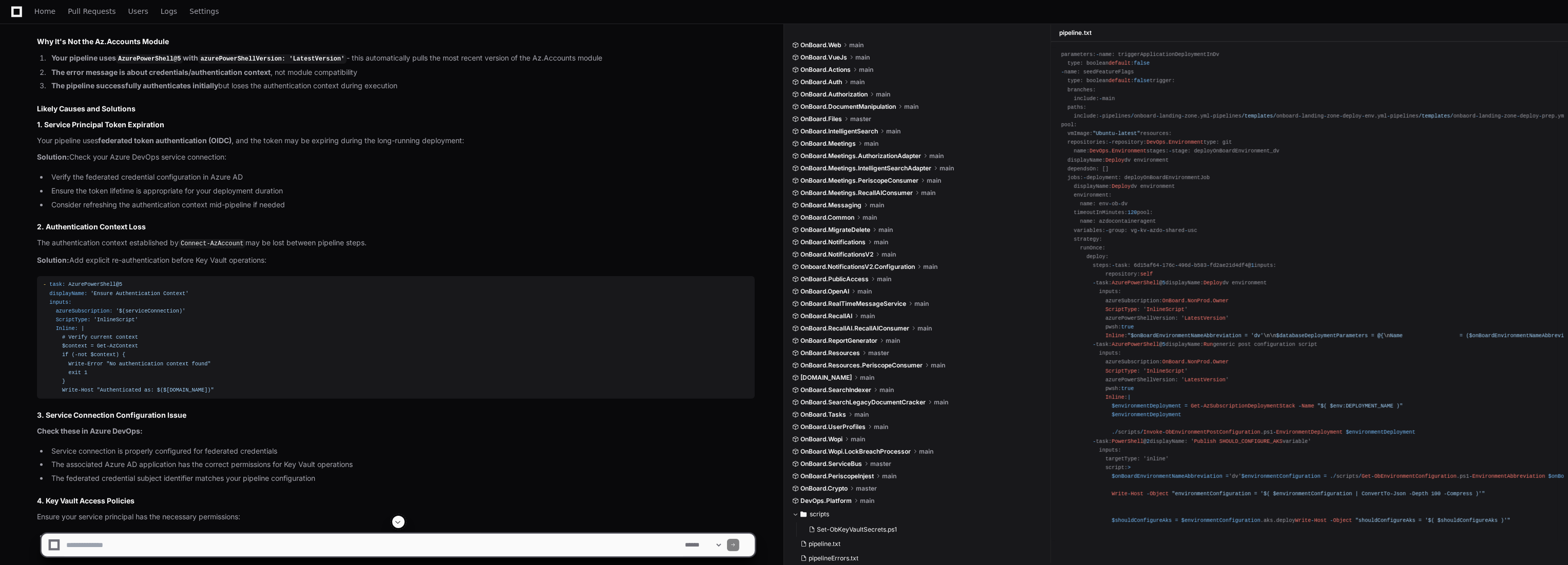
drag, startPoint x: 399, startPoint y: 513, endPoint x: 399, endPoint y: 519, distance: 6.0
click at [399, 514] on p "Ensure your service principal has the necessary permissions:" at bounding box center [396, 517] width 718 height 12
click at [399, 522] on span at bounding box center [398, 522] width 8 height 8
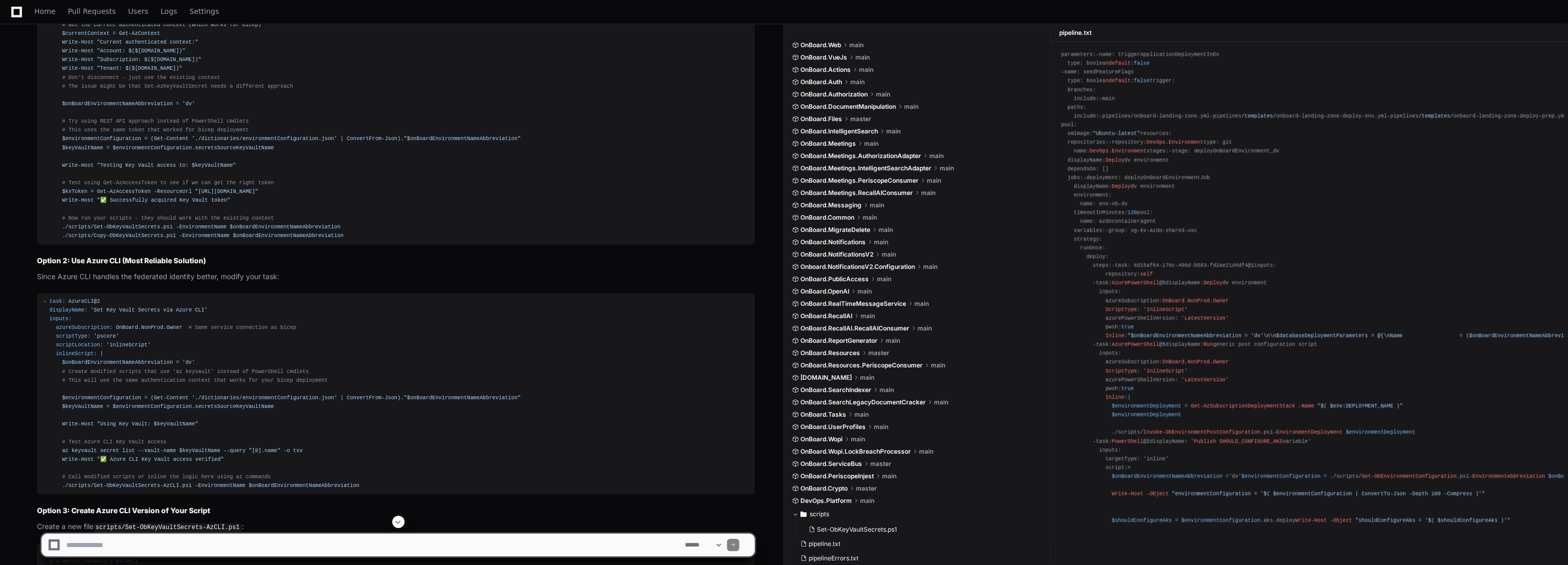
scroll to position [4569, 0]
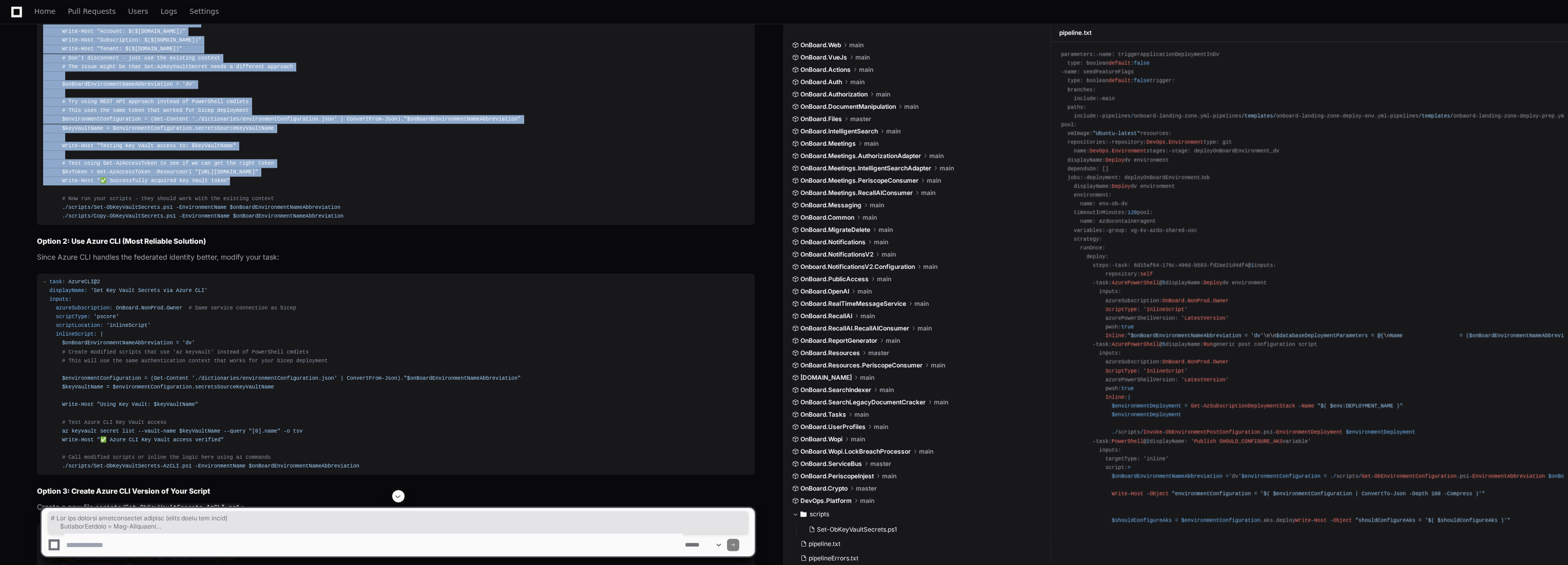
drag, startPoint x: 222, startPoint y: 396, endPoint x: 61, endPoint y: 211, distance: 245.2
click at [61, 211] on div "- task: AzurePowerShell@5 displayName: 'Set Key Vault Secrets with Specific Ide…" at bounding box center [396, 76] width 705 height 290
copy div "# Get the current authenticated context (which works for bicep) $currentContext…"
